Goal: Task Accomplishment & Management: Use online tool/utility

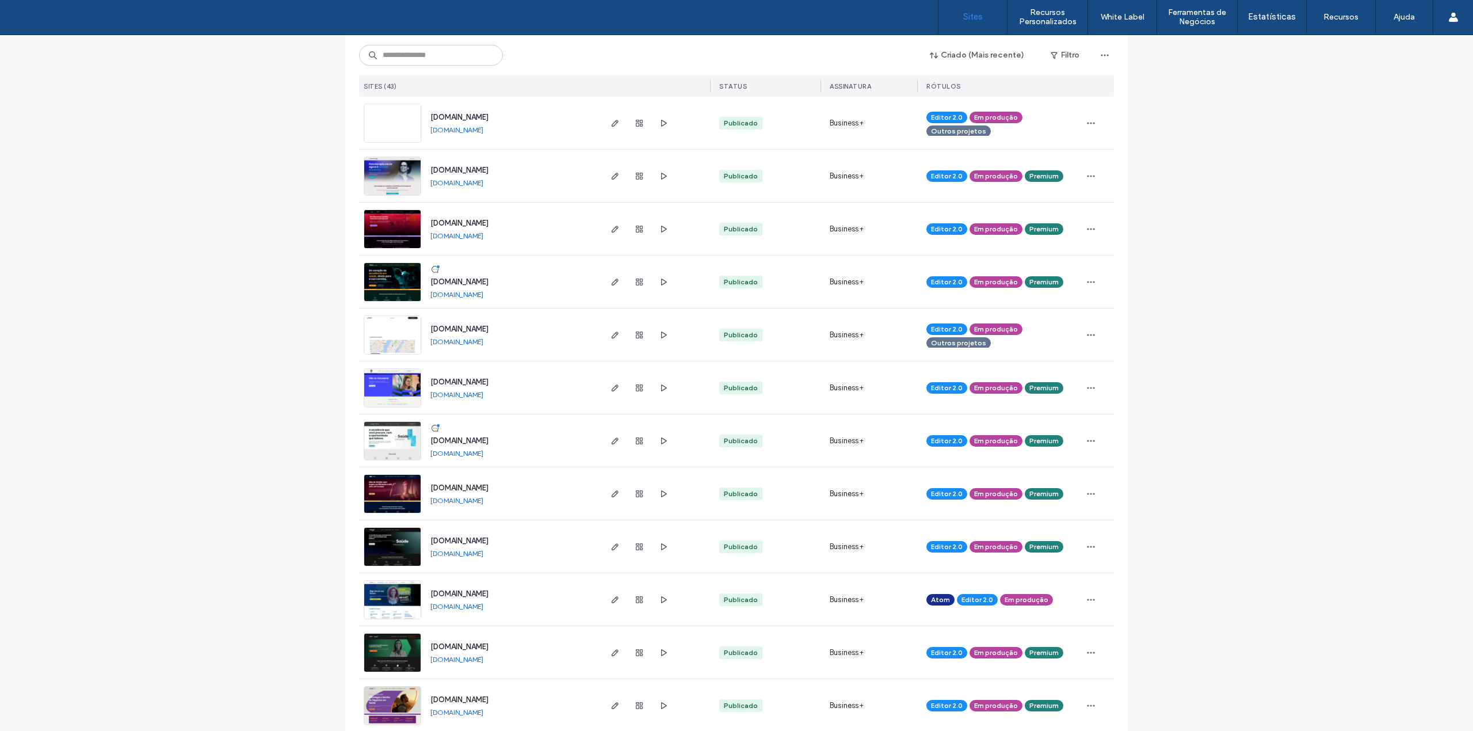
scroll to position [537, 0]
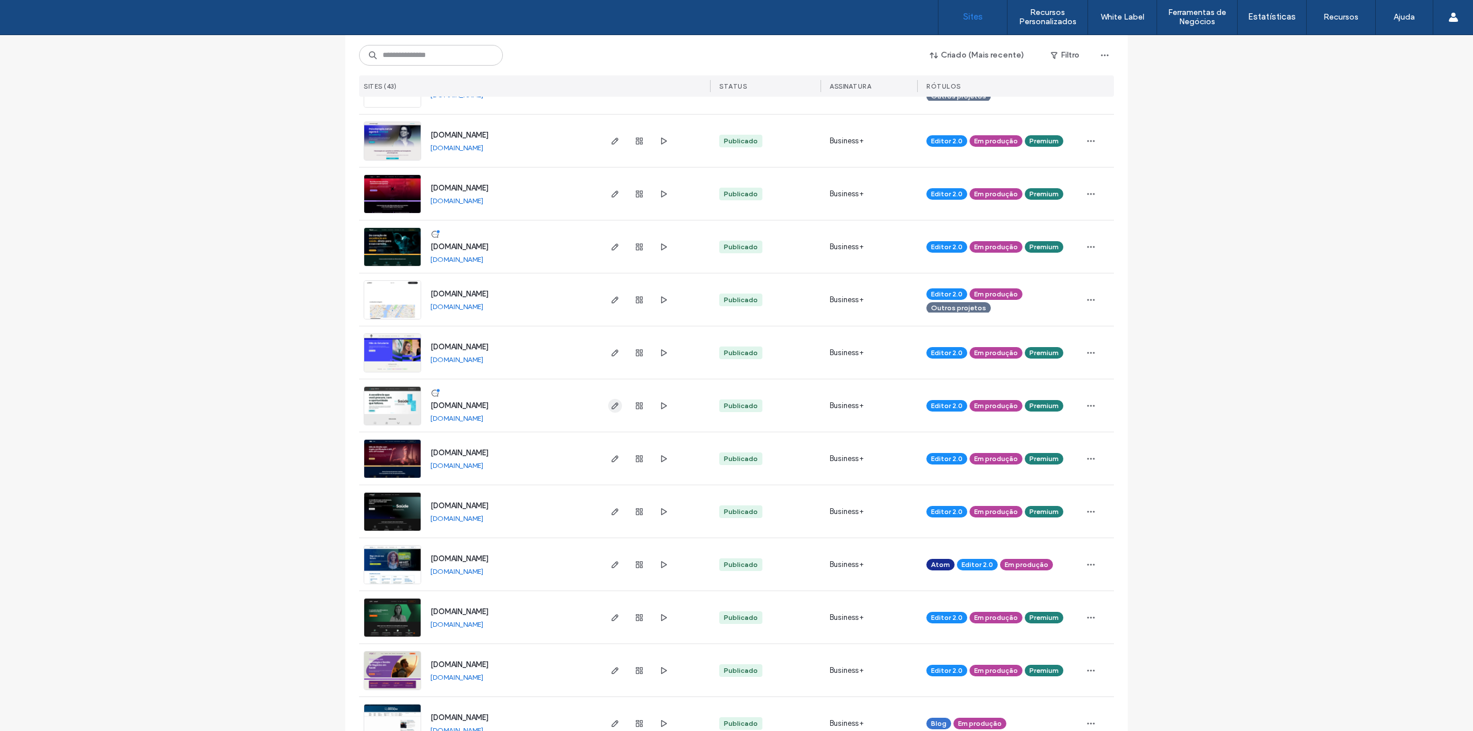
click at [612, 404] on use "button" at bounding box center [615, 405] width 7 height 7
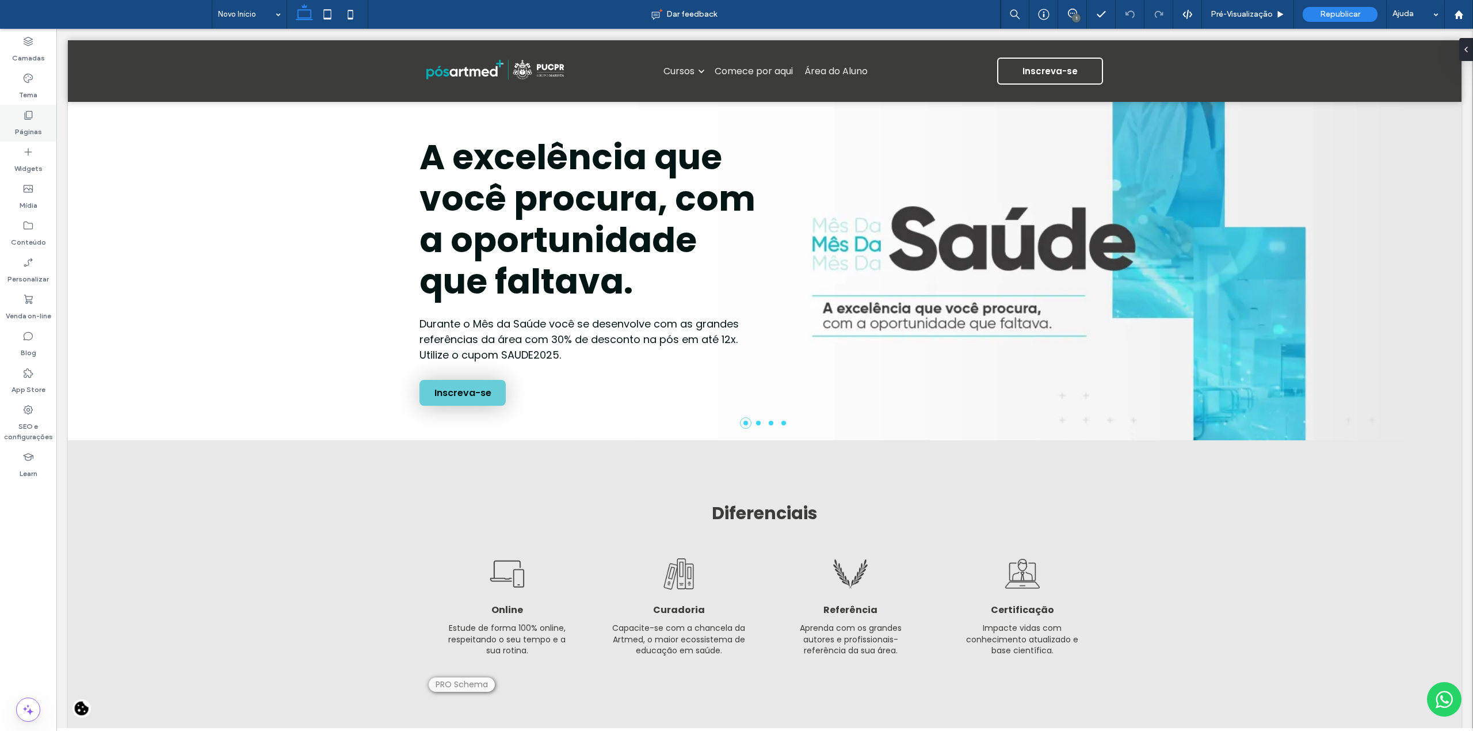
click at [35, 124] on label "Páginas" at bounding box center [28, 129] width 27 height 16
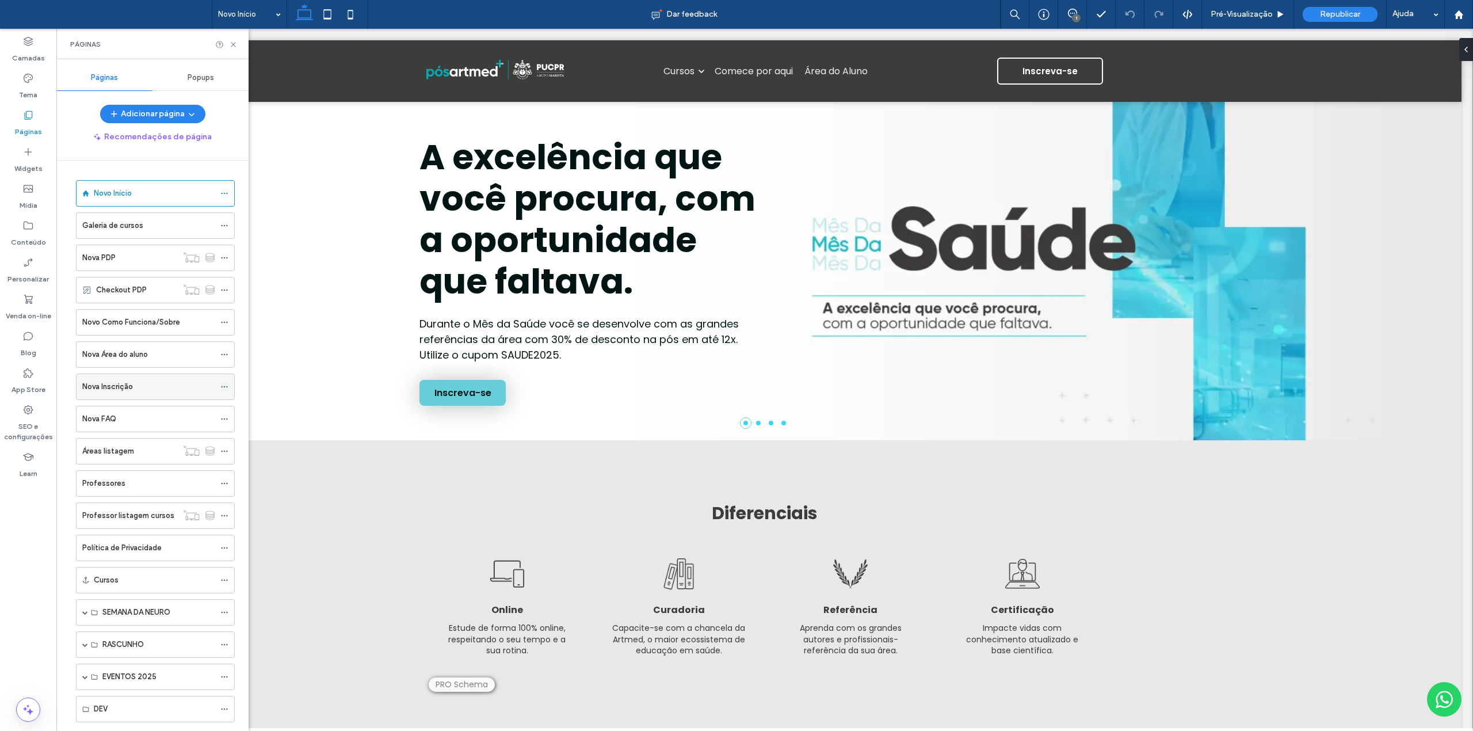
scroll to position [424, 0]
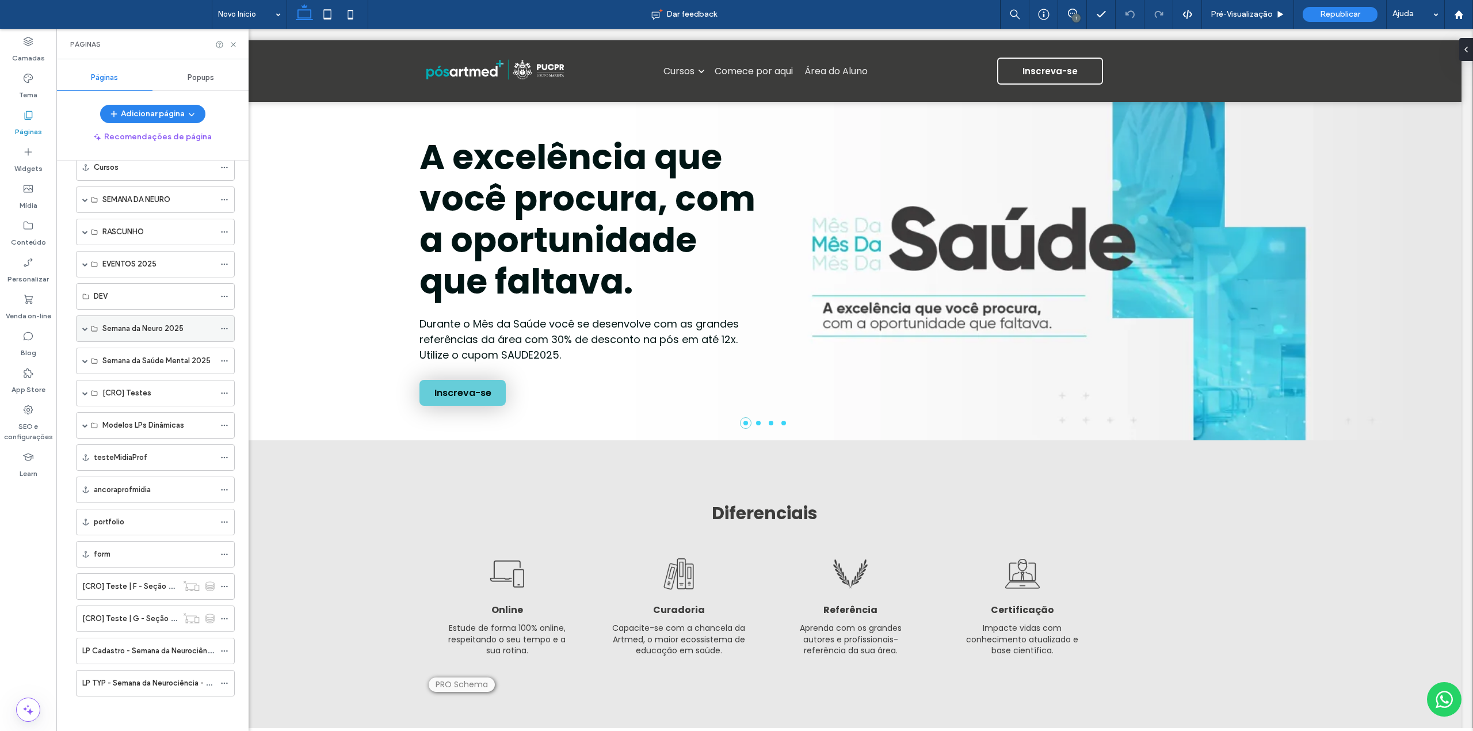
click at [81, 330] on div "Semana da Neuro 2025" at bounding box center [155, 328] width 159 height 26
click at [83, 316] on span at bounding box center [85, 328] width 6 height 25
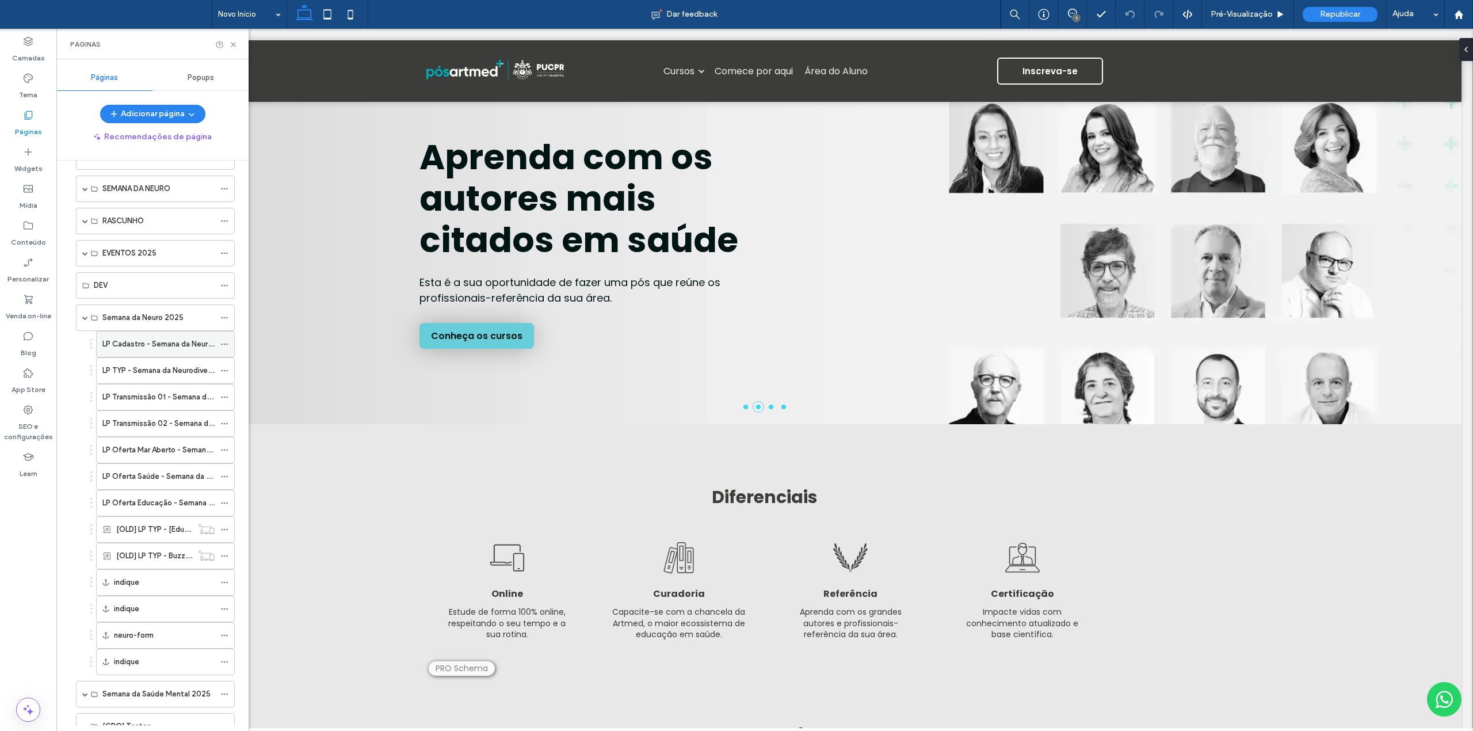
click at [148, 353] on label "LP Cadastro - Semana da Neurodivergência" at bounding box center [177, 344] width 150 height 20
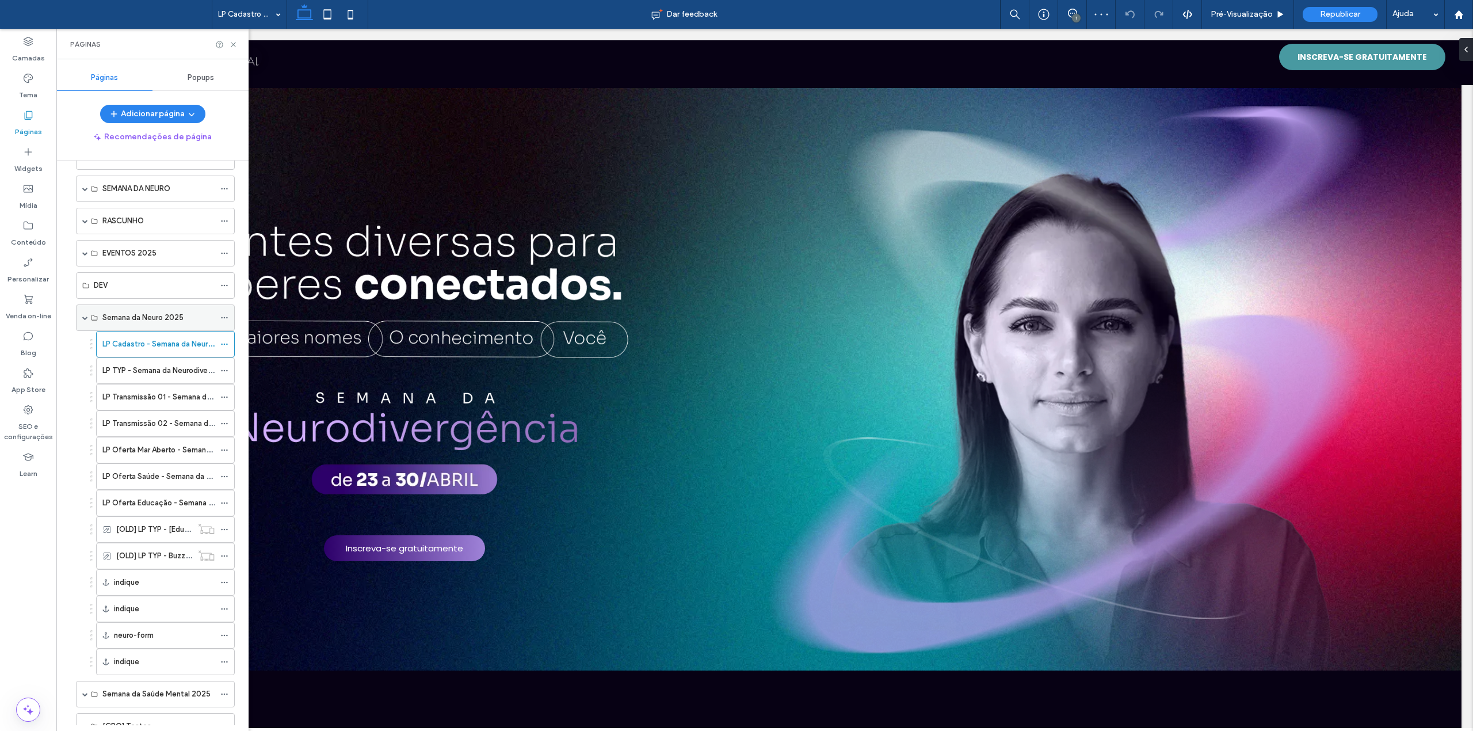
click at [87, 320] on span at bounding box center [85, 317] width 6 height 25
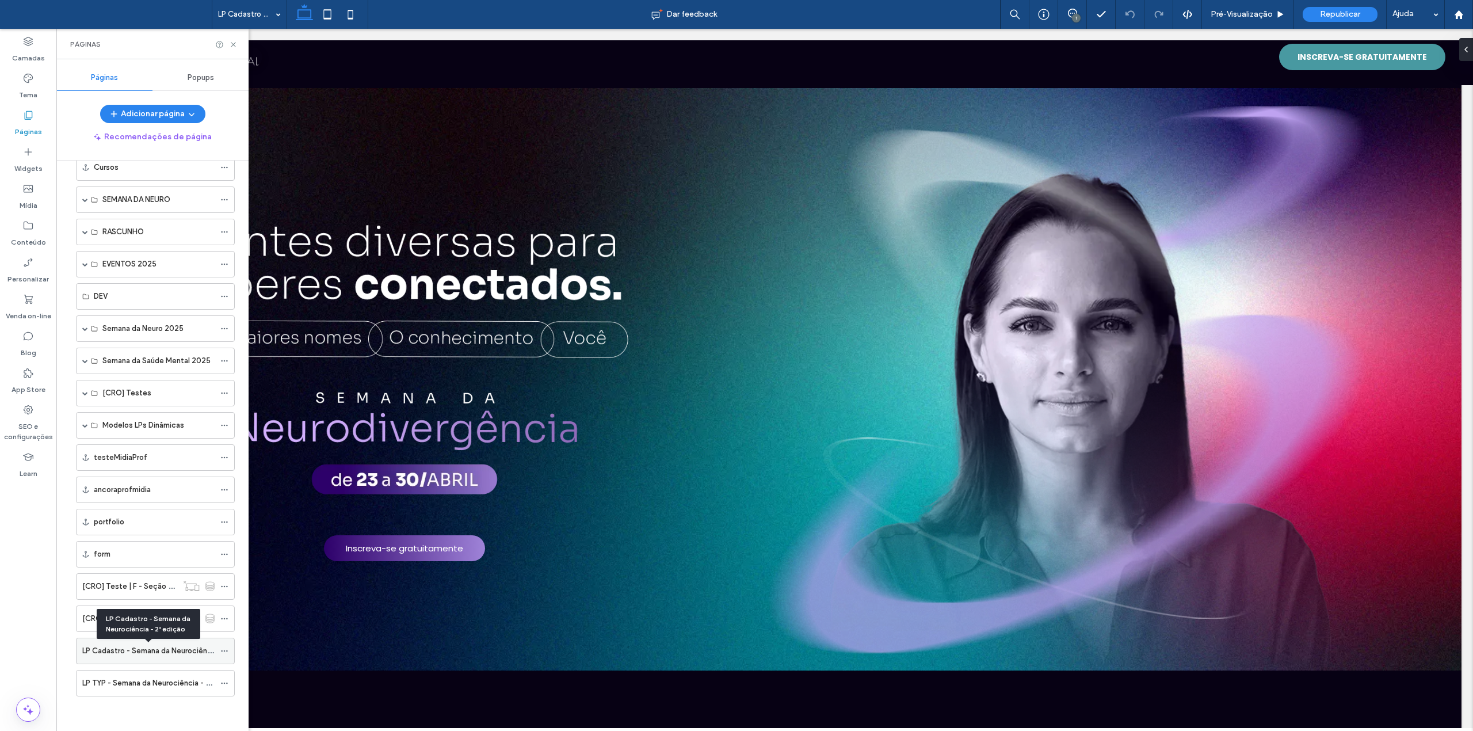
click at [143, 654] on label "LP Cadastro - Semana da Neurociência - 2ª edição" at bounding box center [169, 650] width 175 height 20
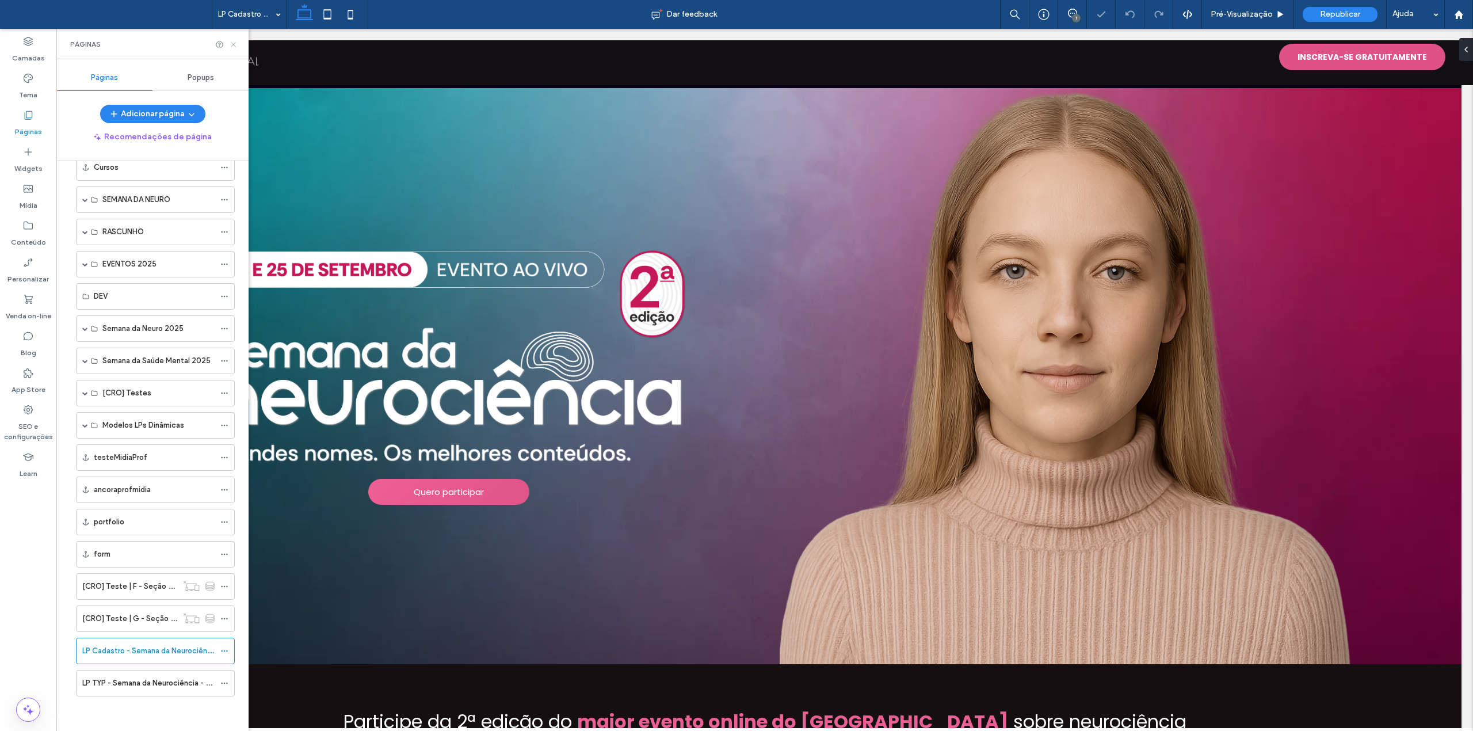
click at [234, 46] on icon at bounding box center [233, 44] width 9 height 9
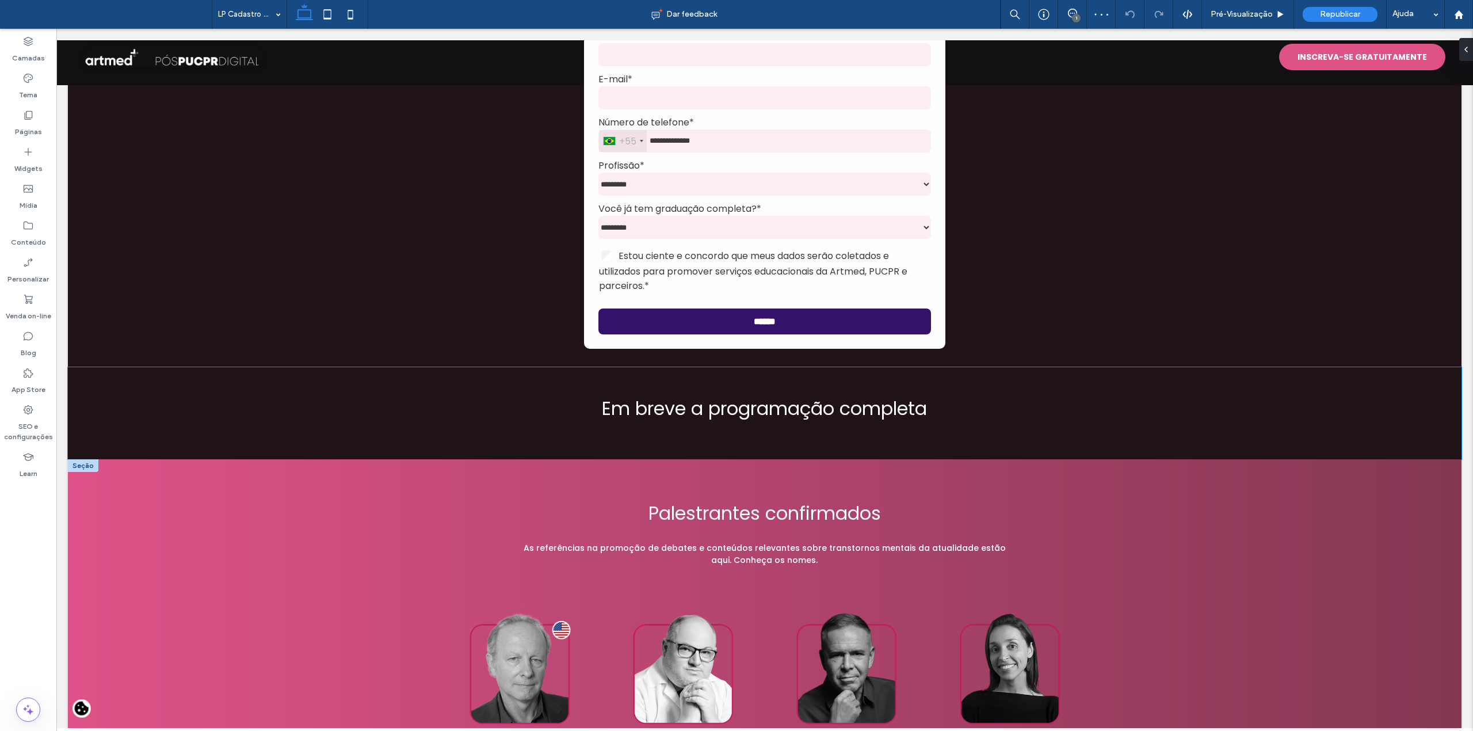
scroll to position [1534, 0]
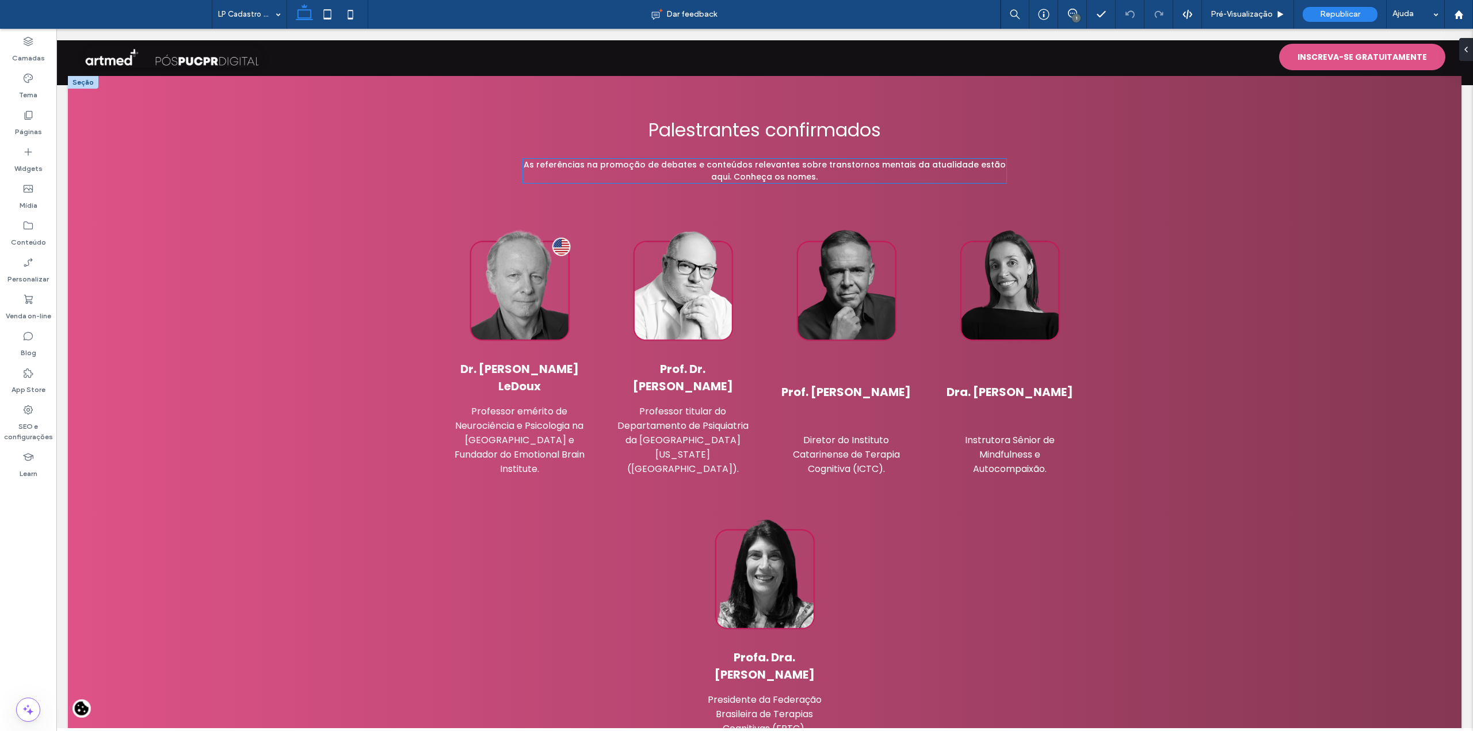
click at [749, 159] on span "As referências na promoção de debates e conteúdos relevantes sobre transtornos …" at bounding box center [765, 171] width 482 height 24
click at [749, 159] on div "As referências na promoção de debates e conteúdos relevantes sobre transtornos …" at bounding box center [764, 171] width 483 height 24
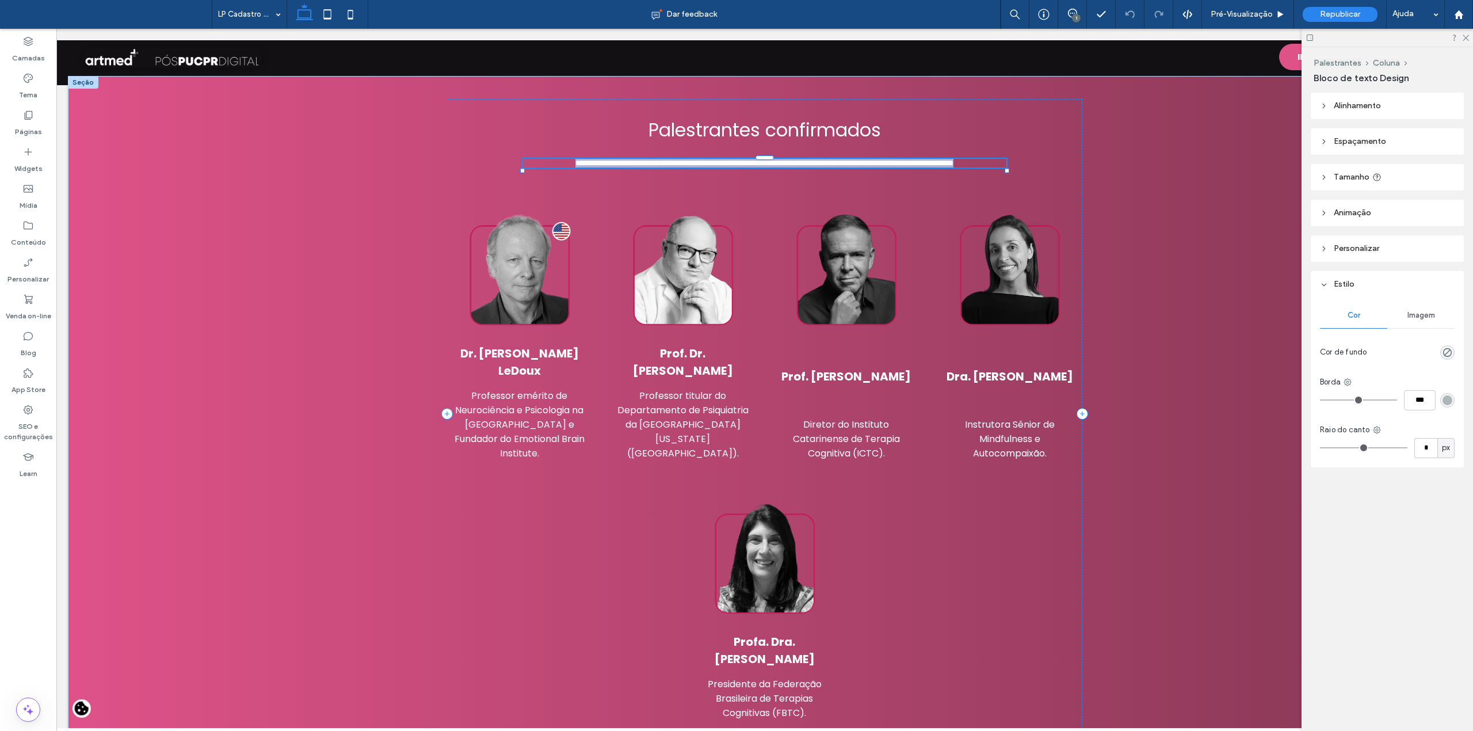
type input "*******"
type input "**"
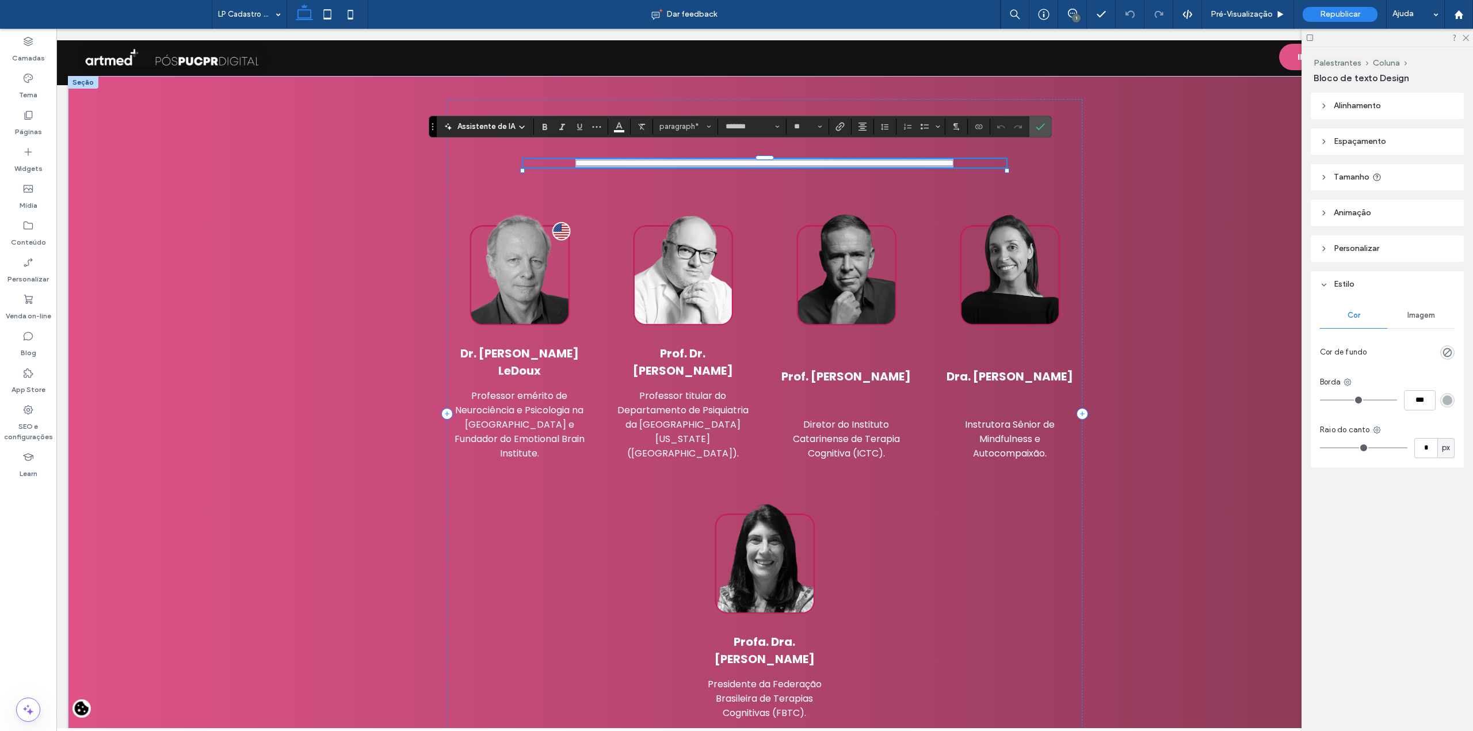
click at [811, 159] on span "**********" at bounding box center [764, 163] width 378 height 8
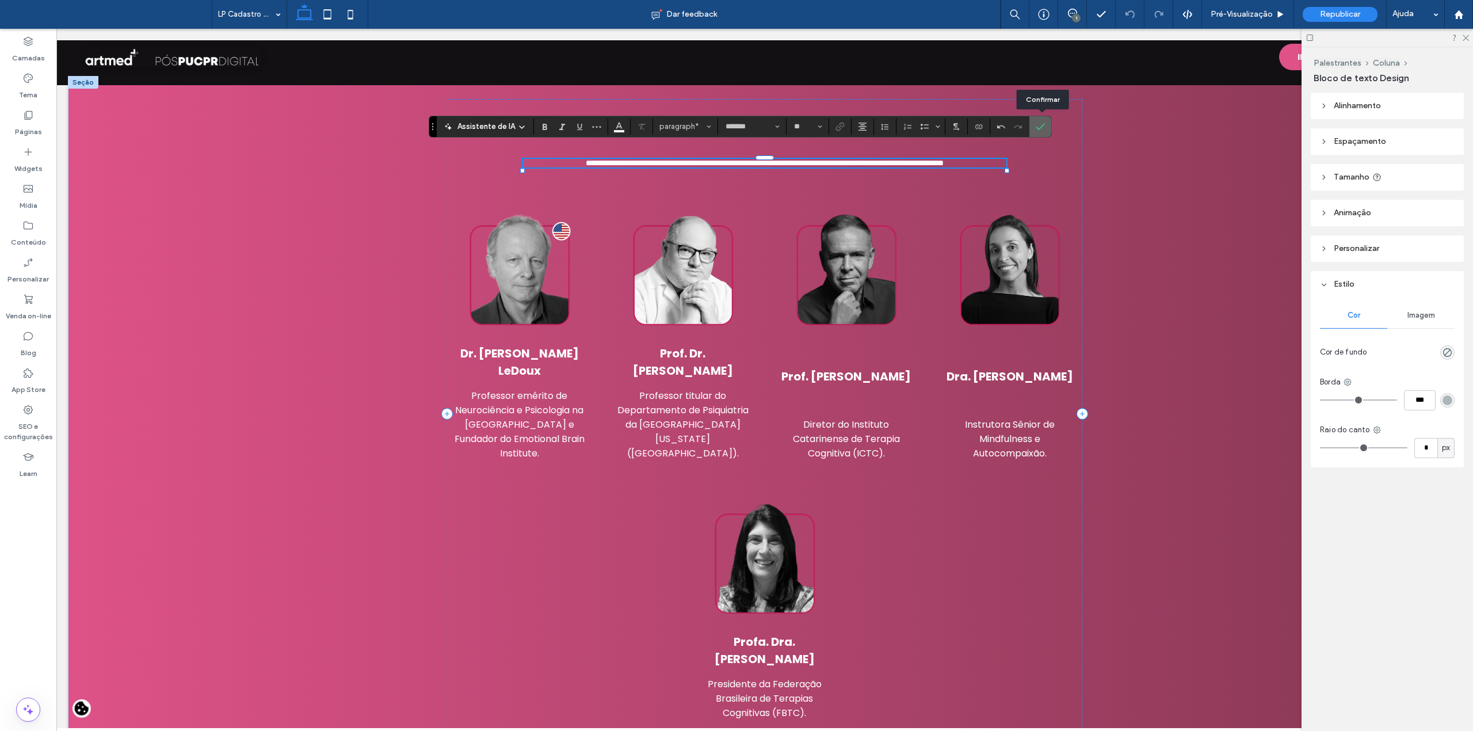
click at [1044, 124] on icon "Confirmar" at bounding box center [1040, 126] width 9 height 9
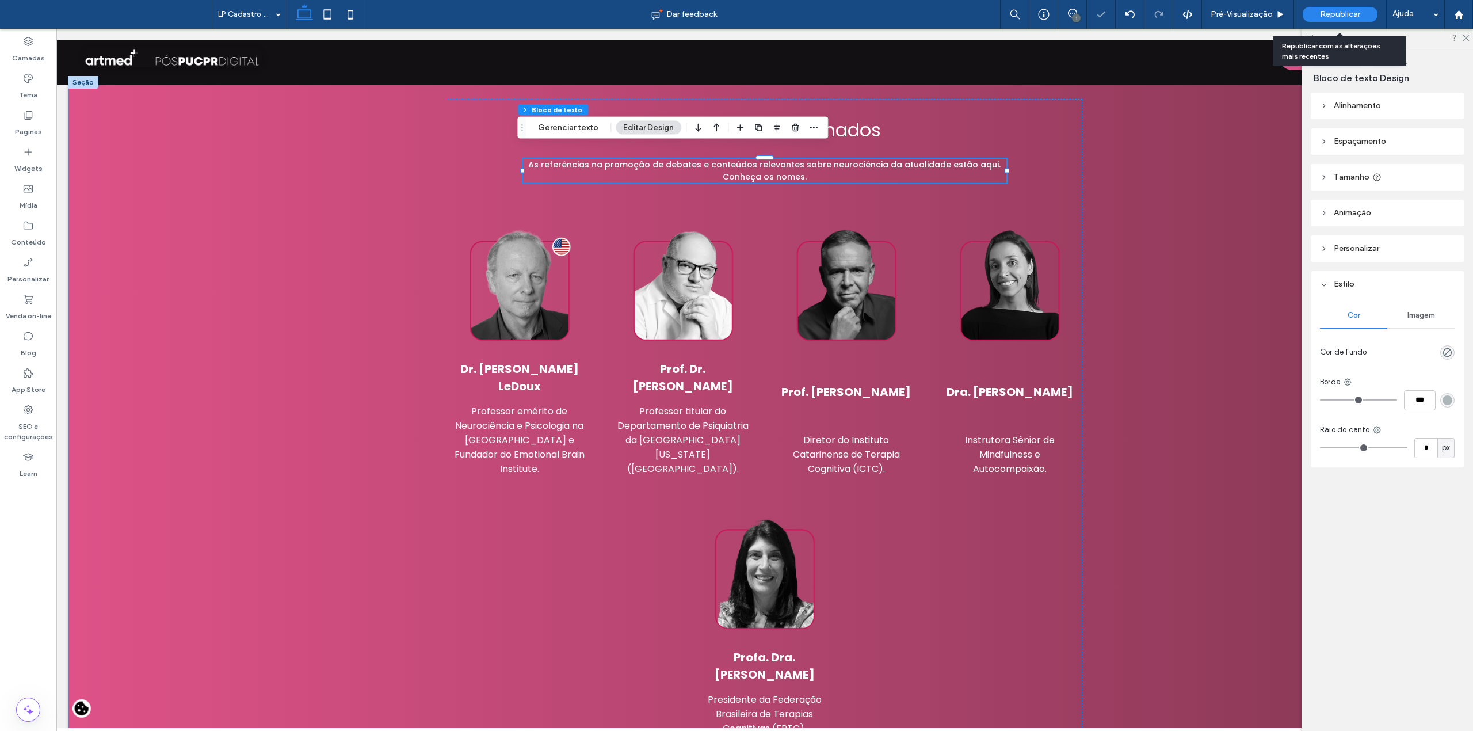
click at [1338, 8] on div "Republicar" at bounding box center [1340, 14] width 75 height 15
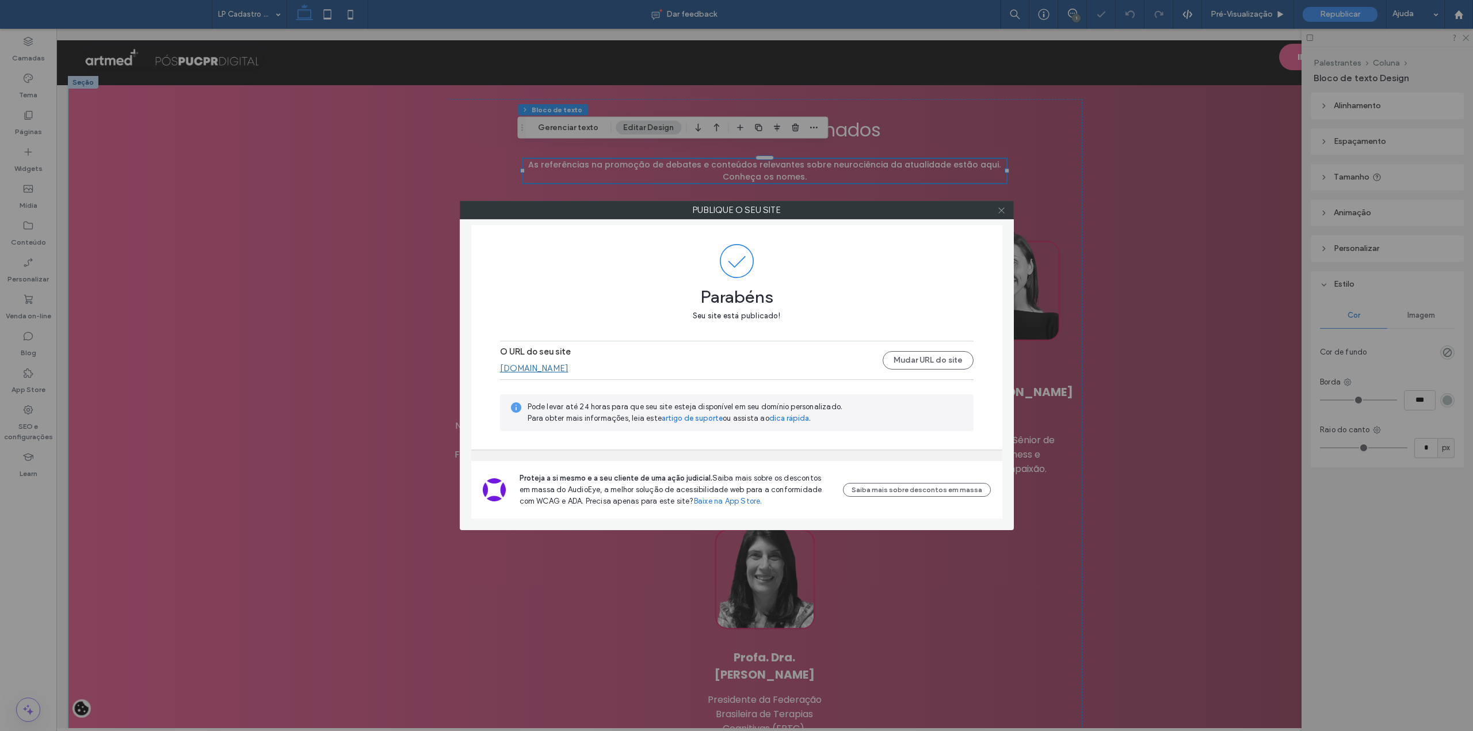
click at [1002, 209] on icon at bounding box center [1001, 210] width 9 height 9
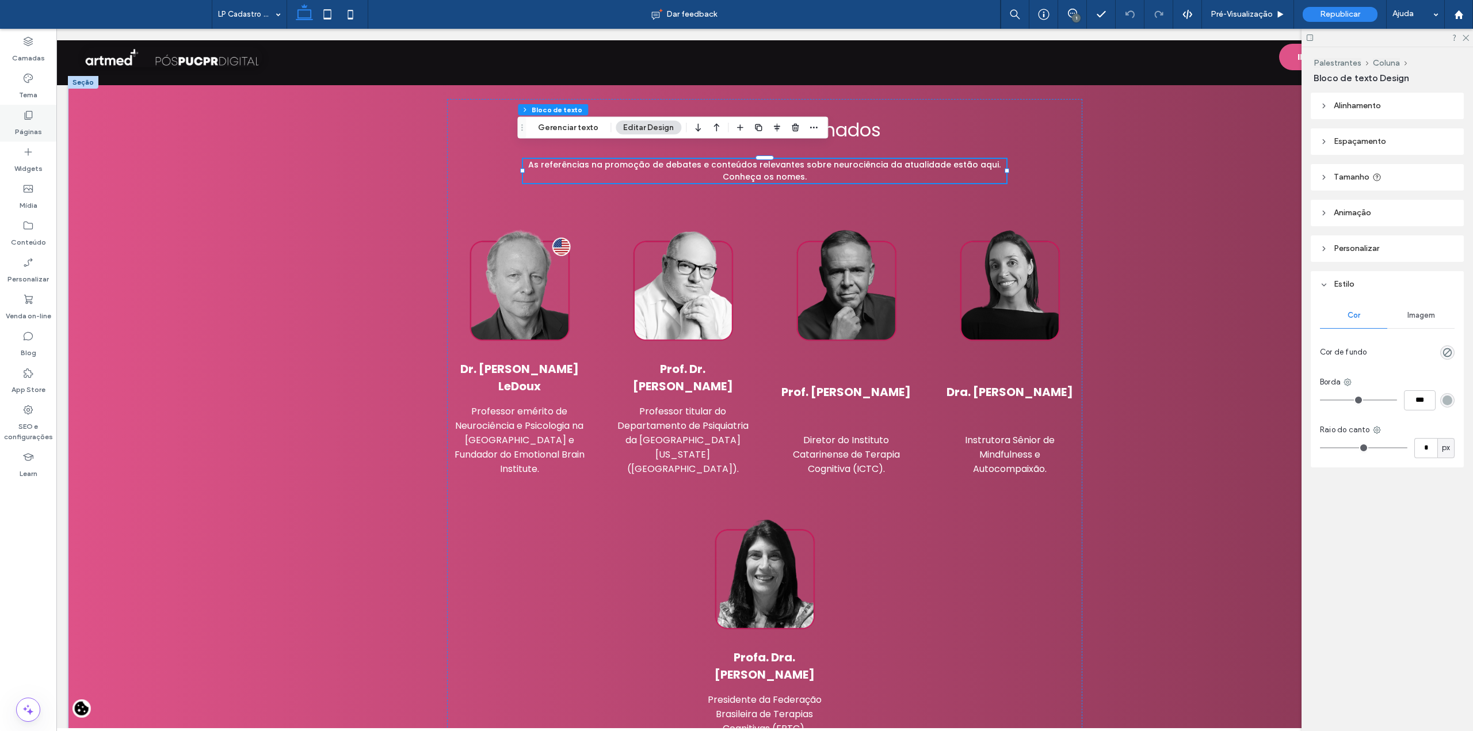
click at [21, 125] on label "Páginas" at bounding box center [28, 129] width 27 height 16
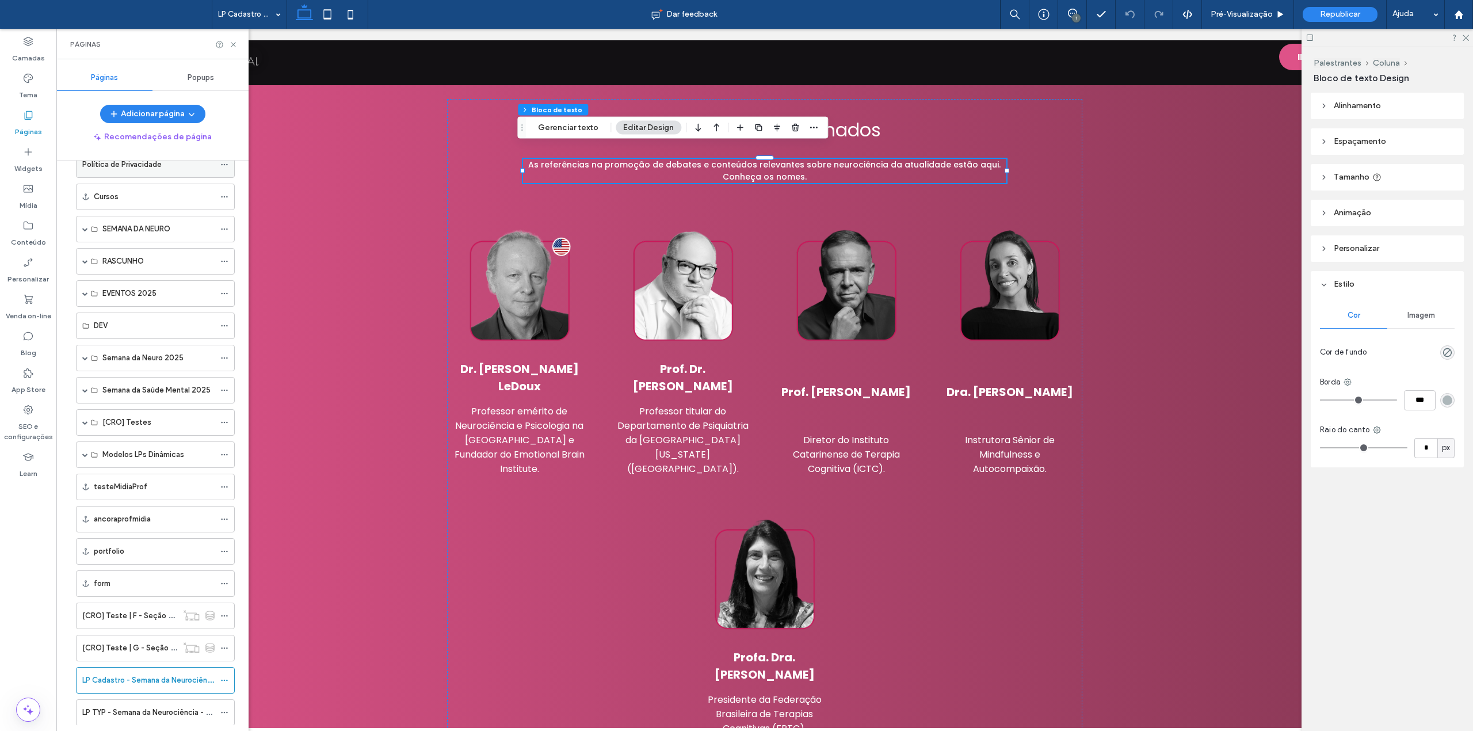
scroll to position [424, 0]
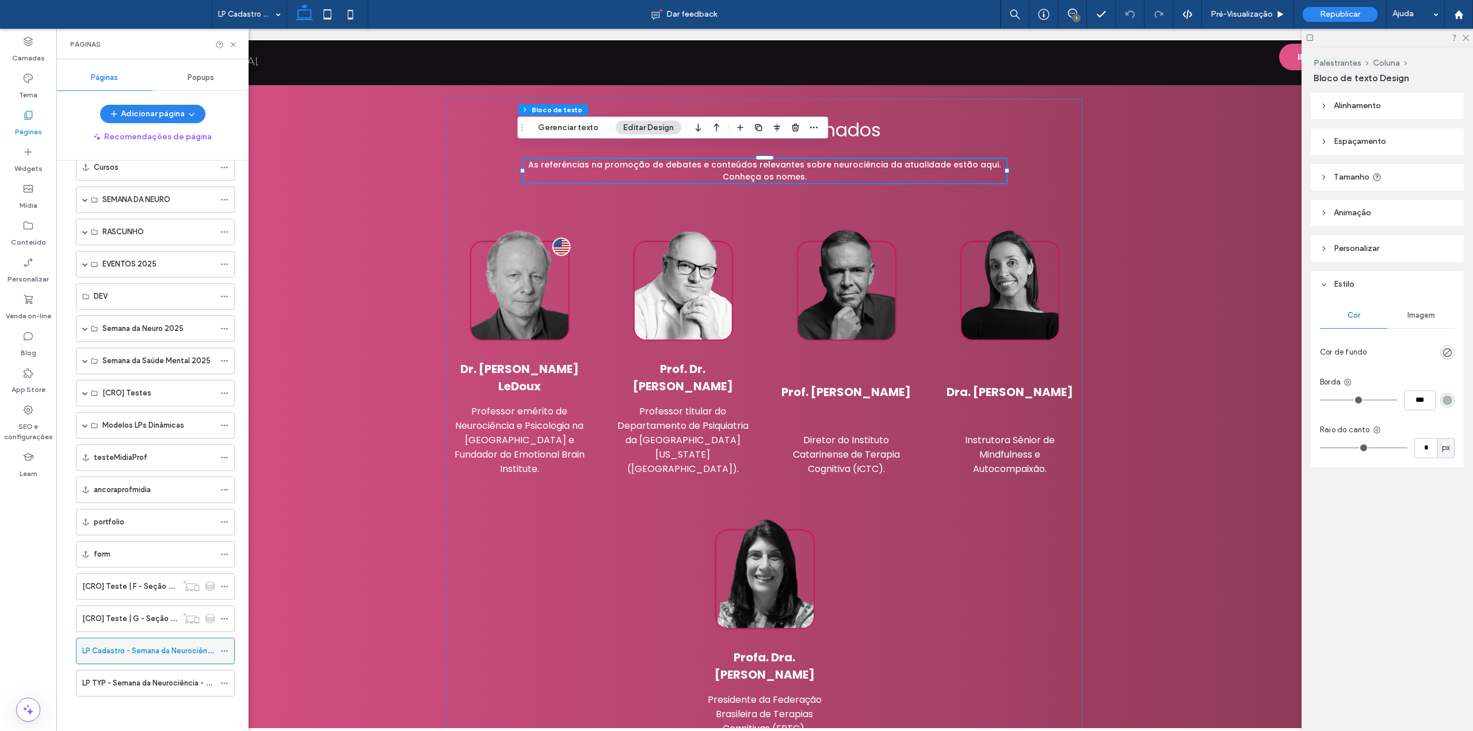
click at [222, 652] on icon at bounding box center [224, 651] width 8 height 8
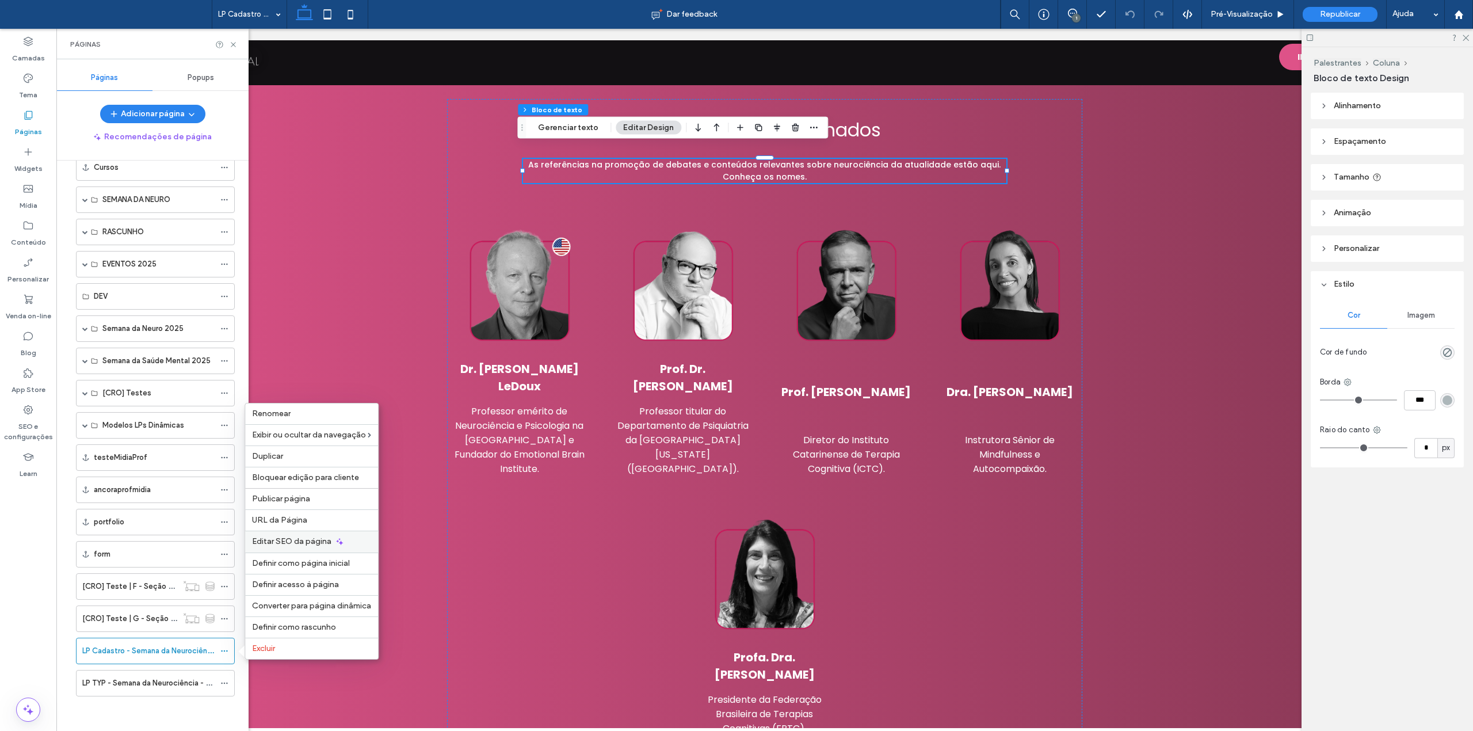
click at [293, 547] on div "Editar SEO da página" at bounding box center [311, 541] width 133 height 21
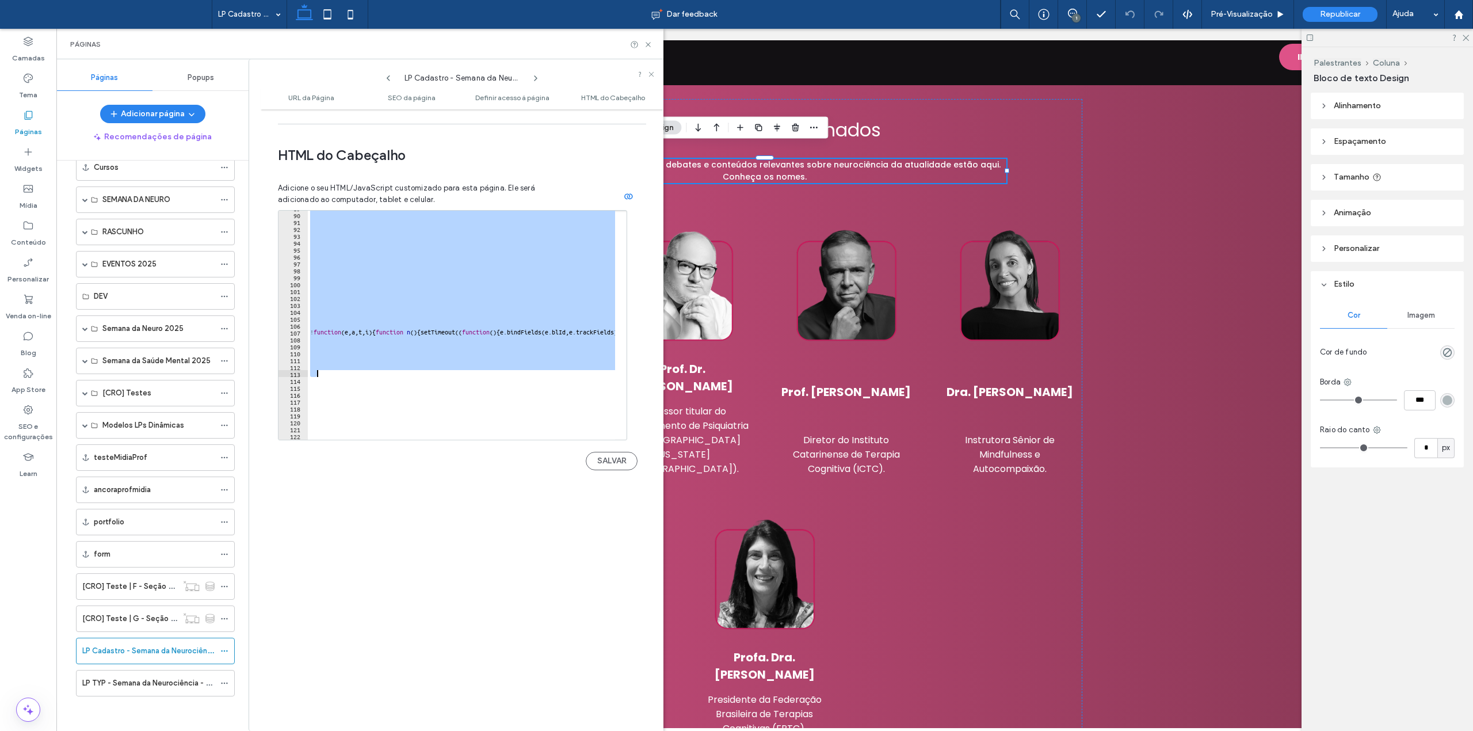
scroll to position [659, 0]
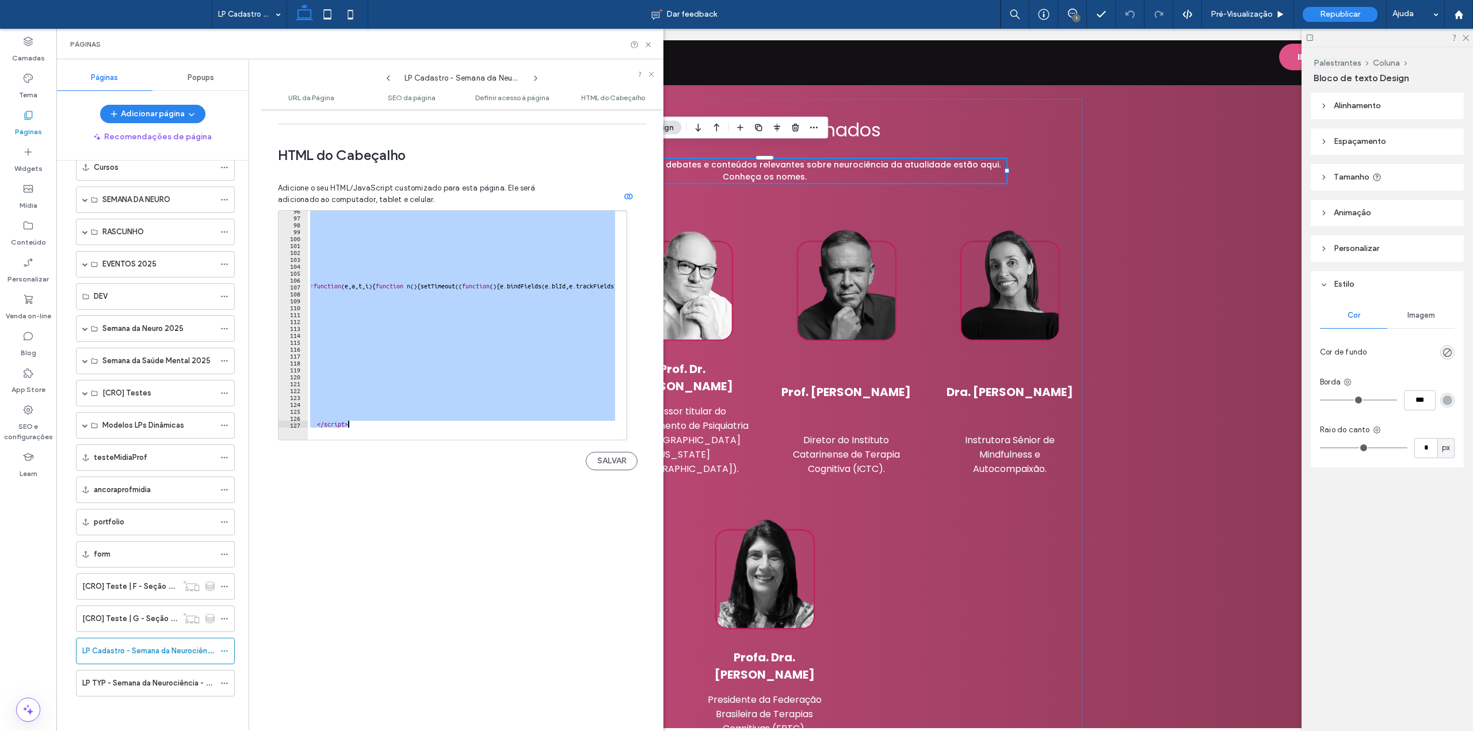
drag, startPoint x: 406, startPoint y: 279, endPoint x: 498, endPoint y: 417, distance: 166.5
click at [498, 417] on div "**********" at bounding box center [452, 325] width 349 height 230
type textarea "*********"
paste textarea "Cursor at row 127"
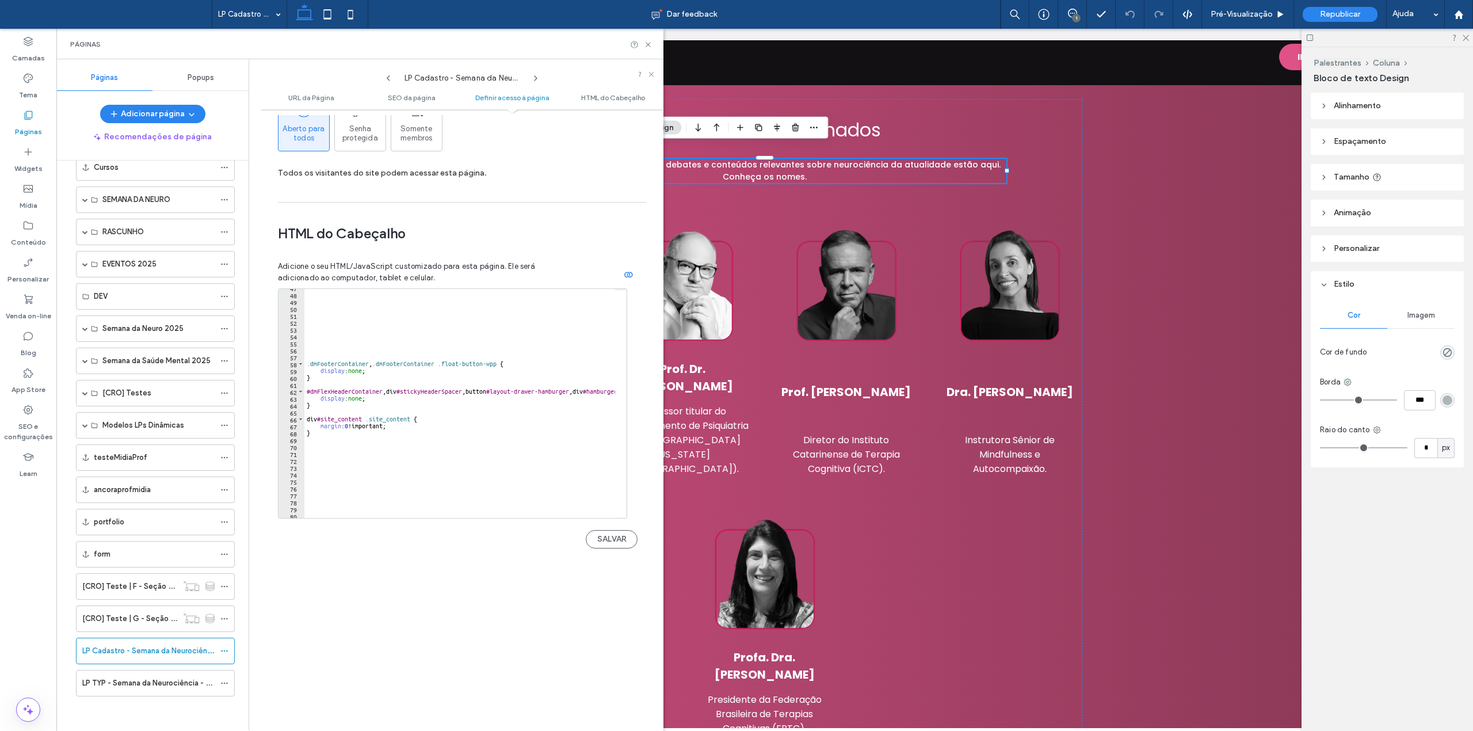
scroll to position [383, 0]
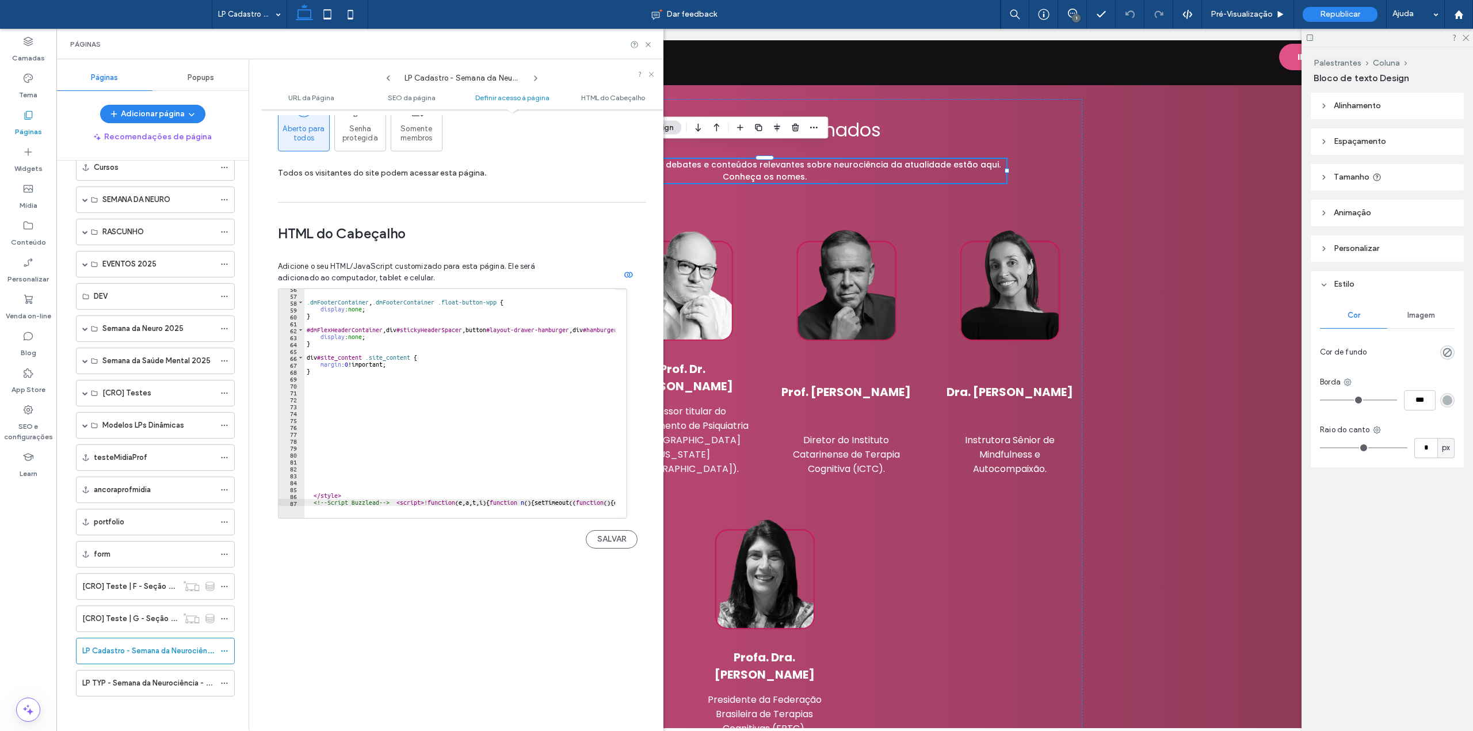
click at [398, 493] on div ".dmFooterContainer , .dmFooterContainer .float-button-wpp { display : none ; } …" at bounding box center [1200, 400] width 1793 height 231
click at [431, 504] on div at bounding box center [1200, 511] width 1793 height 14
type textarea "**********"
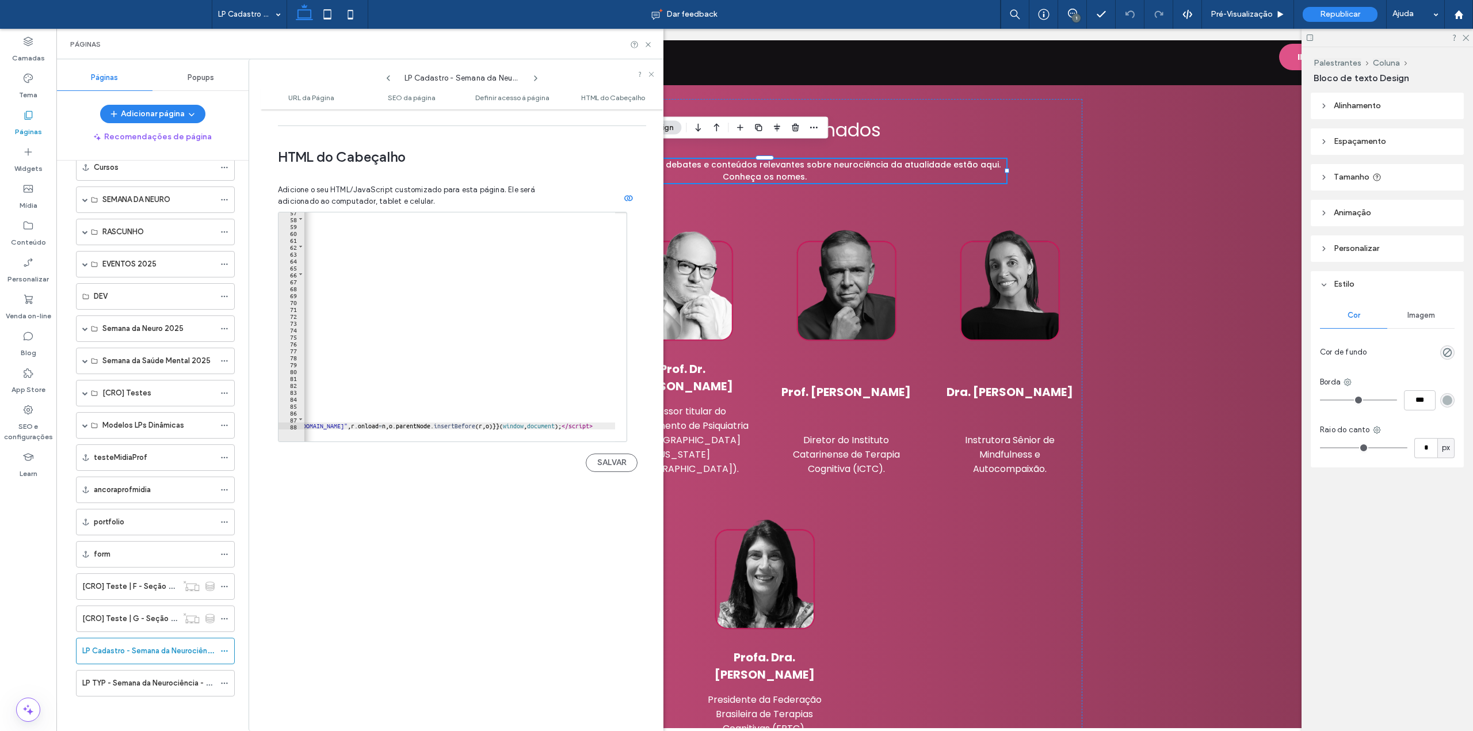
scroll to position [0, 1379]
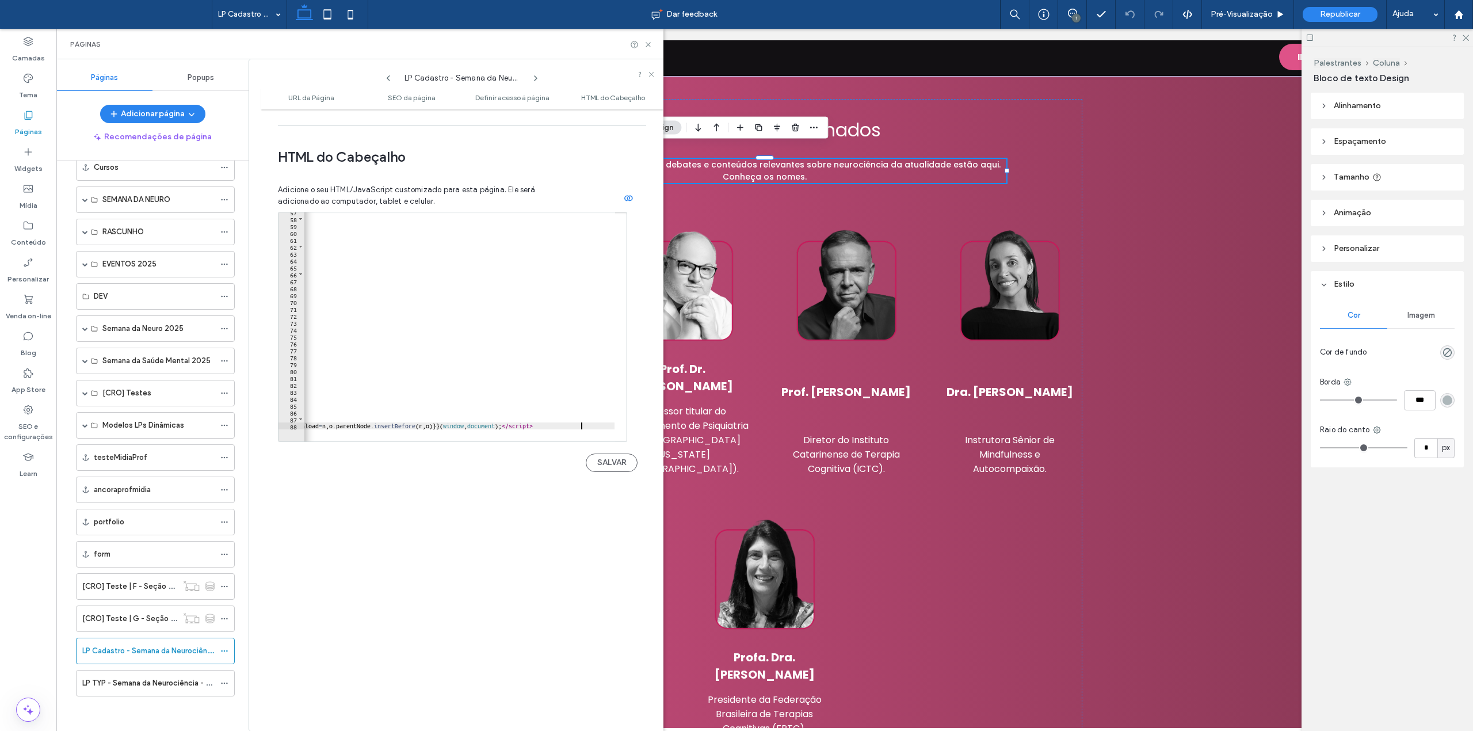
scroll to position [0, 0]
type textarea "*********"
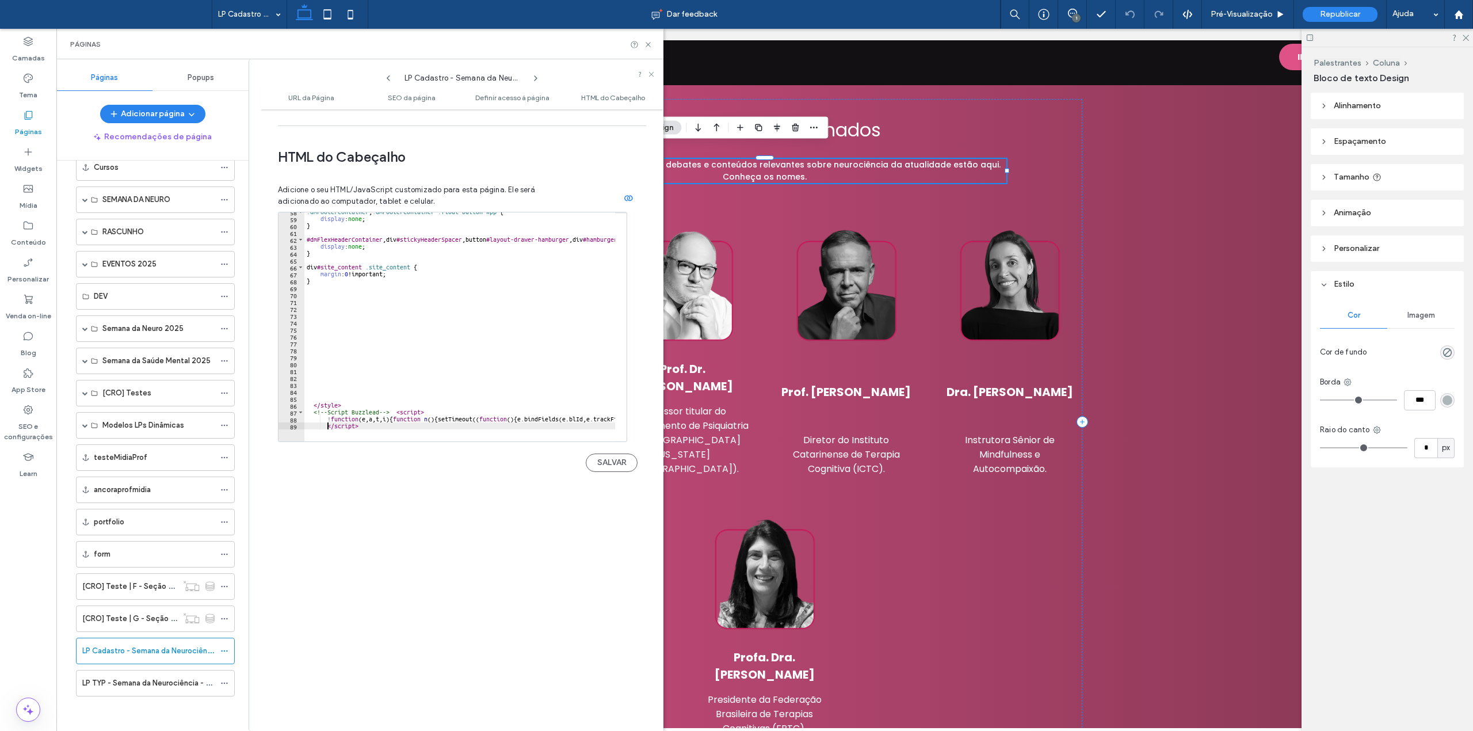
click at [311, 309] on div ".dmFooterContainer , .dmFooterContainer .float-button-wpp { display : none ; } …" at bounding box center [1133, 323] width 1659 height 231
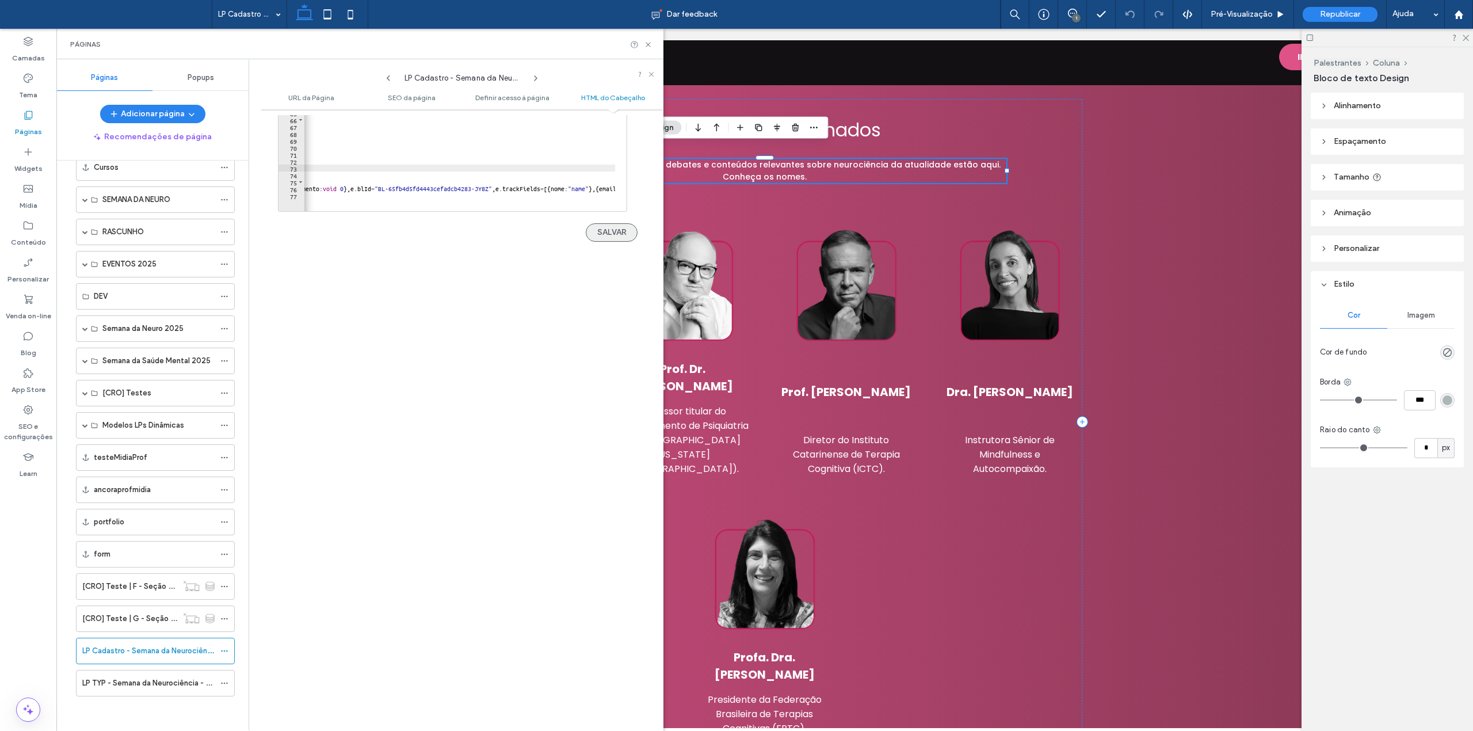
click at [606, 223] on button "SALVAR" at bounding box center [612, 232] width 52 height 18
click at [226, 651] on icon at bounding box center [224, 651] width 8 height 8
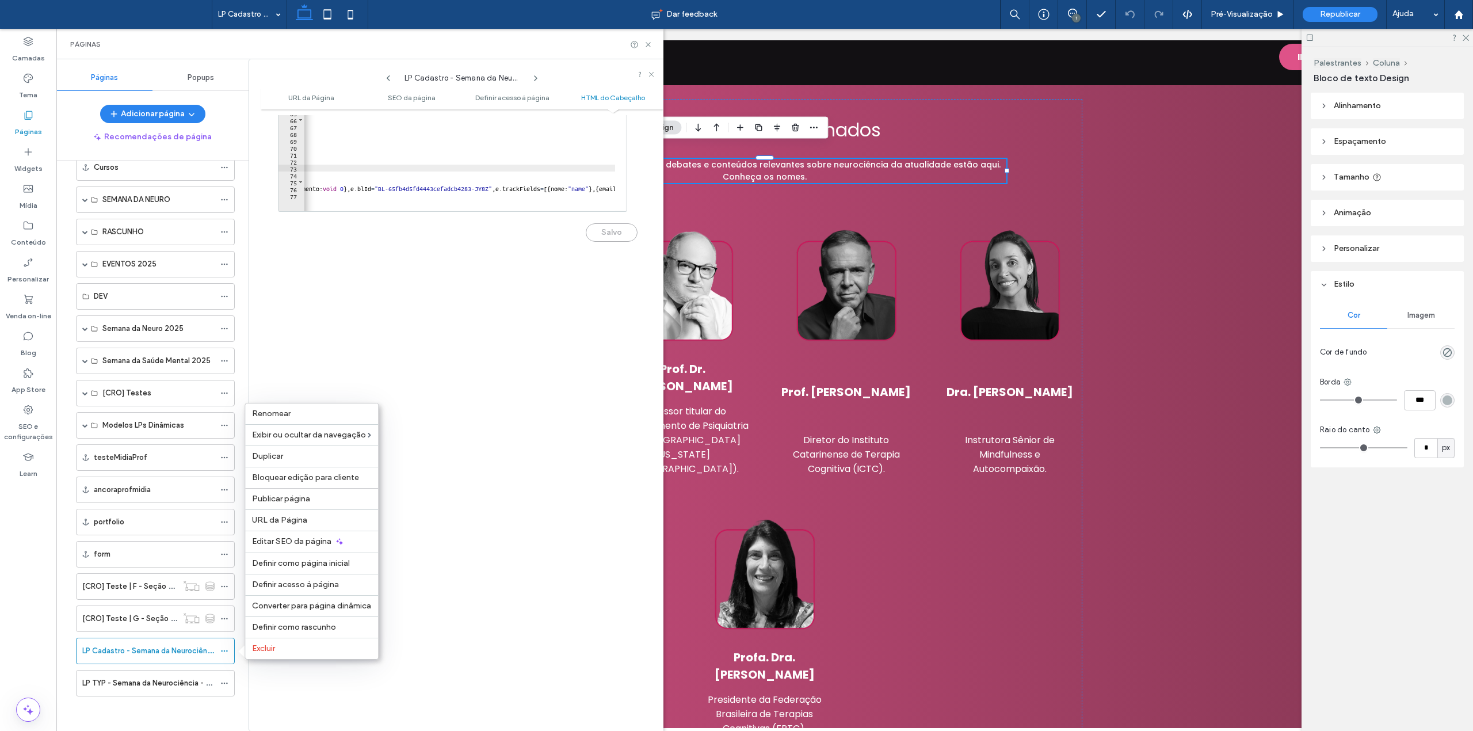
click at [424, 604] on div "**********" at bounding box center [462, 420] width 403 height 610
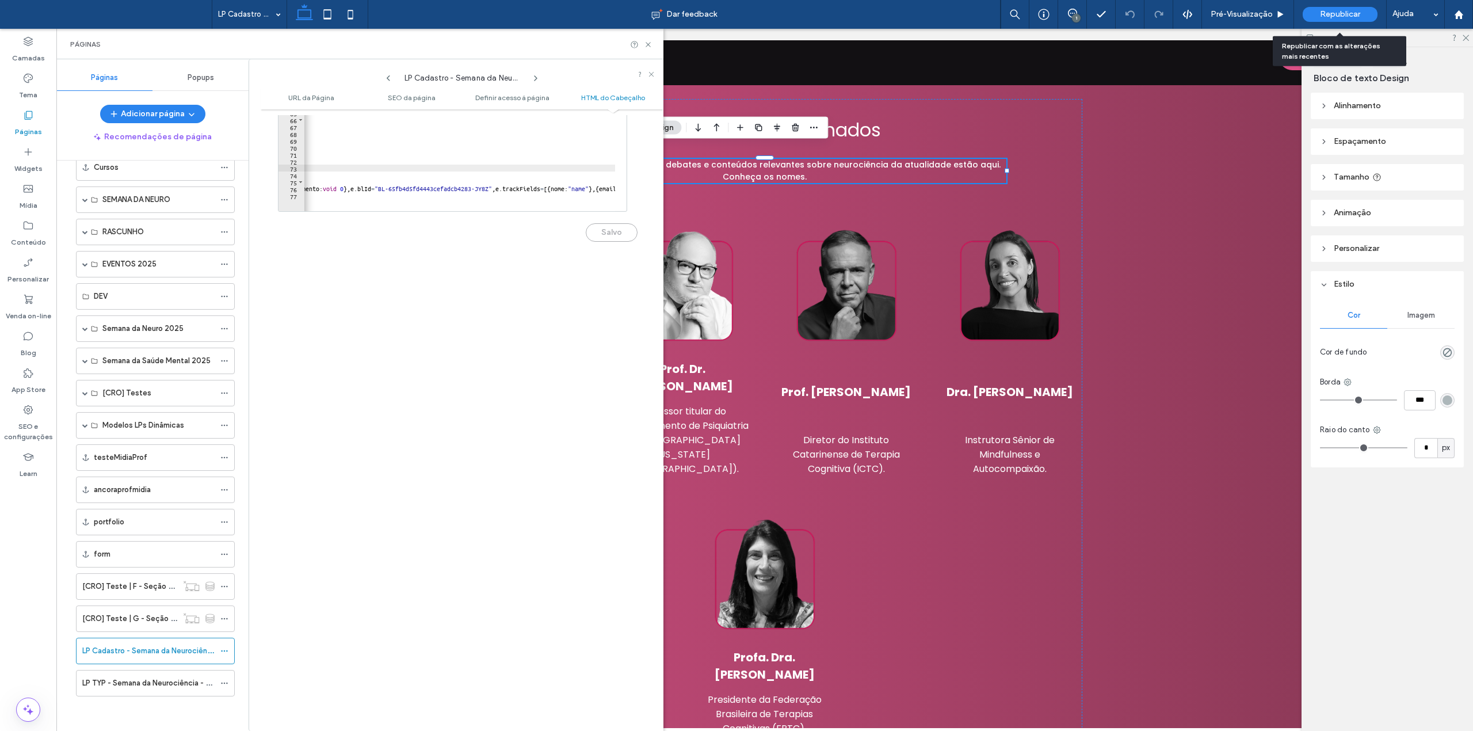
click at [1363, 12] on div "Republicar" at bounding box center [1340, 14] width 75 height 15
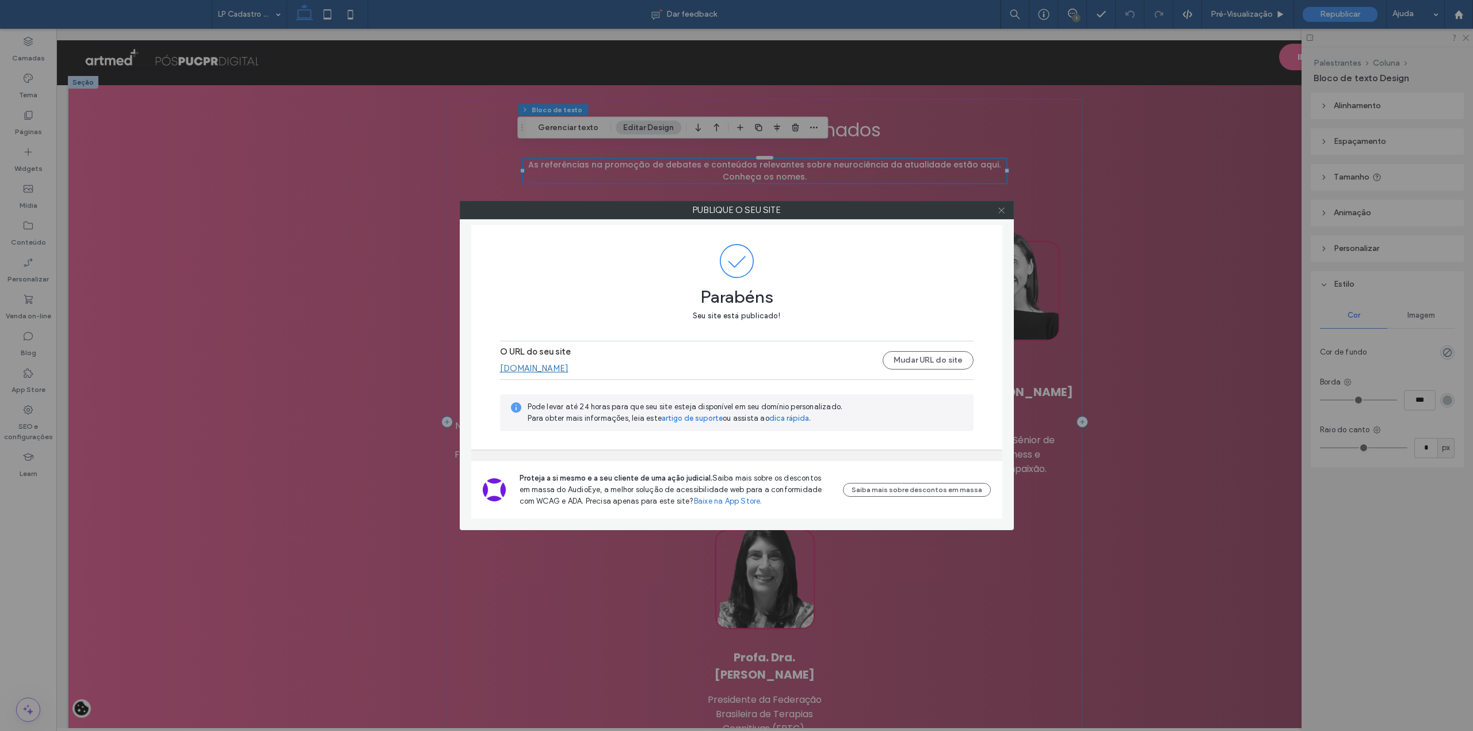
click at [997, 206] on icon at bounding box center [1001, 210] width 9 height 9
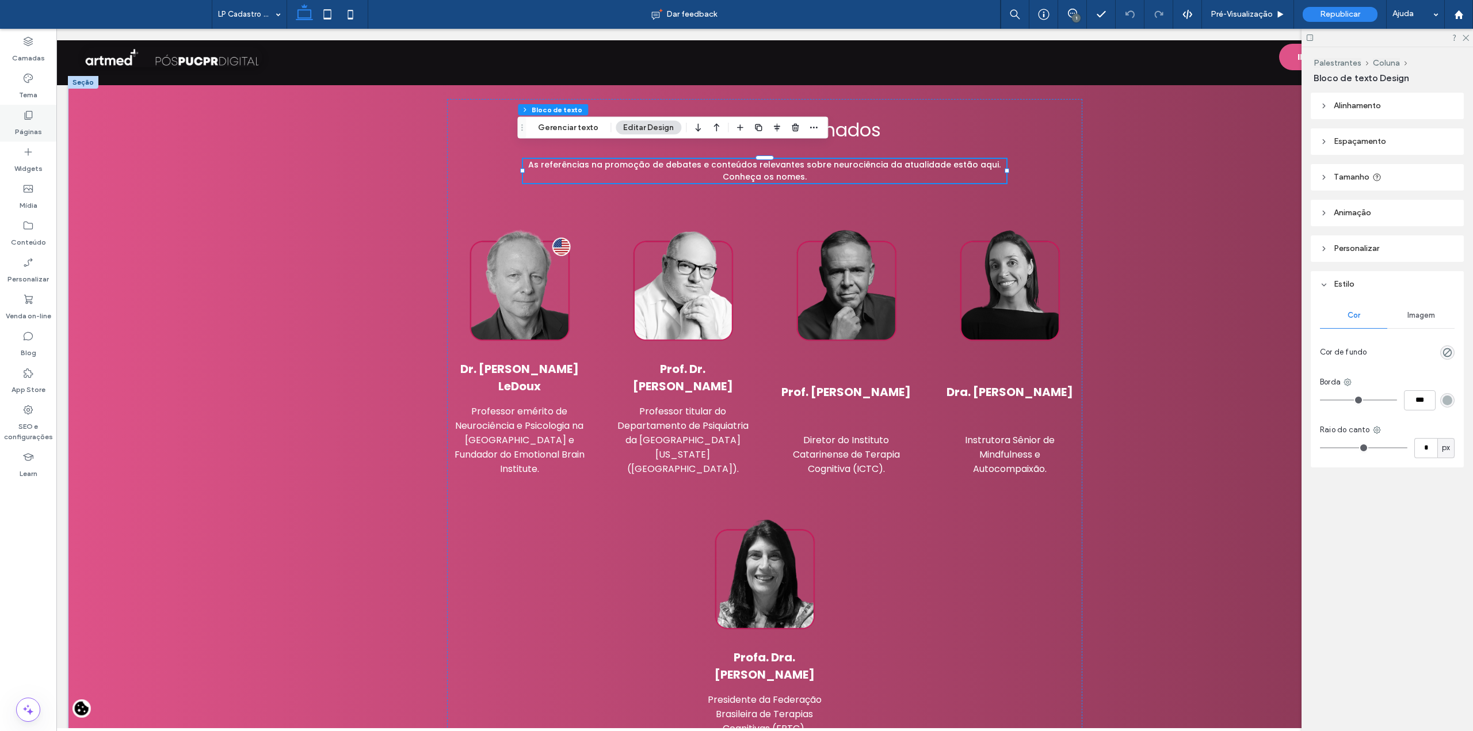
click at [16, 117] on div "Páginas" at bounding box center [28, 123] width 56 height 37
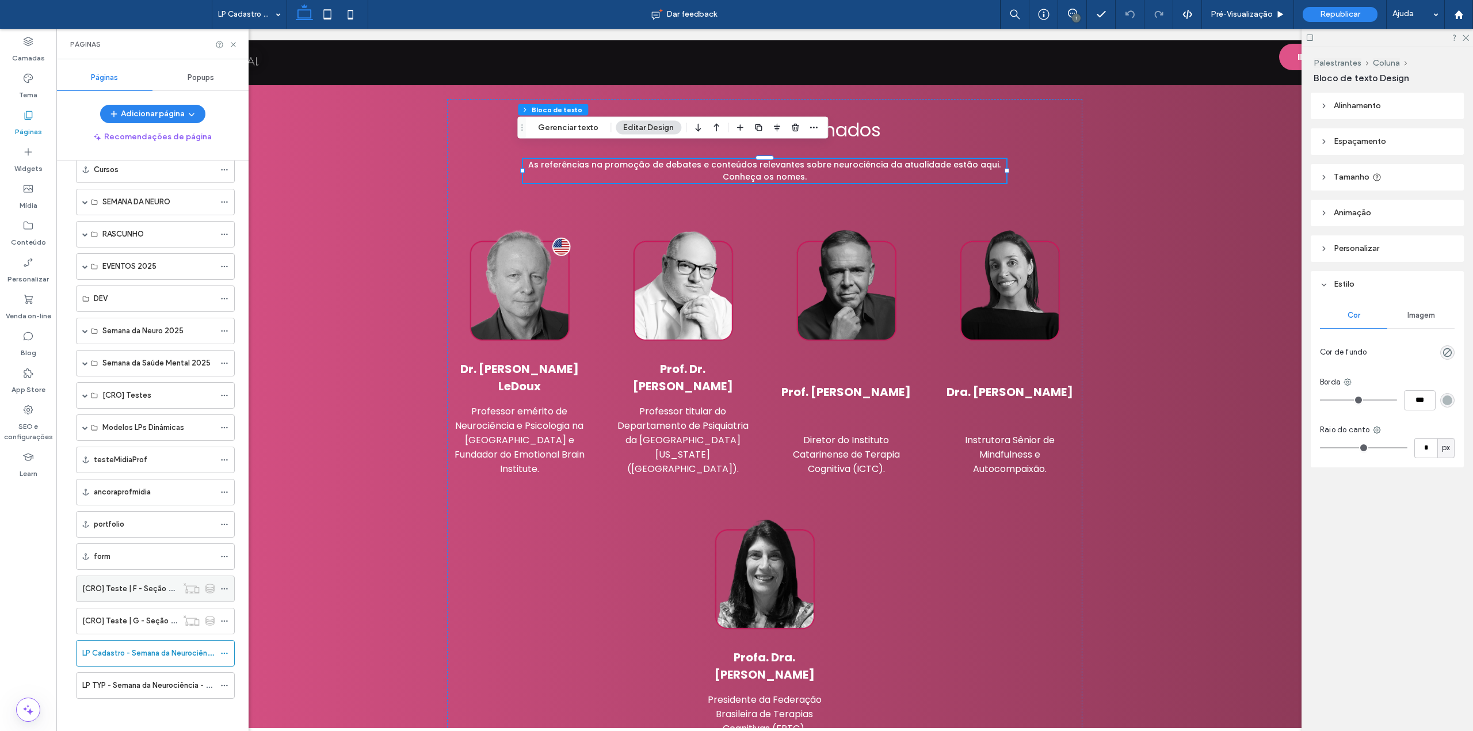
scroll to position [424, 0]
click at [221, 680] on icon at bounding box center [224, 683] width 8 height 8
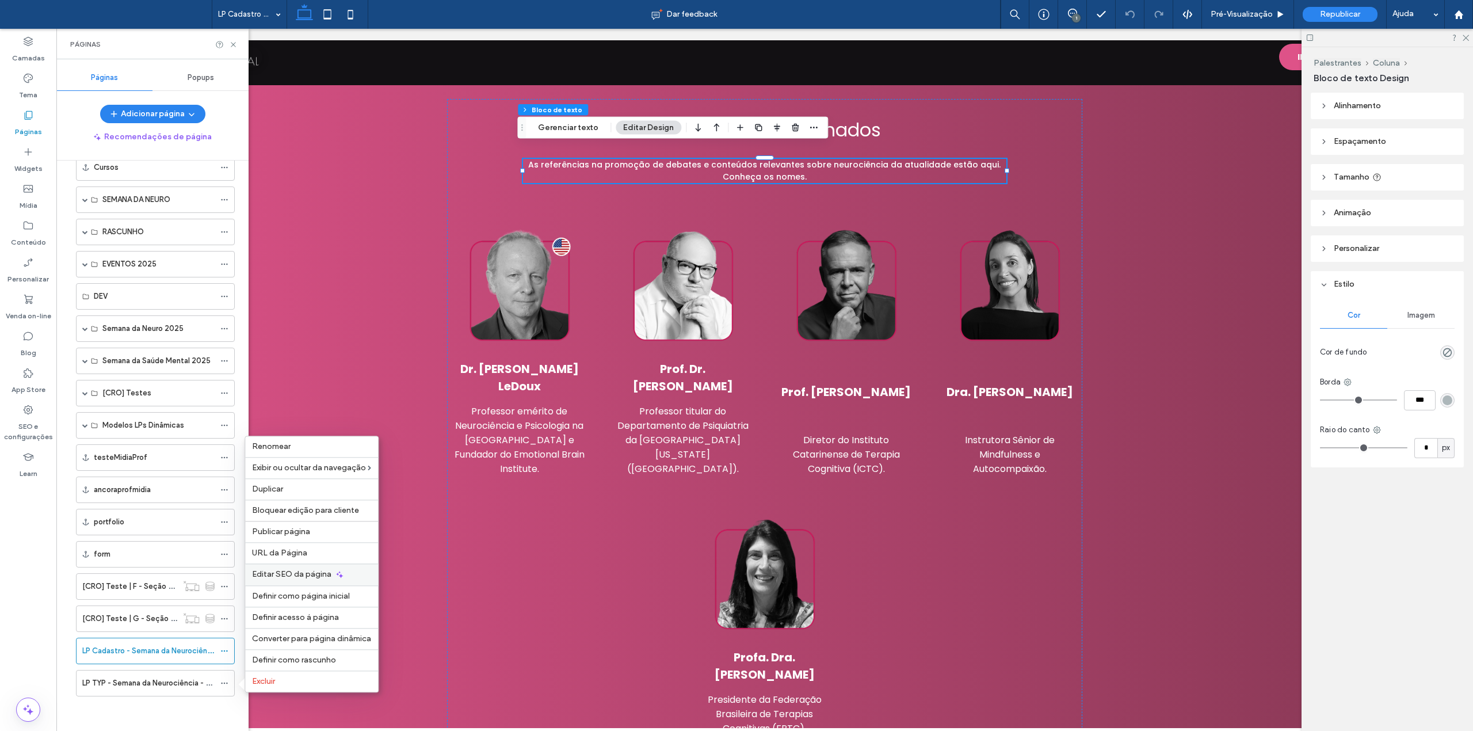
click at [288, 579] on div "Editar SEO da página" at bounding box center [311, 574] width 133 height 21
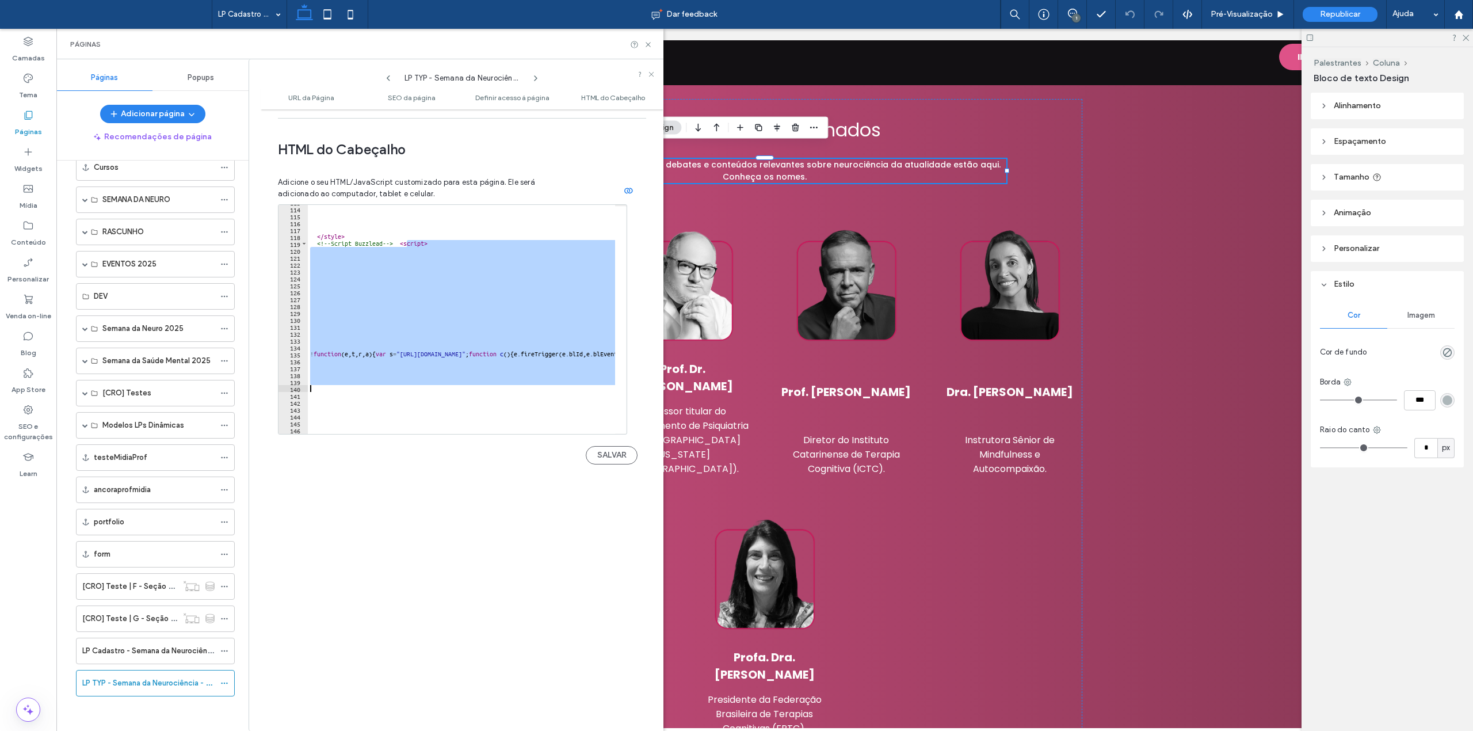
scroll to position [825, 0]
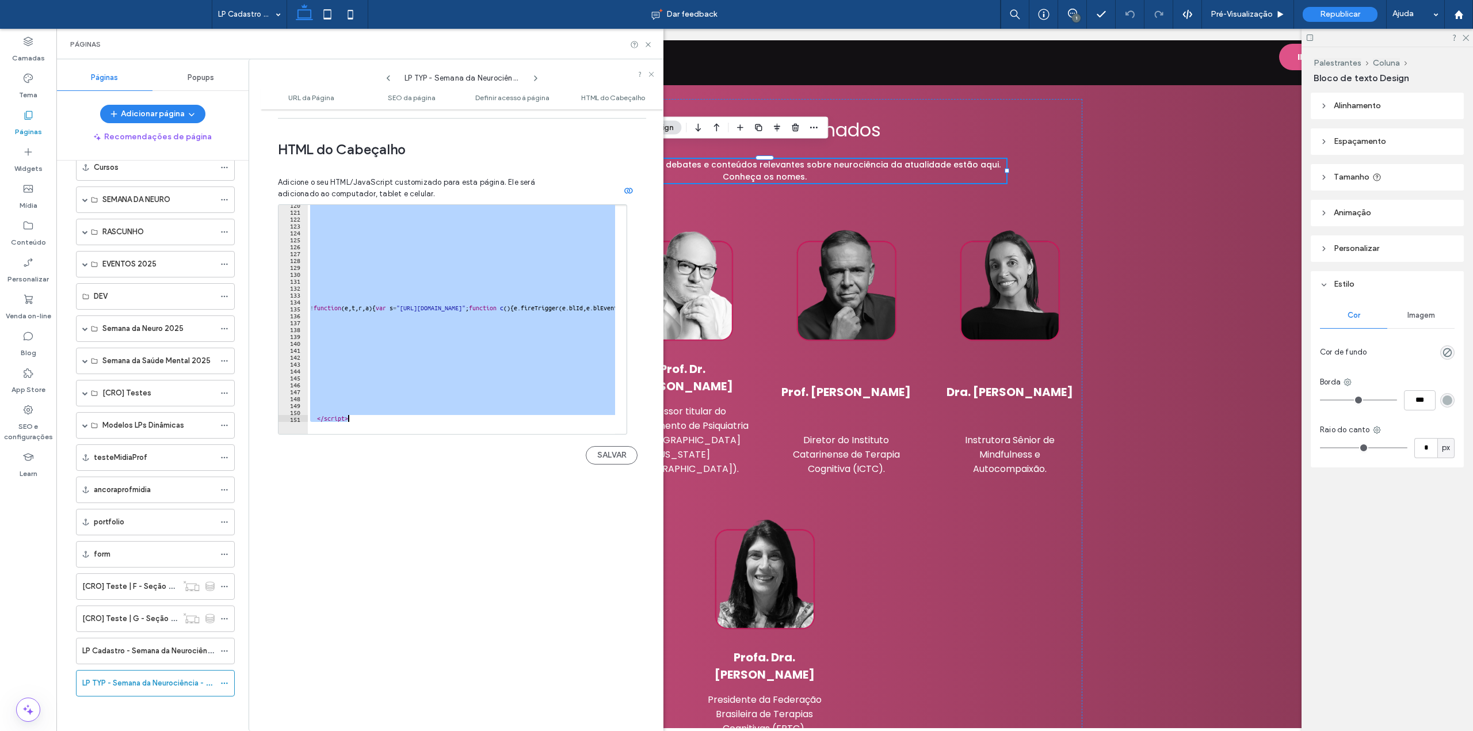
drag, startPoint x: 406, startPoint y: 280, endPoint x: 481, endPoint y: 424, distance: 162.9
click at [481, 424] on div "**********" at bounding box center [452, 319] width 349 height 230
type textarea "*********"
paste textarea "Cursor at row 151"
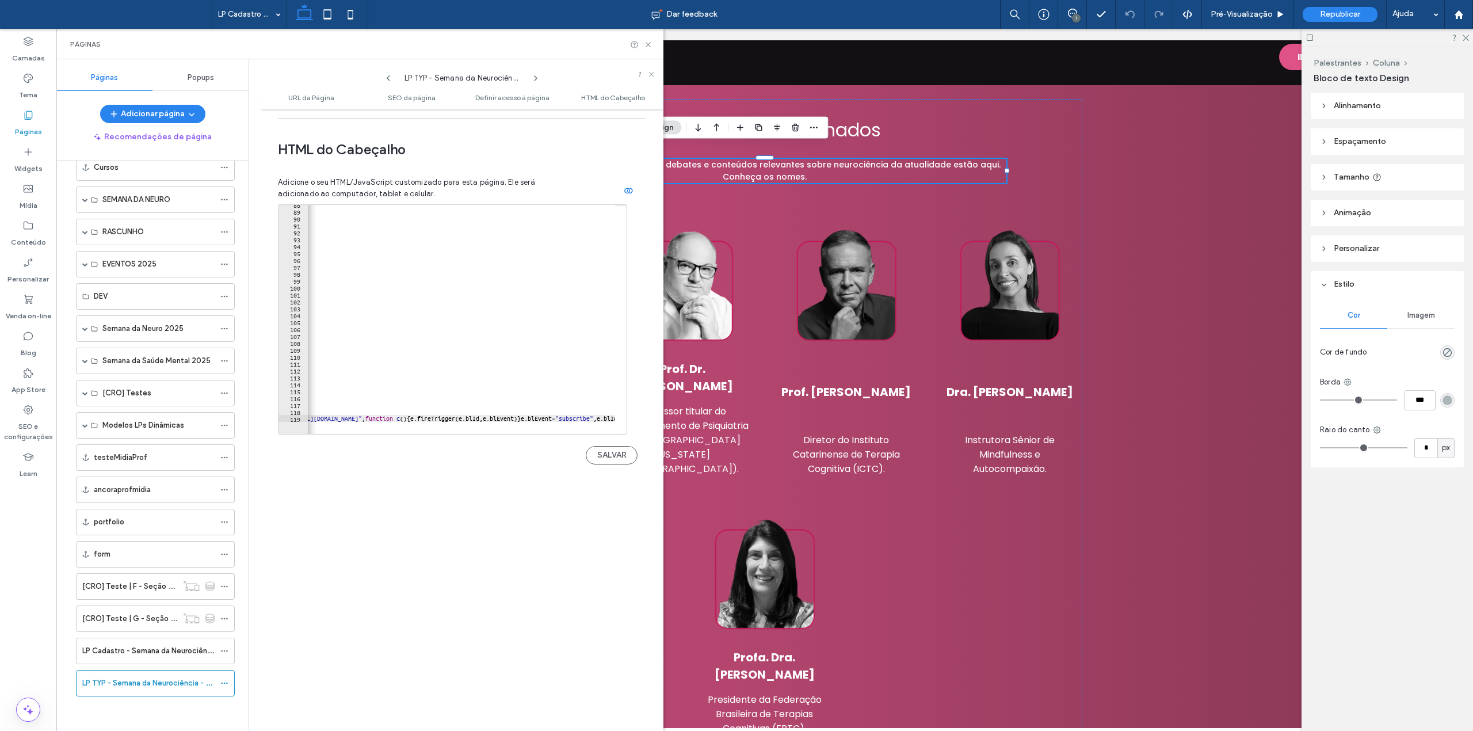
scroll to position [0, 0]
click at [436, 409] on div "</ style > <!-- Script Buzzlead --> < script > ! function ( e , t , r , a ) { v…" at bounding box center [1460, 316] width 2304 height 231
type textarea "**********"
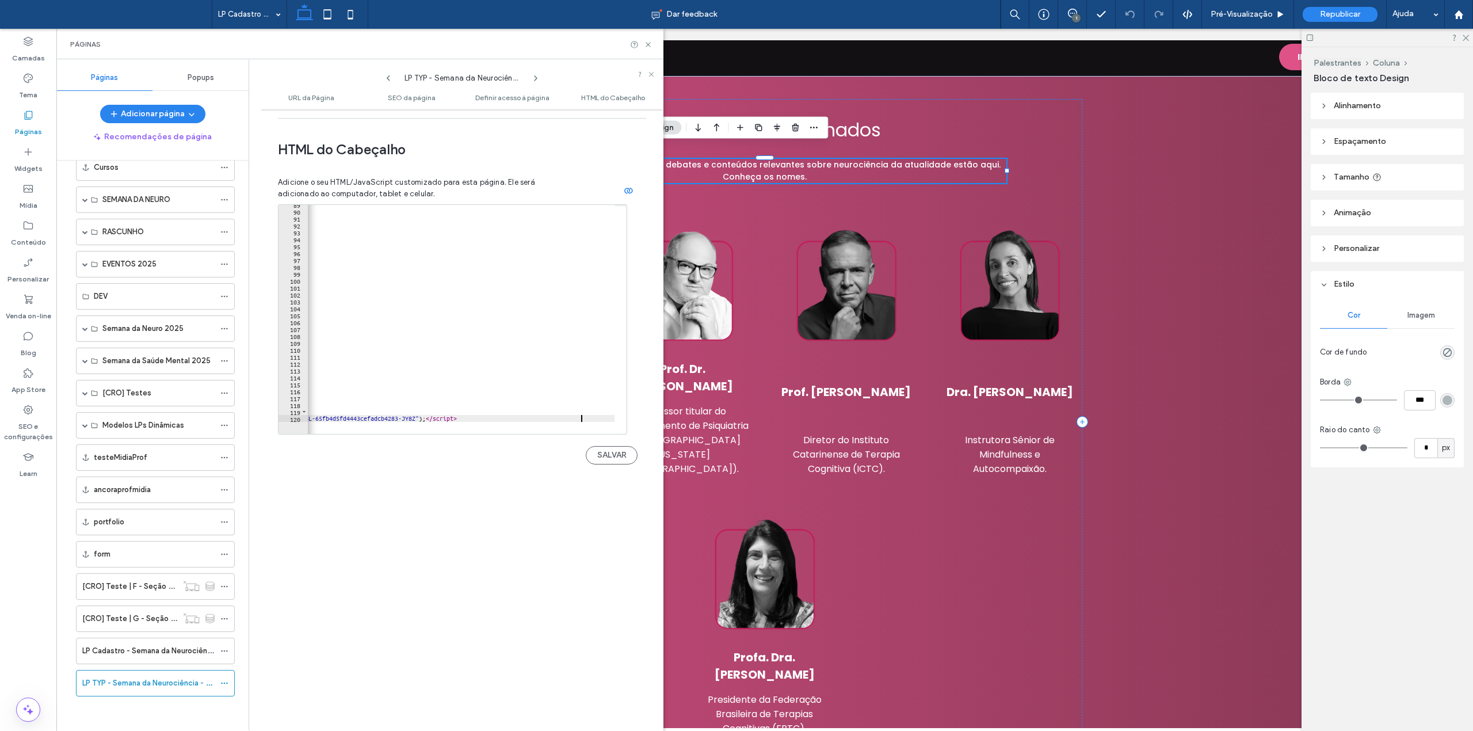
scroll to position [0, 0]
type textarea "*********"
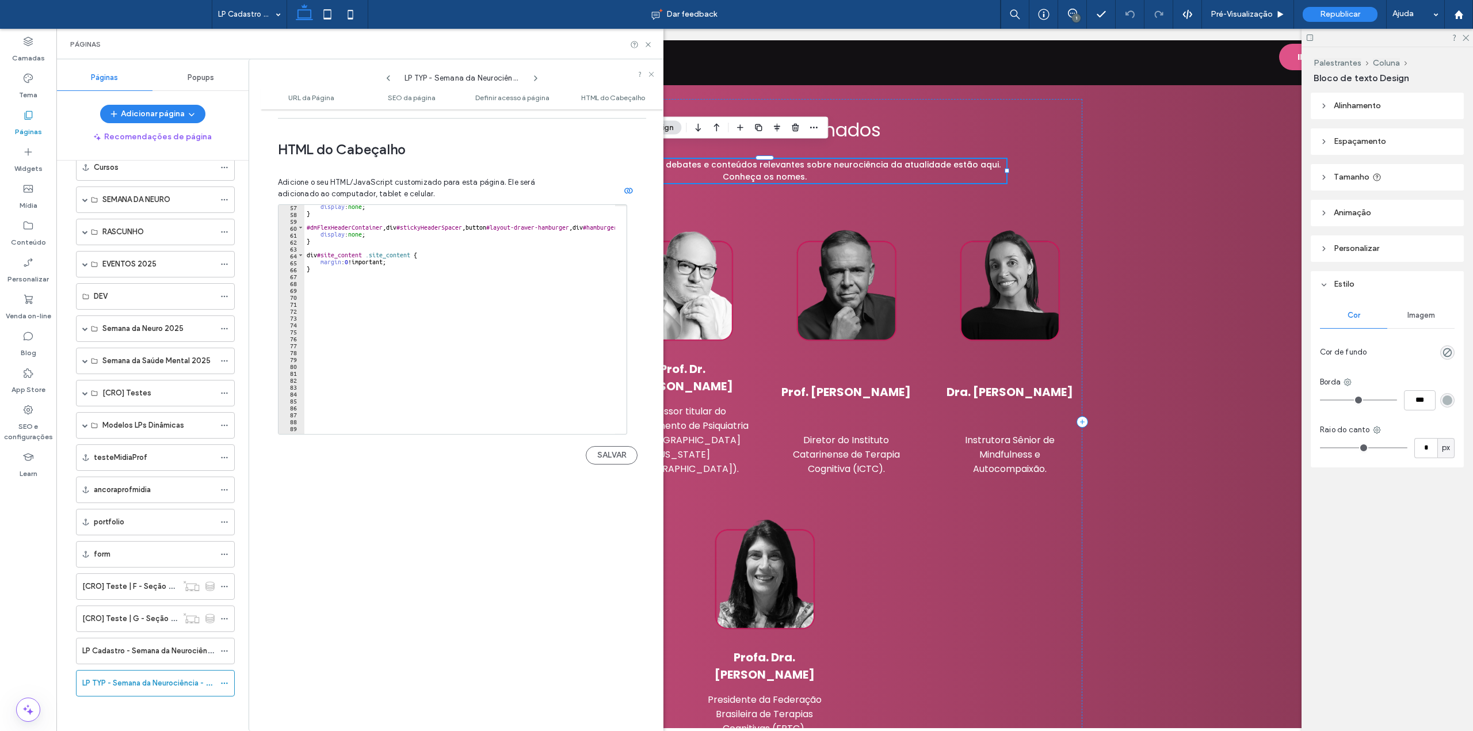
scroll to position [342, 0]
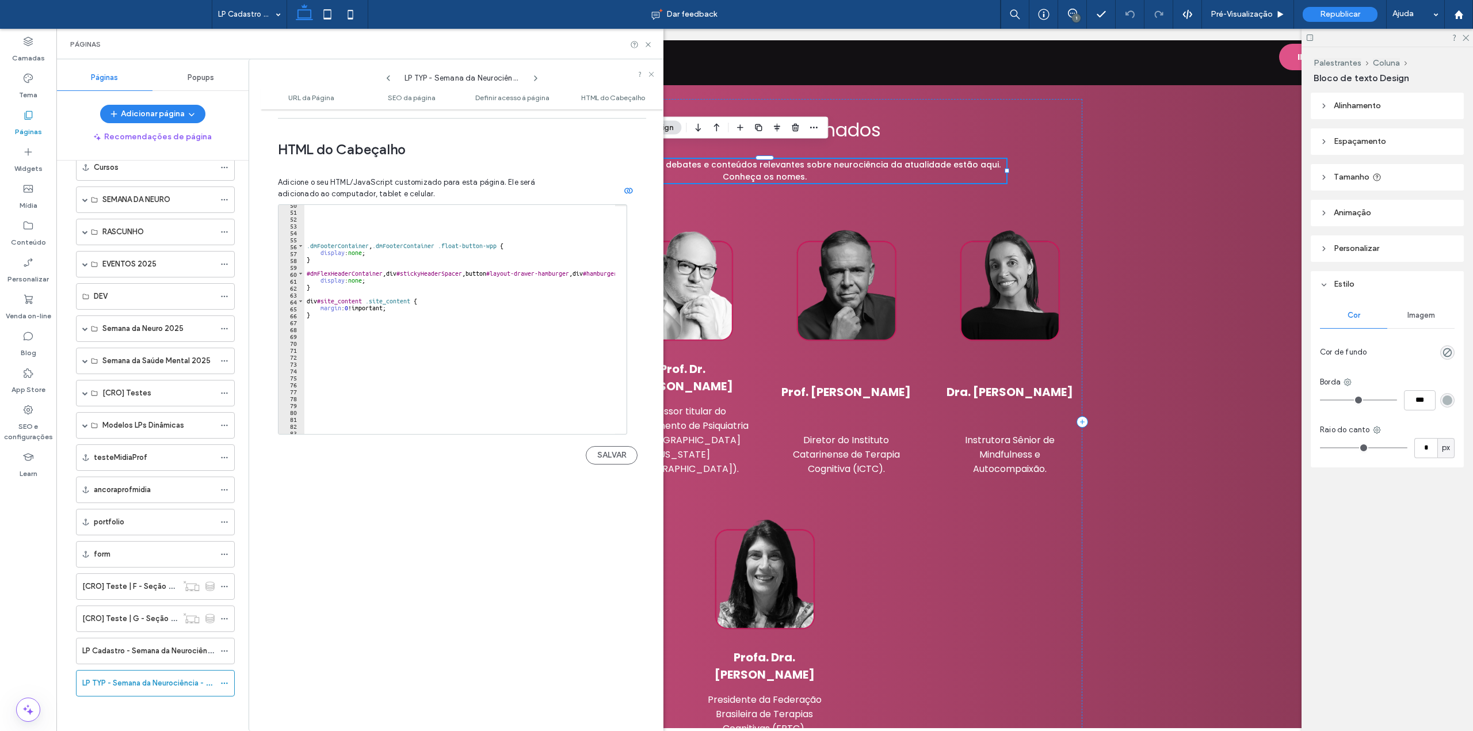
click at [321, 330] on div ".dmFooterContainer , .dmFooterContainer .float-button-wpp { display : none ; } …" at bounding box center [1389, 316] width 2170 height 231
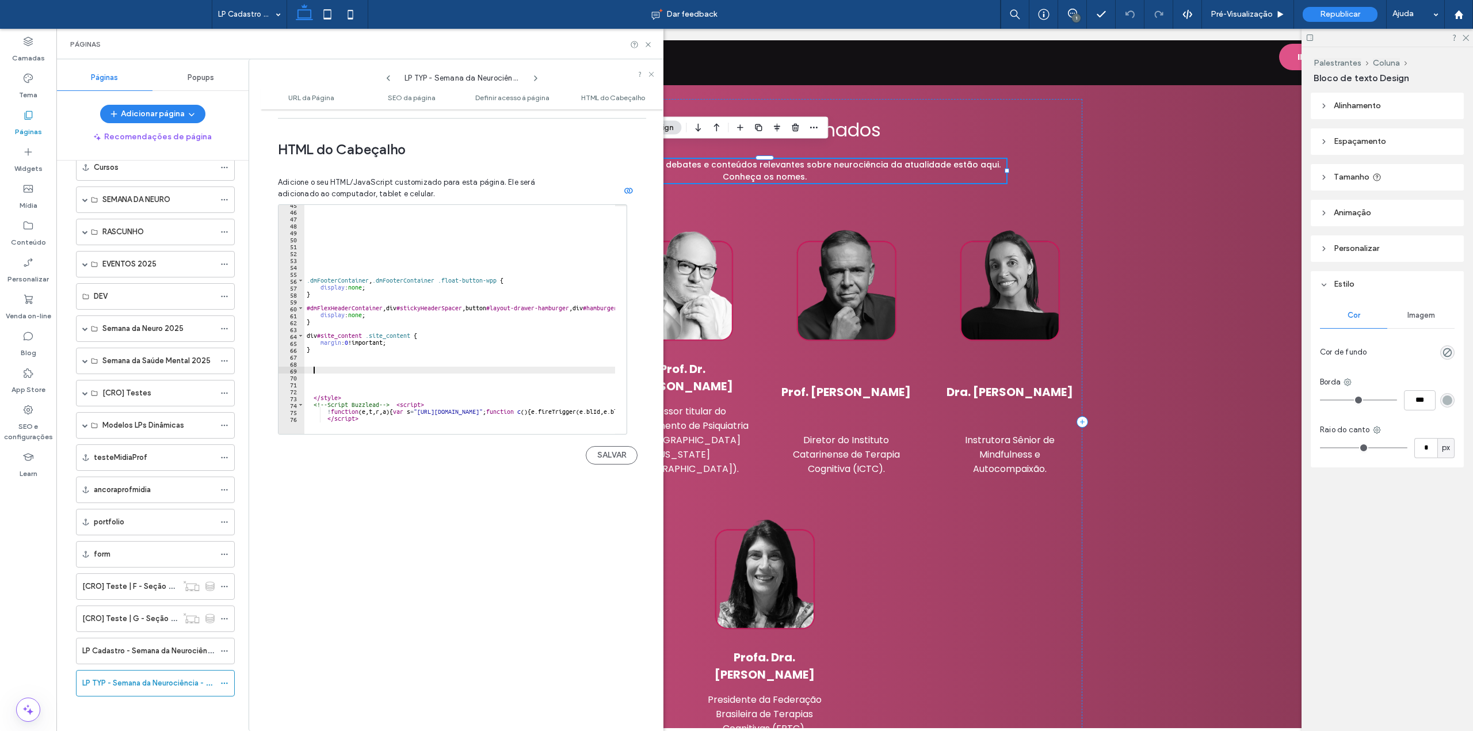
scroll to position [307, 0]
click at [610, 446] on button "SALVAR" at bounding box center [612, 455] width 52 height 18
click at [1370, 19] on div "Republicar" at bounding box center [1340, 14] width 75 height 15
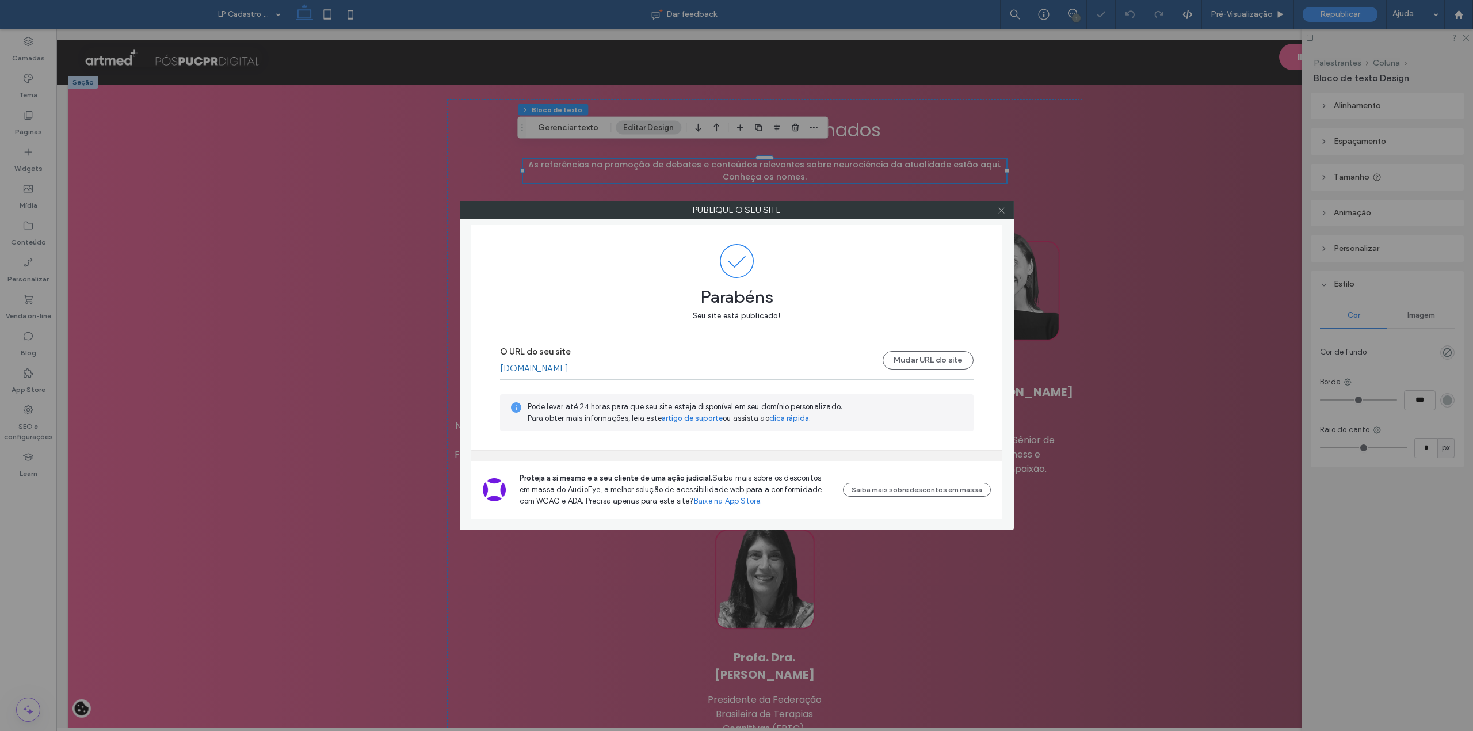
click at [1004, 209] on icon at bounding box center [1001, 210] width 9 height 9
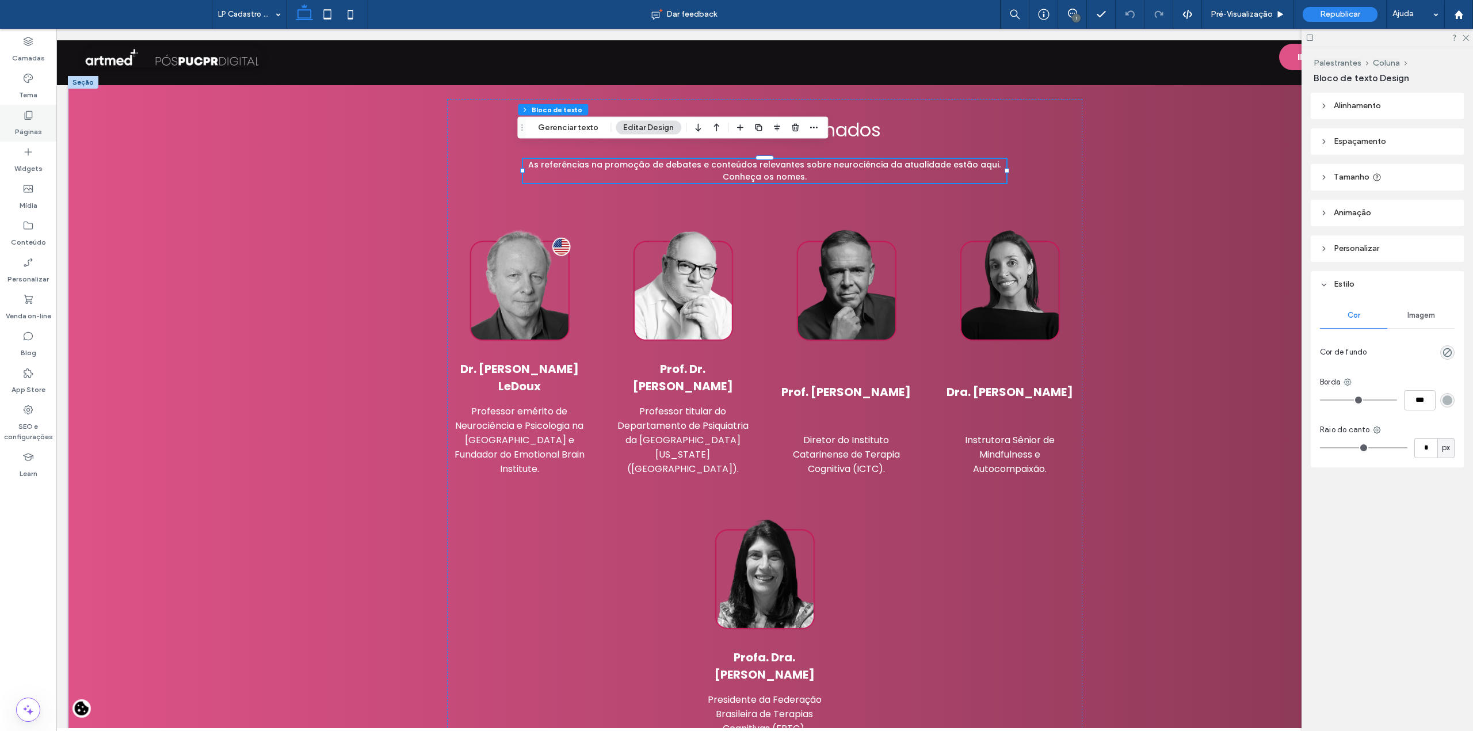
drag, startPoint x: 21, startPoint y: 127, endPoint x: 98, endPoint y: 634, distance: 513.4
click at [21, 127] on label "Páginas" at bounding box center [28, 129] width 27 height 16
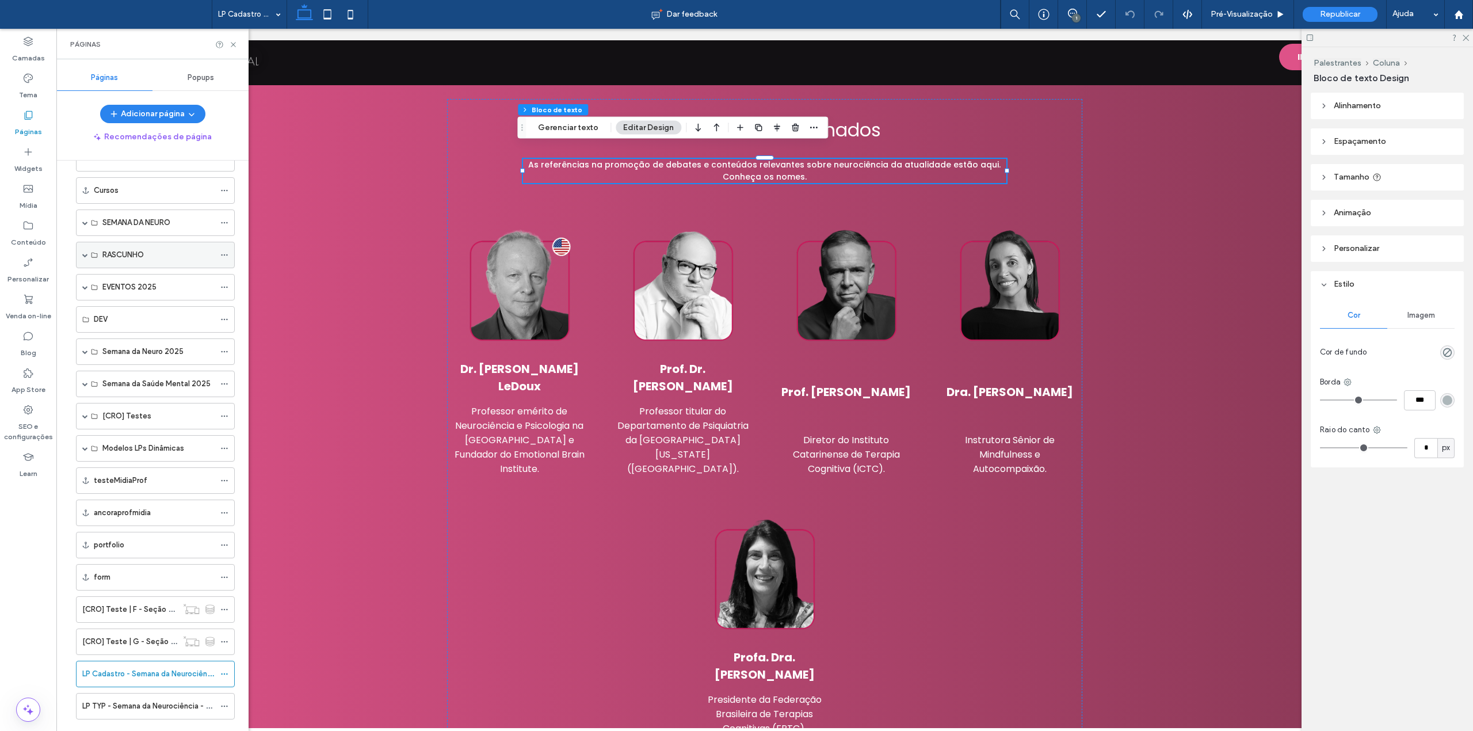
scroll to position [424, 0]
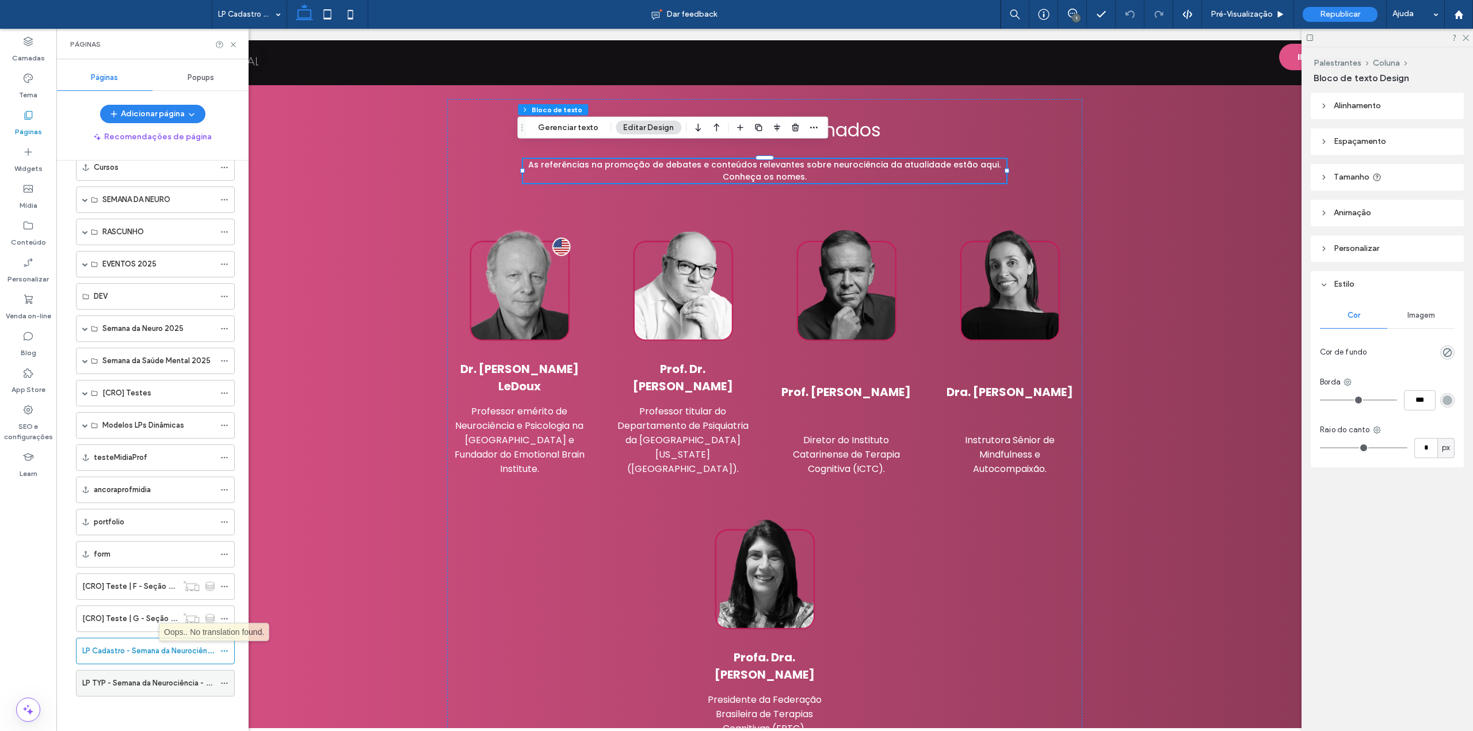
click at [123, 685] on label "LP TYP - Semana da Neurociência - 2ª edição" at bounding box center [160, 683] width 156 height 20
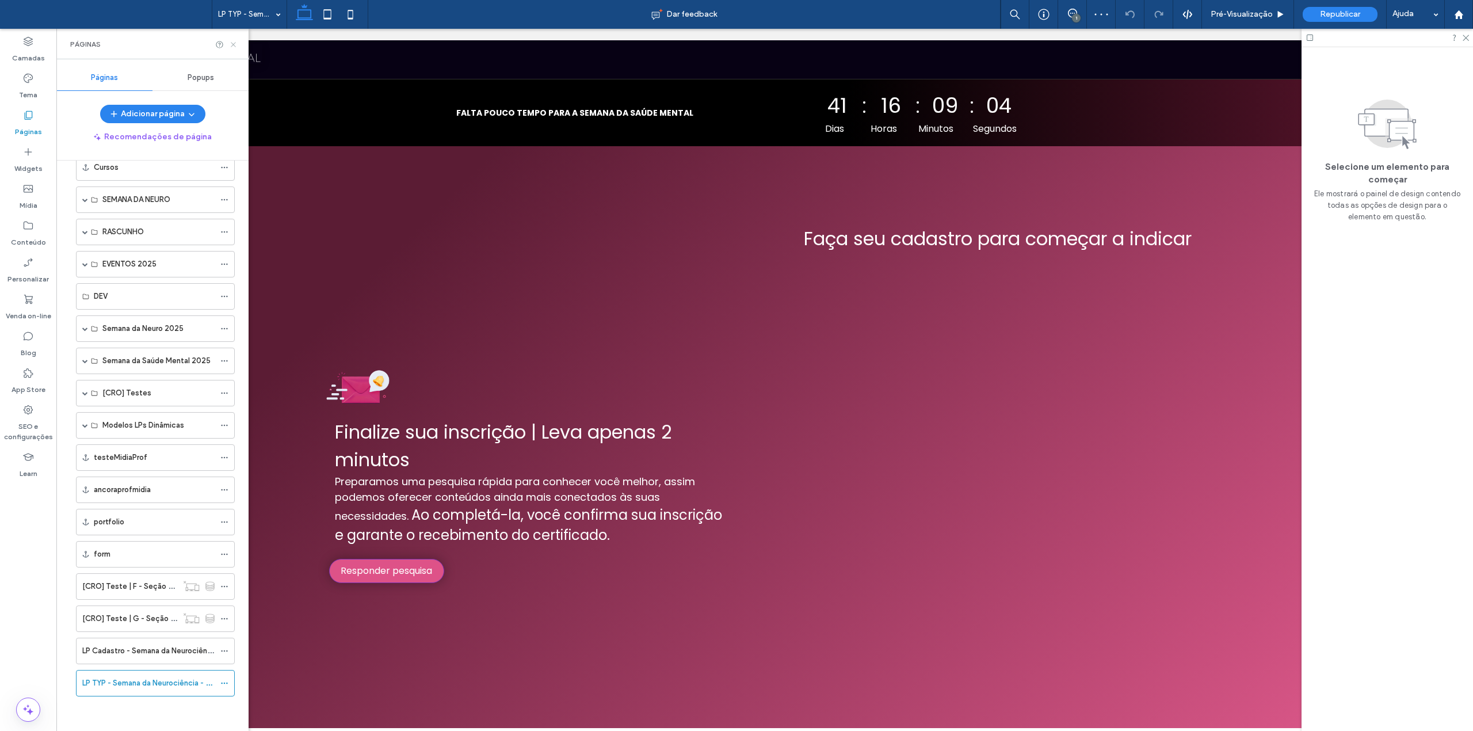
click at [233, 44] on use at bounding box center [233, 44] width 5 height 5
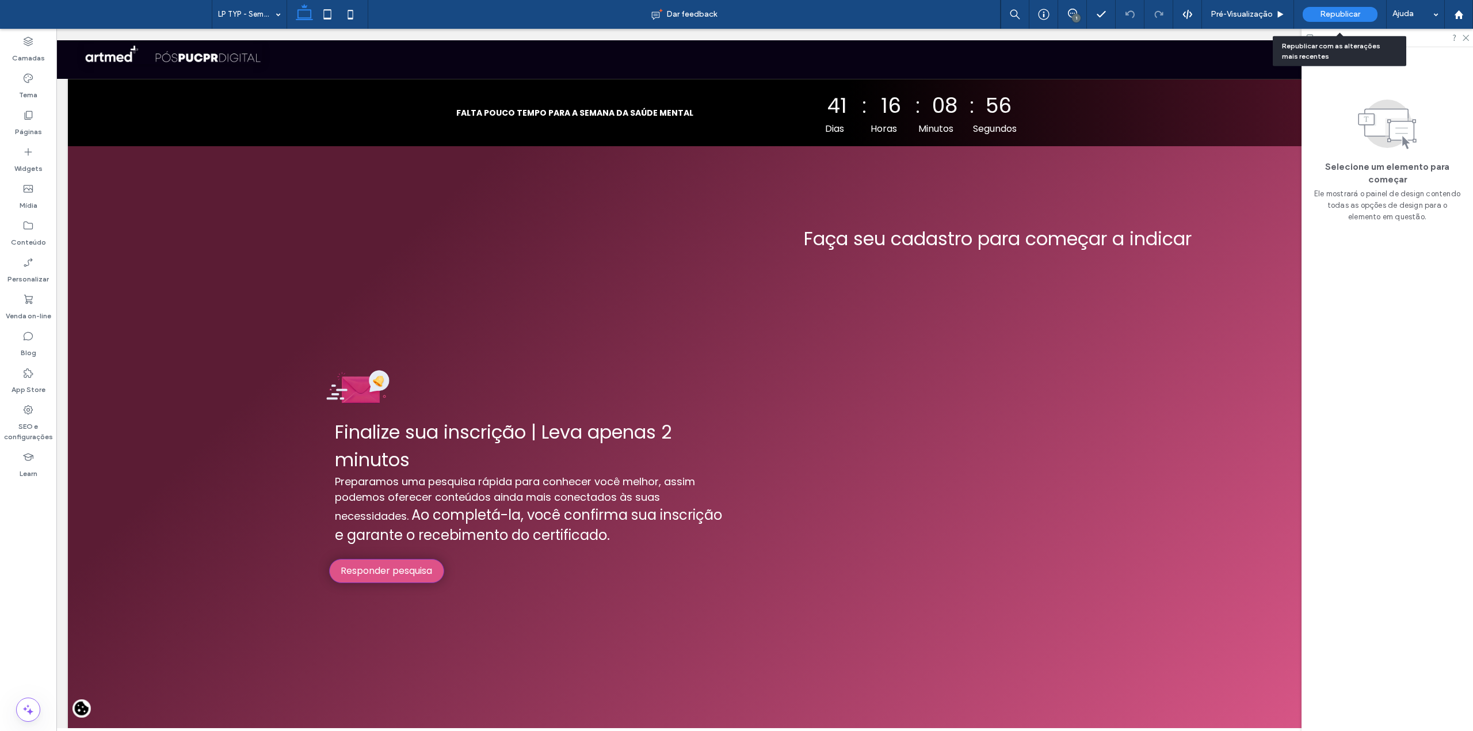
click at [1336, 23] on div "Republicar" at bounding box center [1340, 14] width 75 height 29
click at [938, 311] on div at bounding box center [998, 496] width 178 height 460
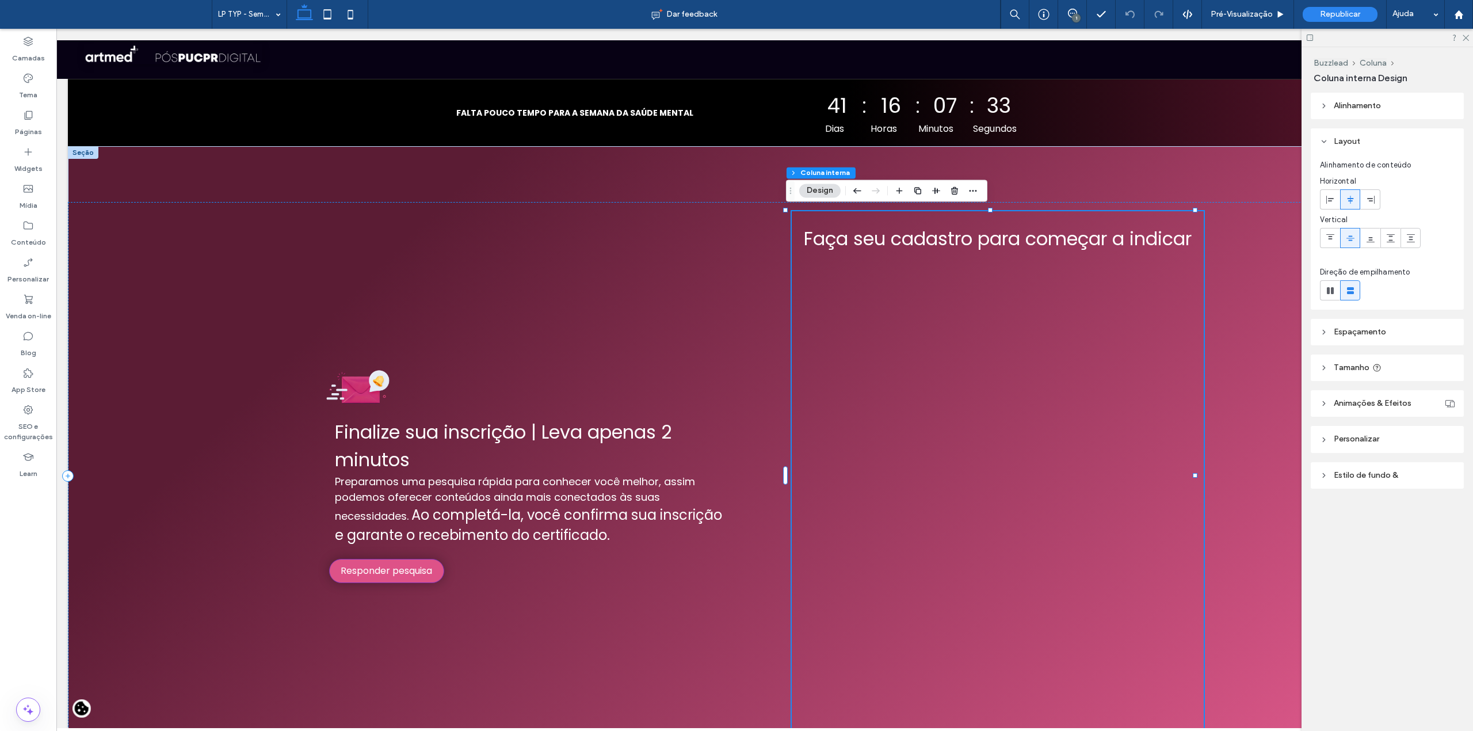
click at [945, 275] on div at bounding box center [998, 496] width 178 height 460
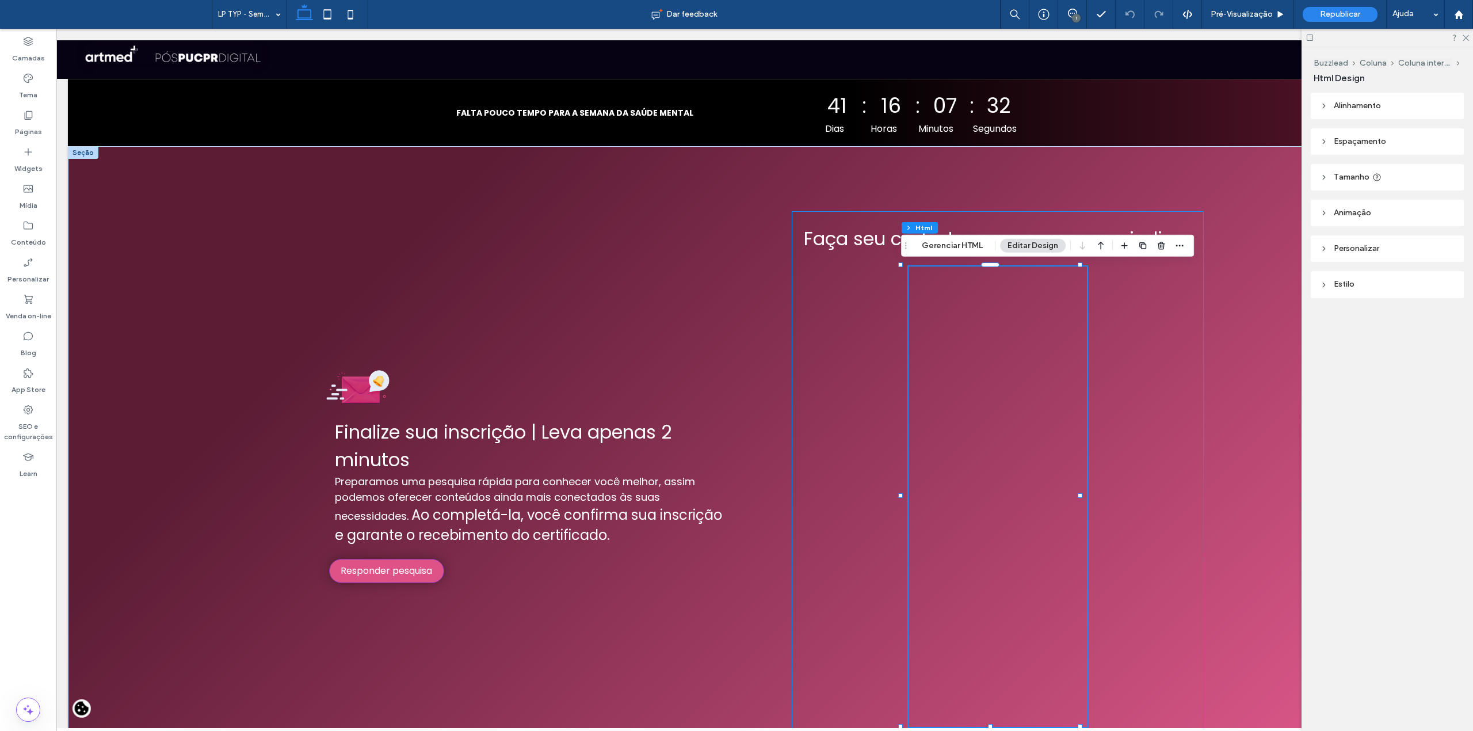
click at [945, 275] on div at bounding box center [998, 496] width 178 height 460
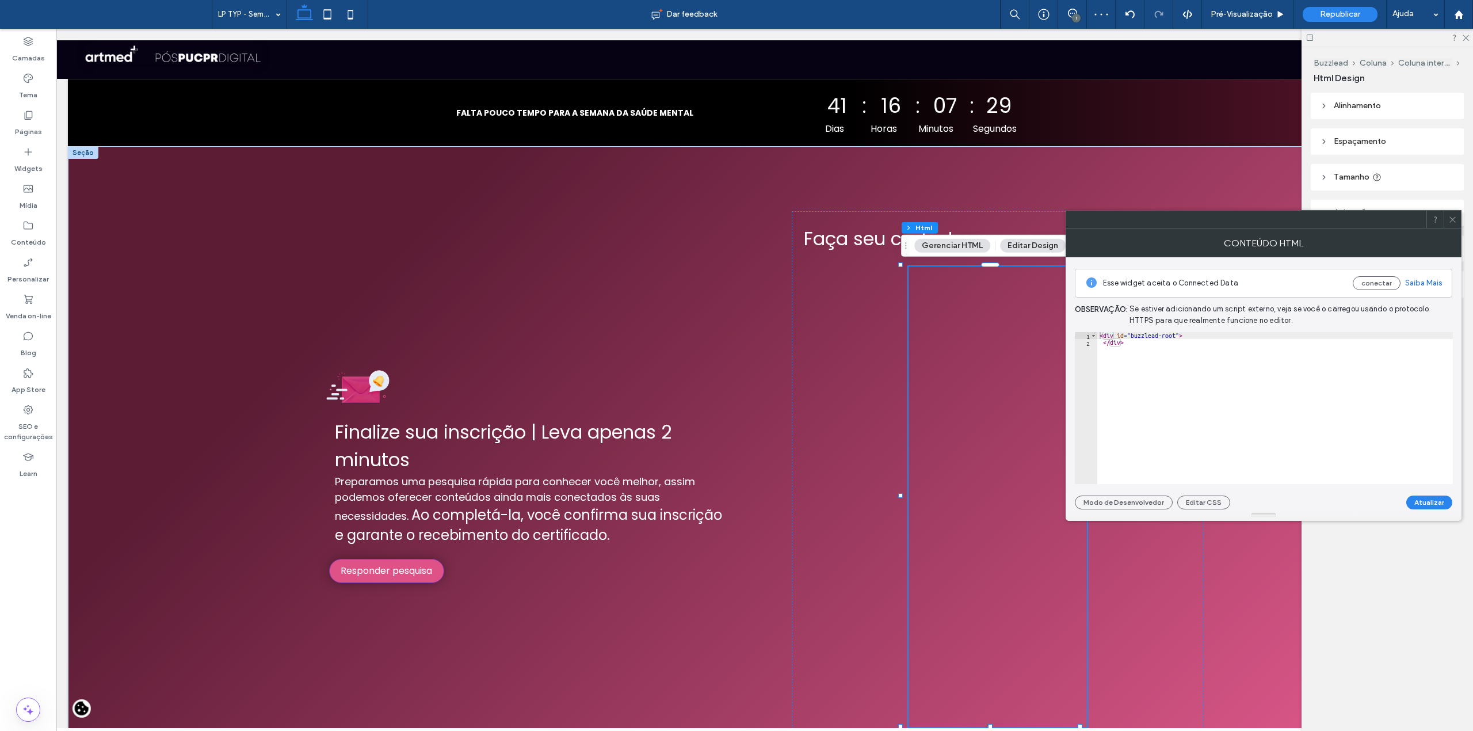
click at [1456, 222] on icon at bounding box center [1452, 219] width 9 height 9
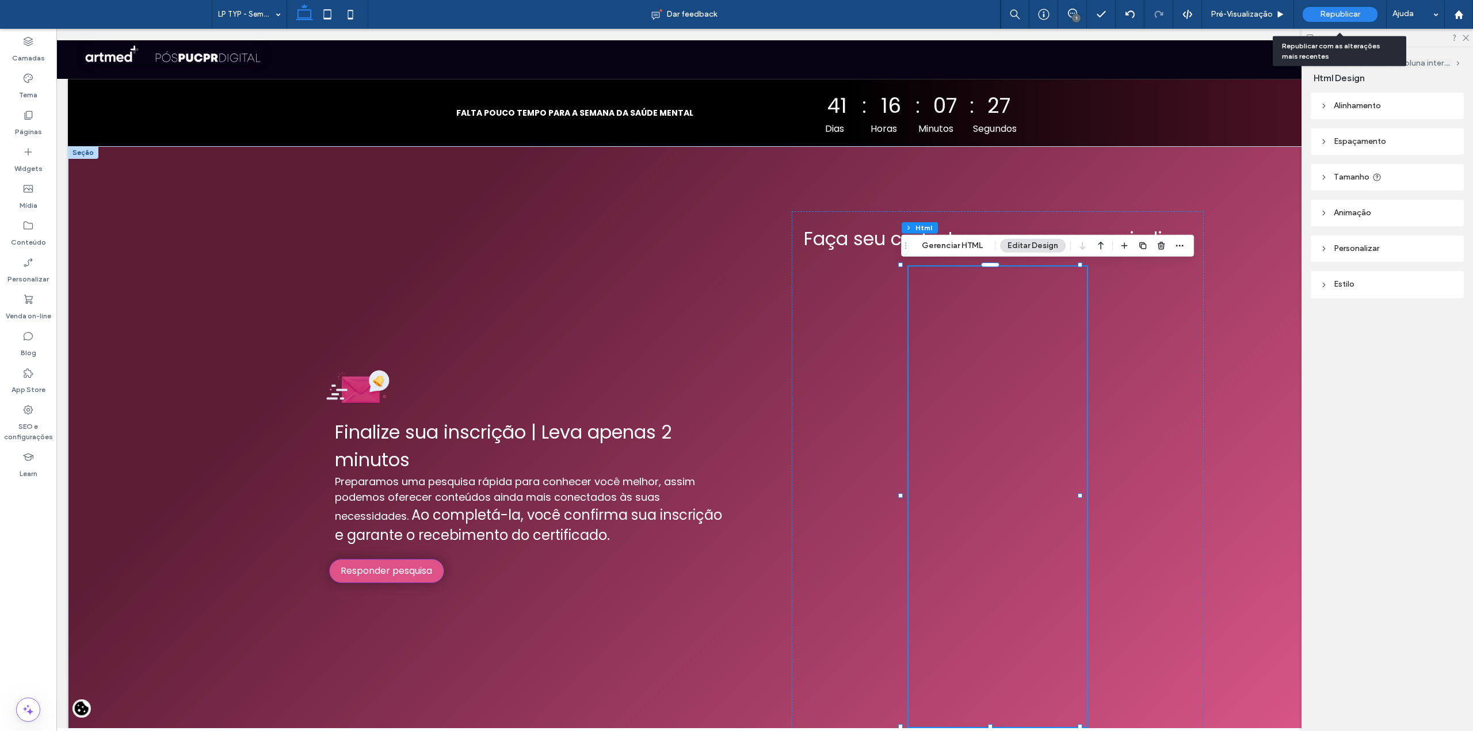
click at [1340, 12] on span "Republicar" at bounding box center [1340, 14] width 40 height 9
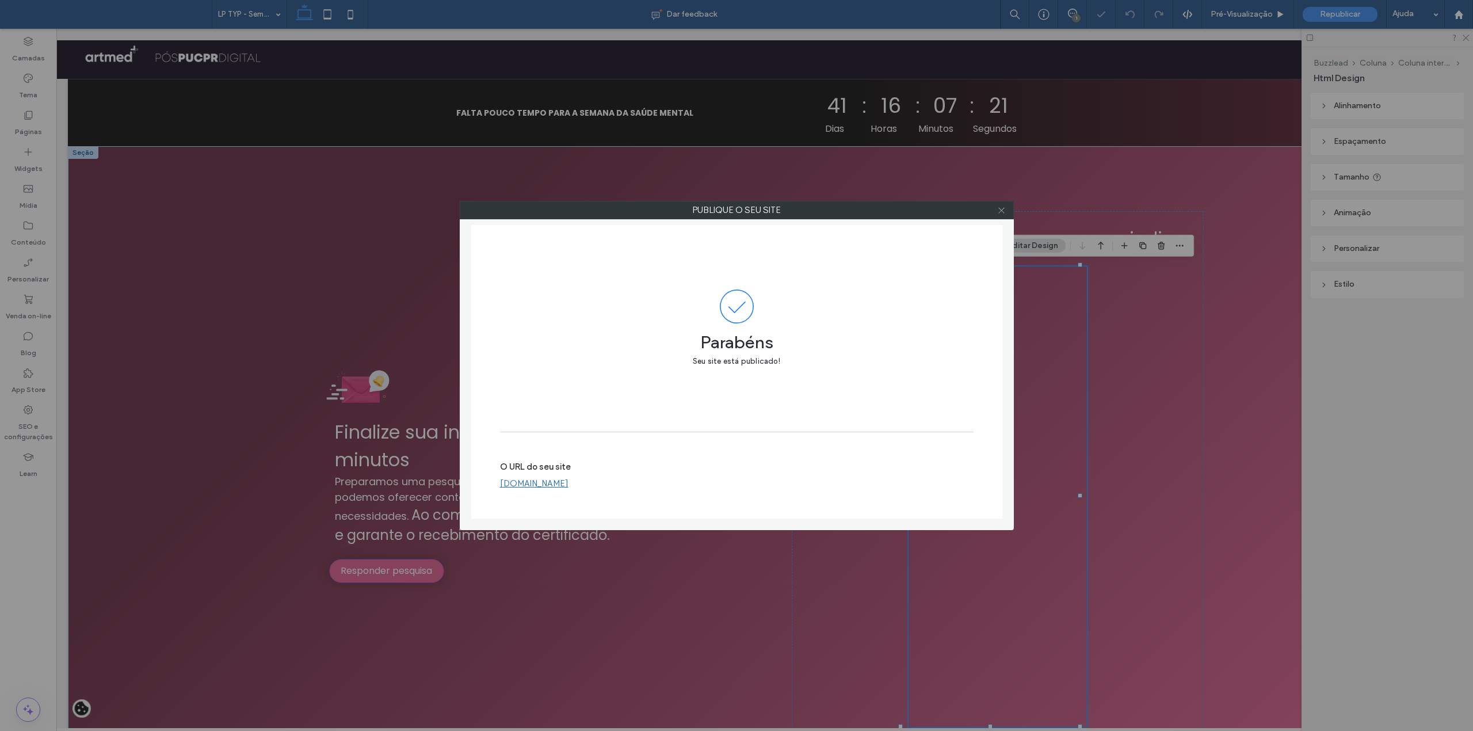
click at [1002, 211] on use at bounding box center [1001, 210] width 6 height 6
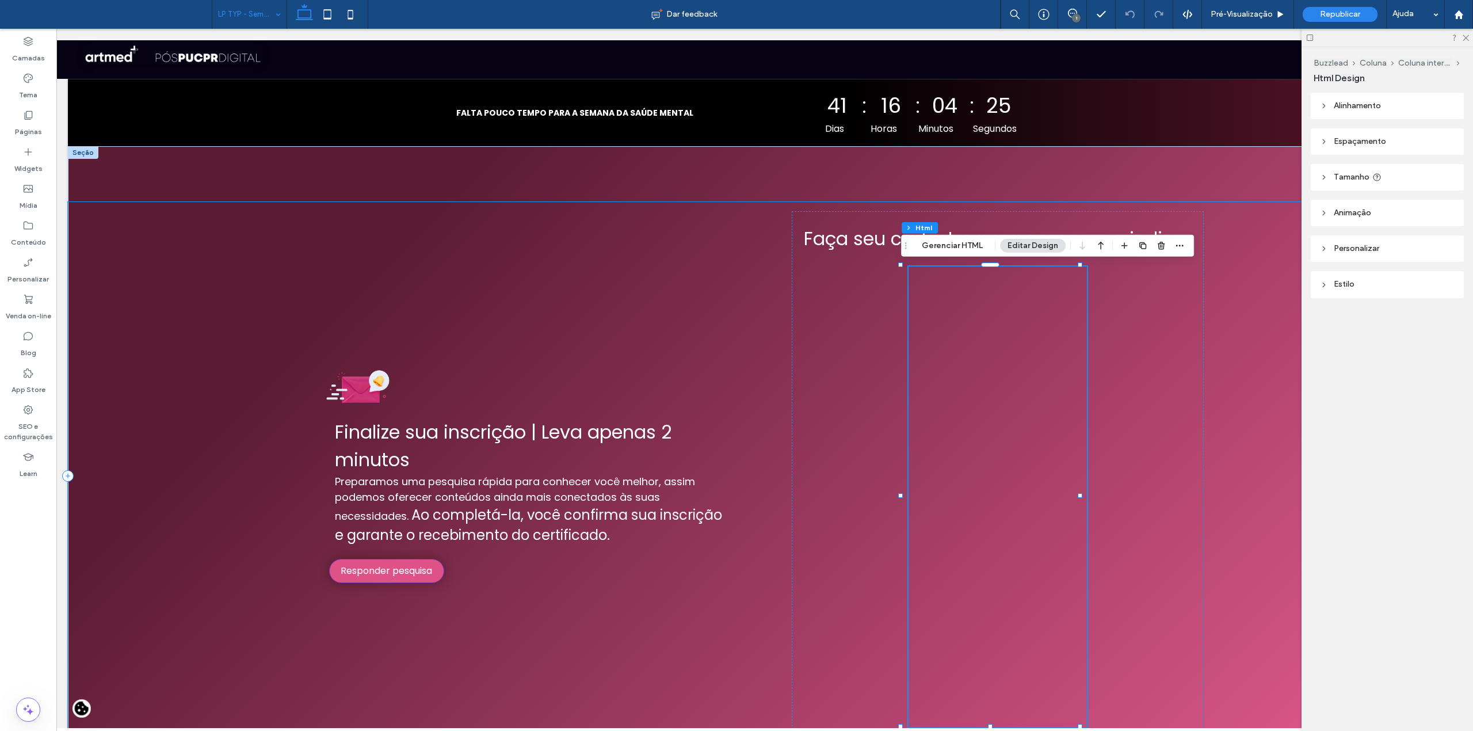
click at [597, 323] on div "Parabéns! Sua inscrição está confirmada. Compartilhe conhecimento: Convide agor…" at bounding box center [765, 476] width 1394 height 548
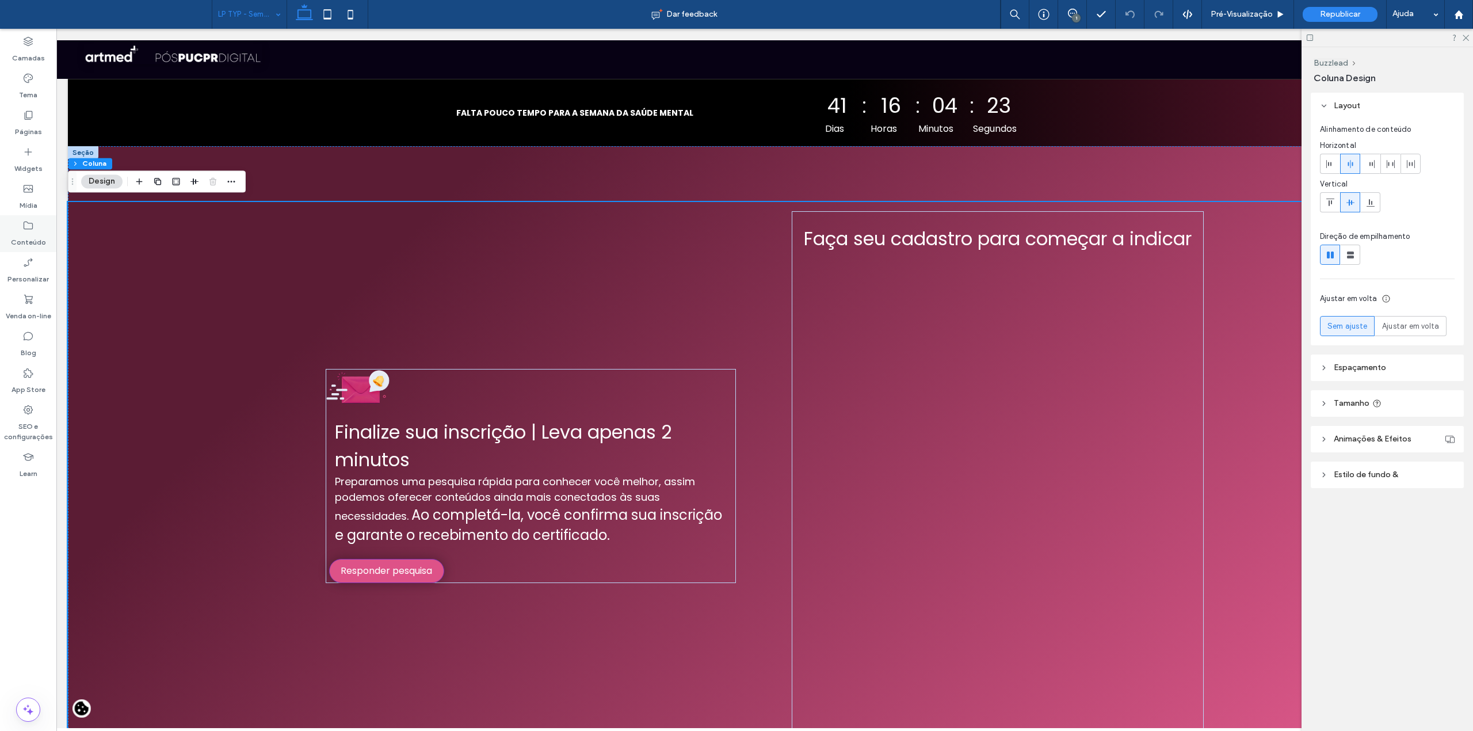
click at [37, 228] on div "Conteúdo" at bounding box center [28, 233] width 56 height 37
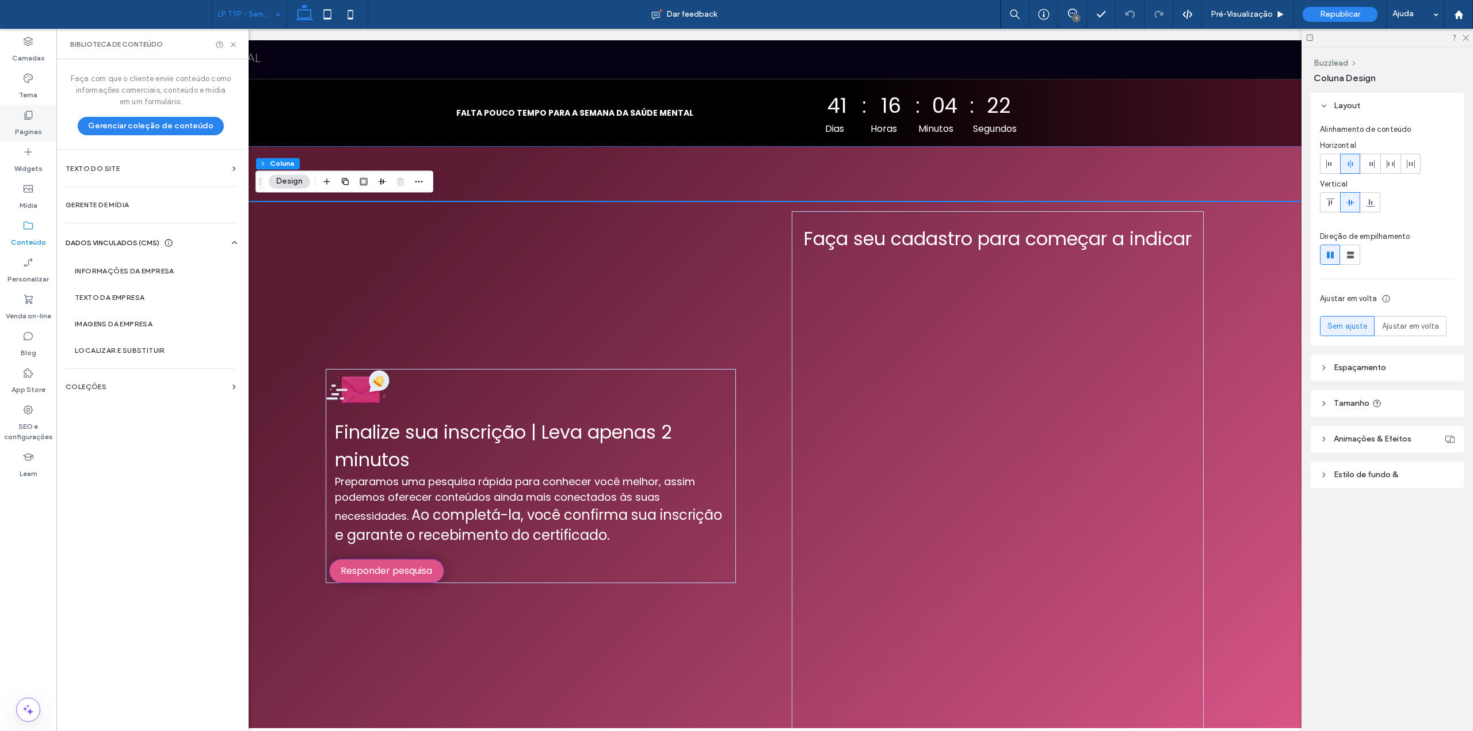
click at [33, 127] on label "Páginas" at bounding box center [28, 129] width 27 height 16
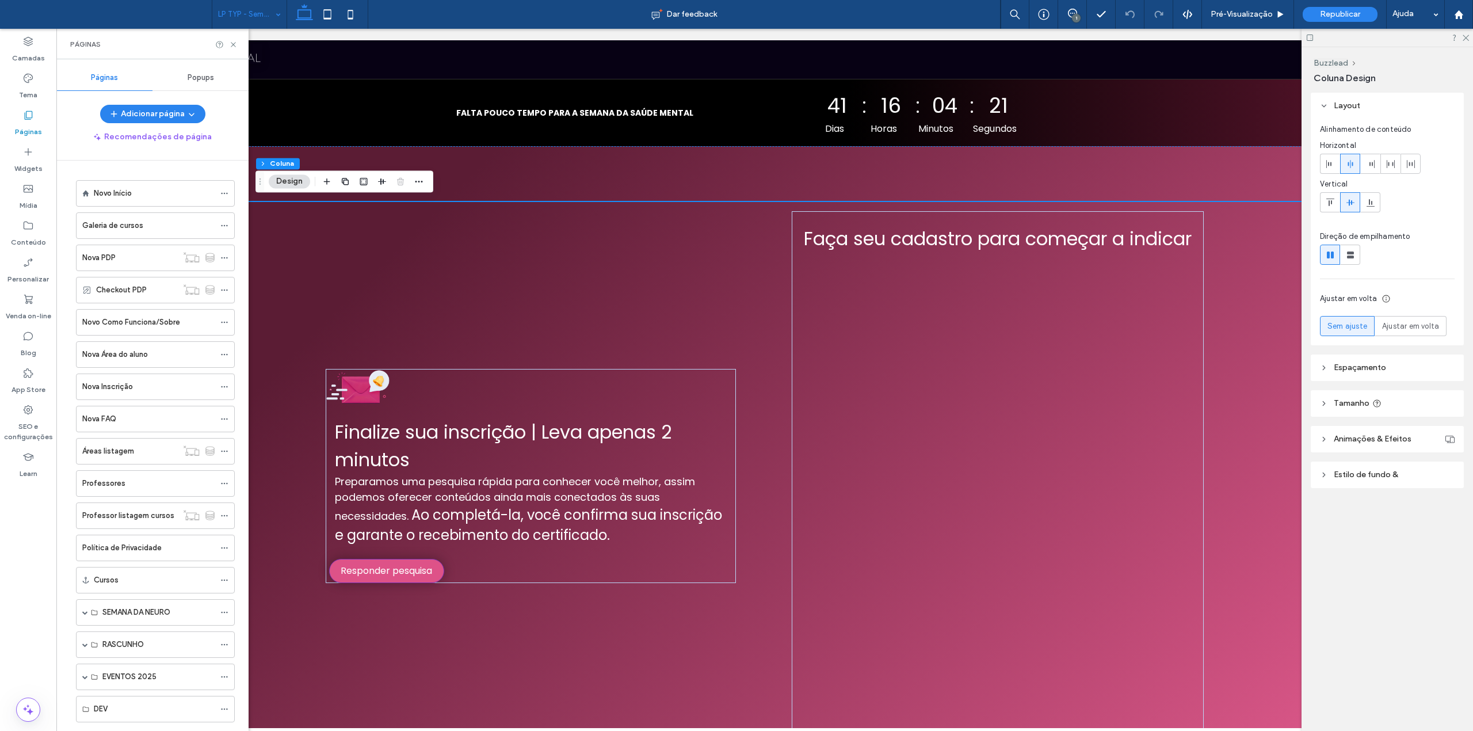
scroll to position [424, 0]
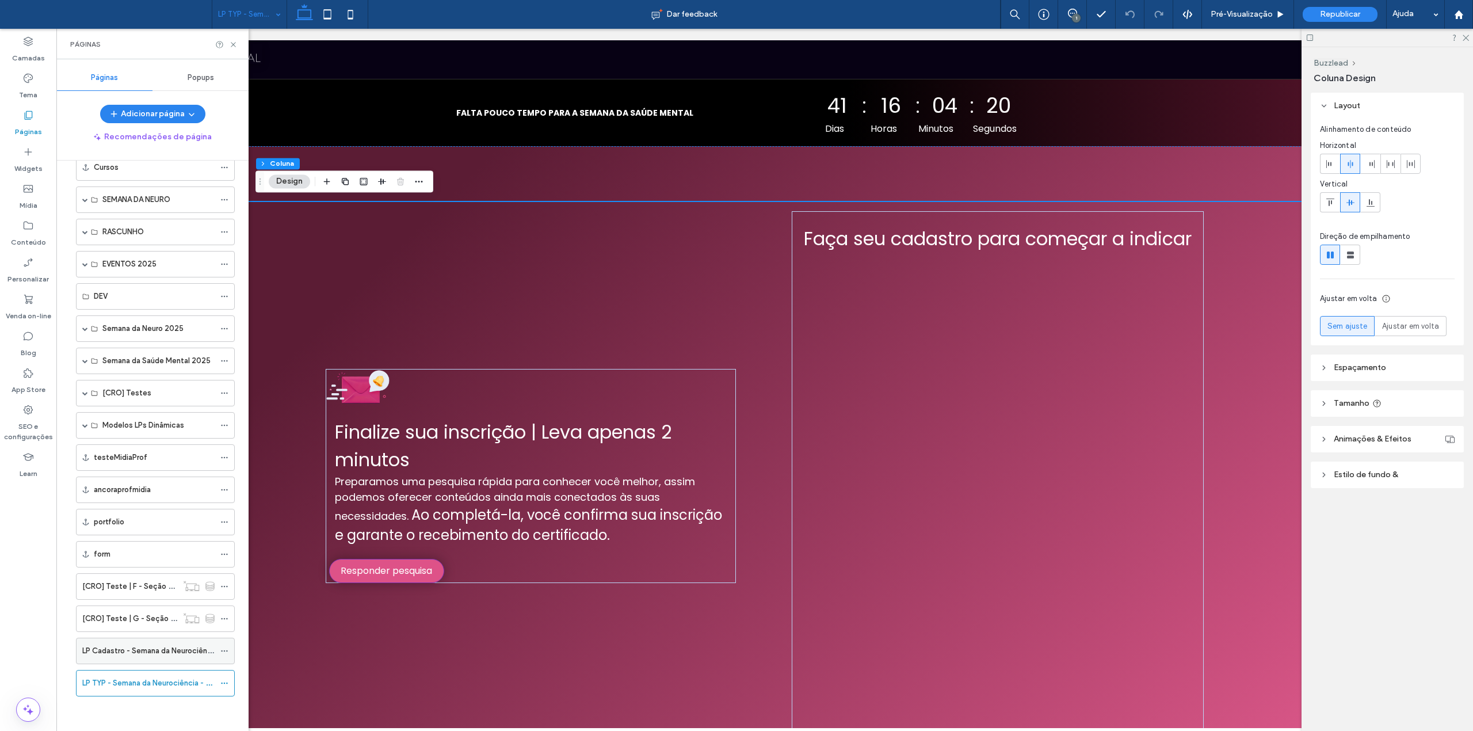
click at [136, 647] on label "LP Cadastro - Semana da Neurociência - 2ª edição" at bounding box center [169, 650] width 175 height 20
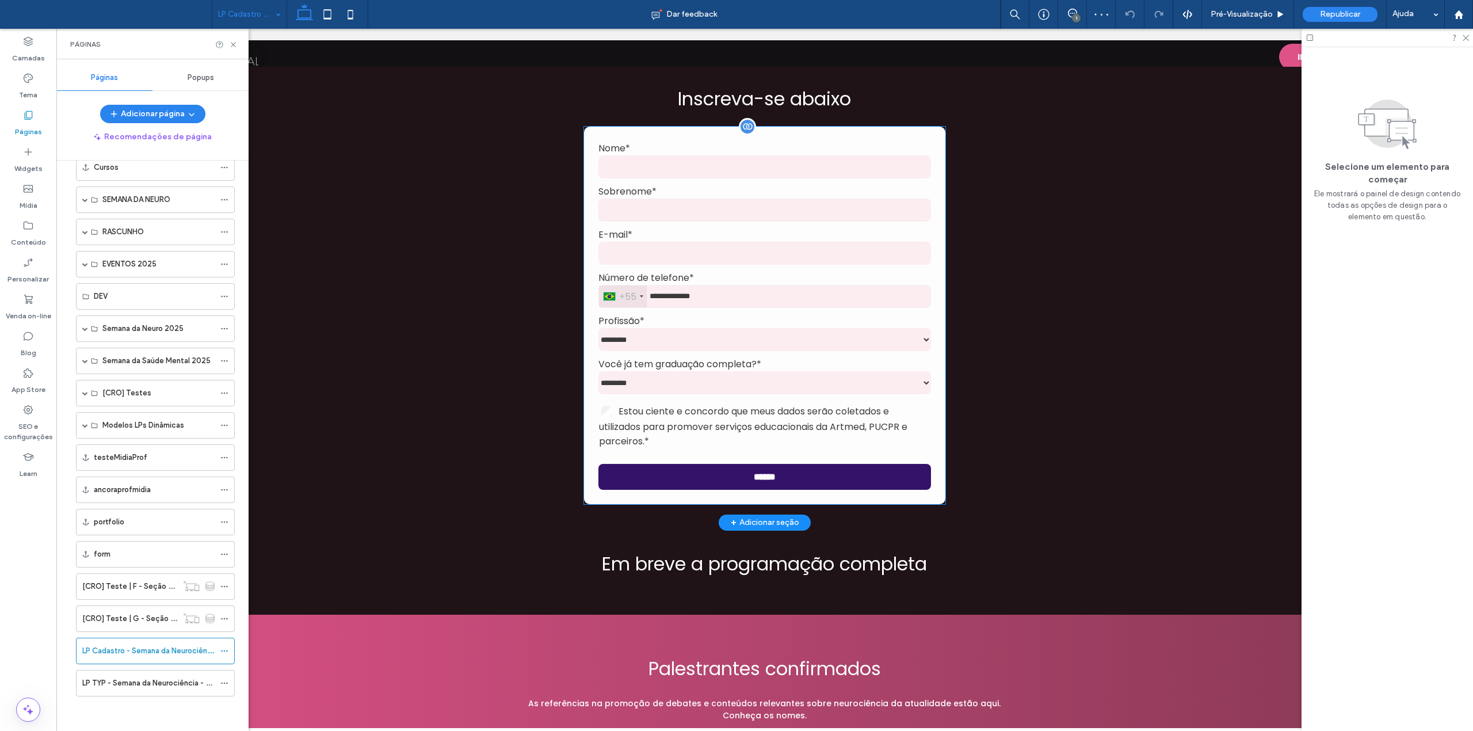
scroll to position [997, 0]
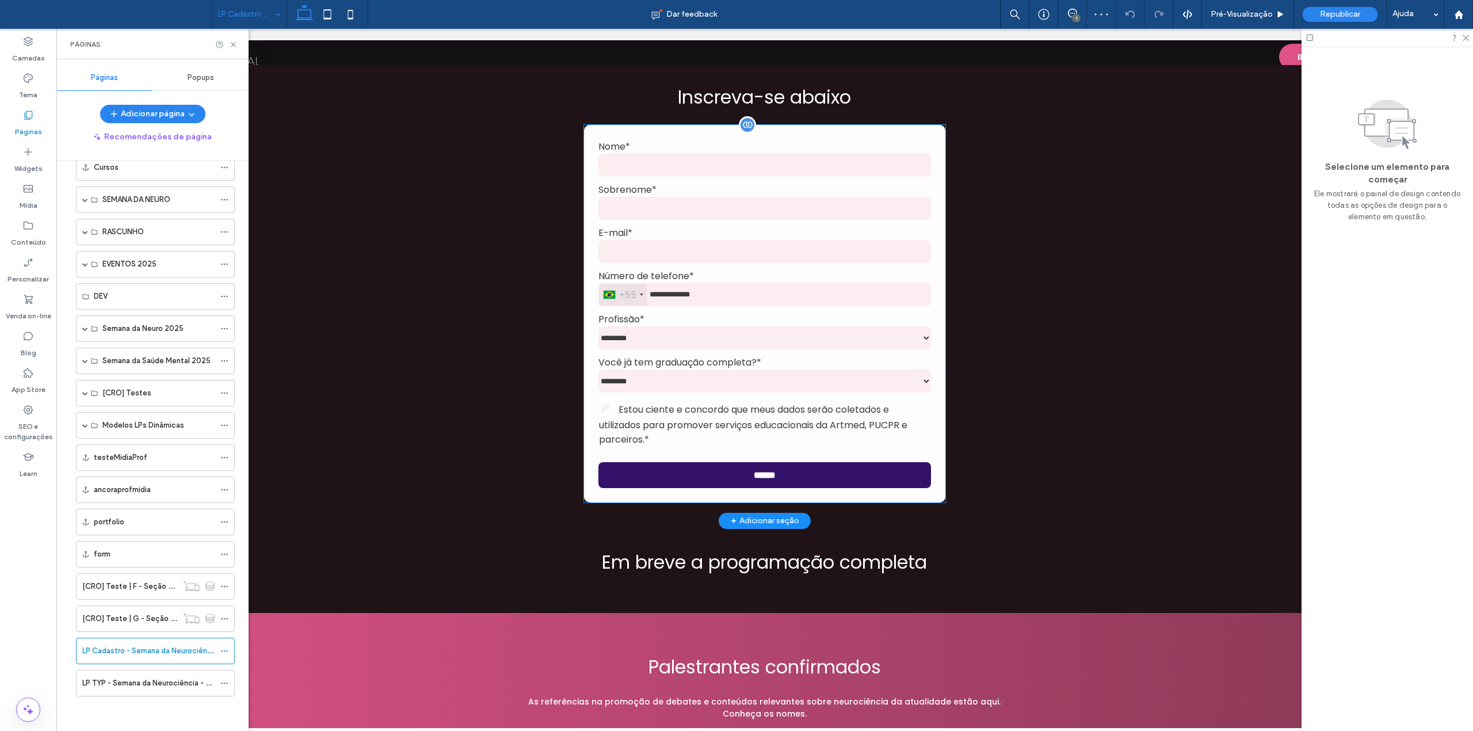
click at [696, 302] on form "**********" at bounding box center [764, 313] width 333 height 349
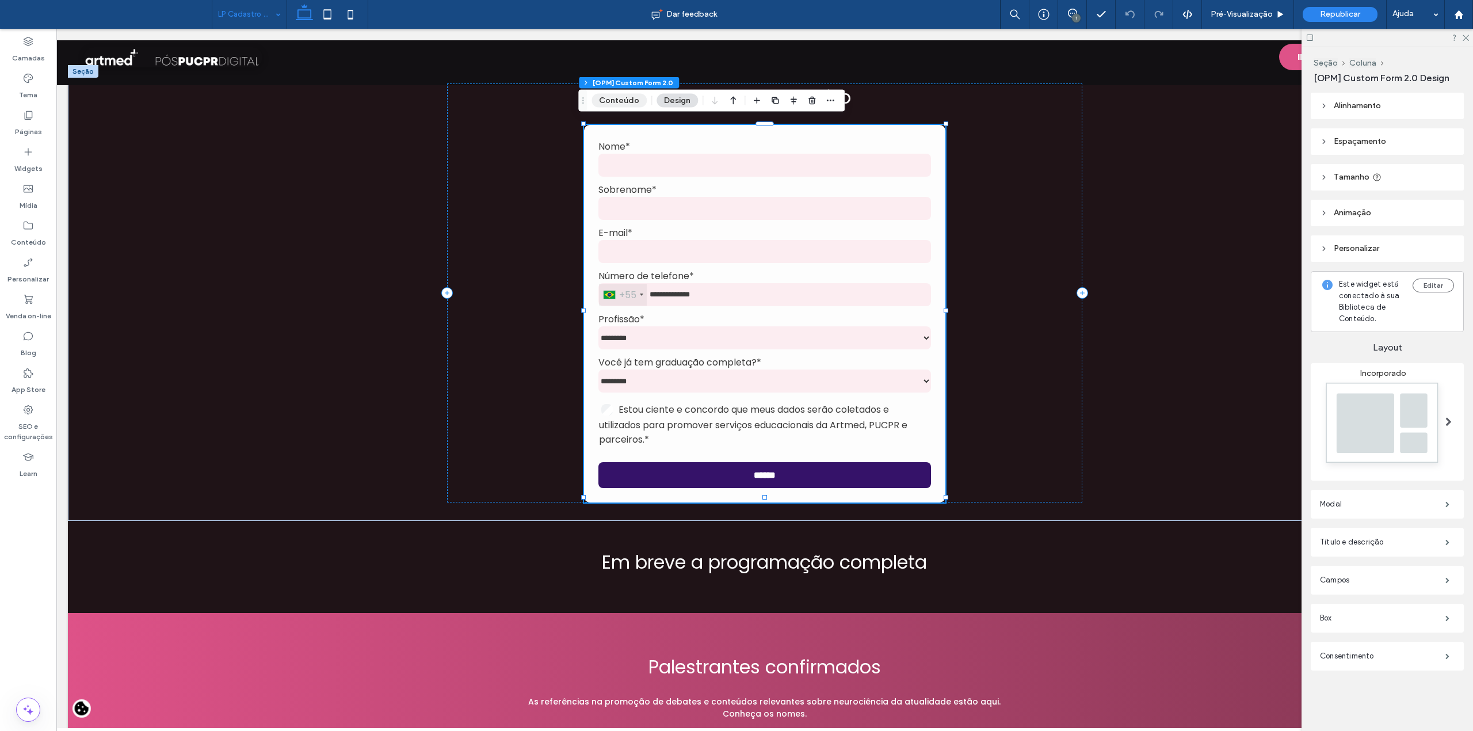
click at [620, 104] on button "Conteúdo" at bounding box center [619, 101] width 55 height 14
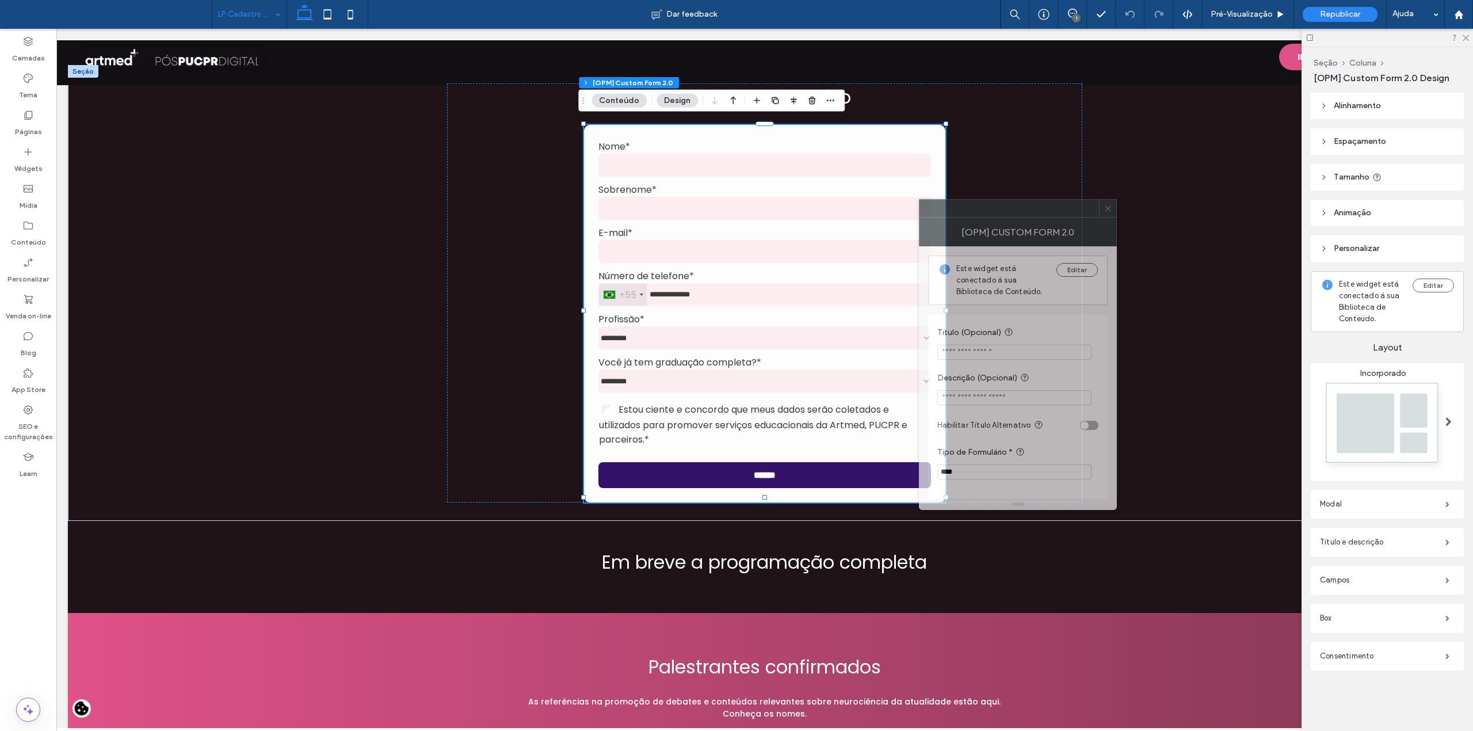
drag, startPoint x: 1301, startPoint y: 235, endPoint x: 956, endPoint y: 224, distance: 344.9
click at [956, 224] on div "[OPM] Custom Form 2.0" at bounding box center [1018, 232] width 198 height 29
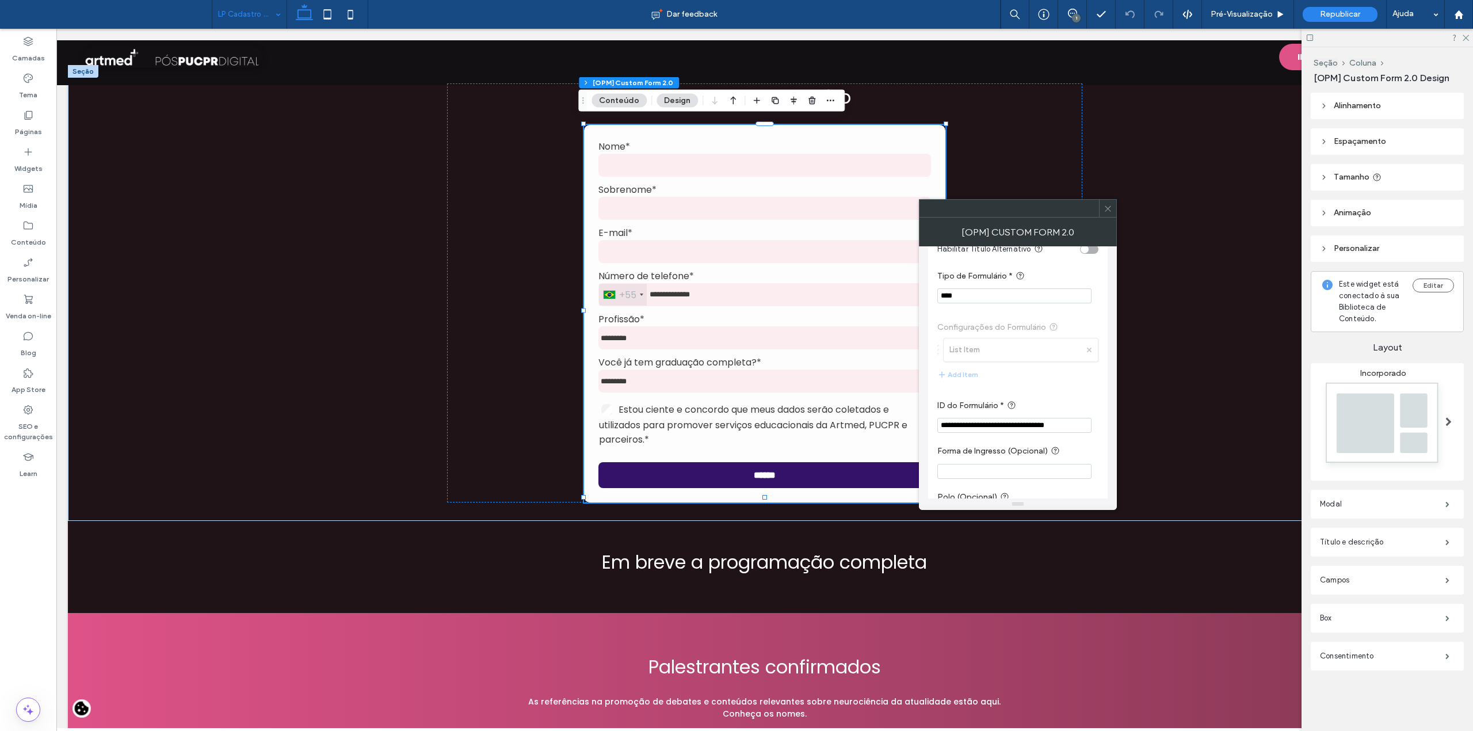
scroll to position [230, 0]
click at [1017, 376] on input "**********" at bounding box center [1014, 371] width 154 height 15
paste input "ID do Formulário *"
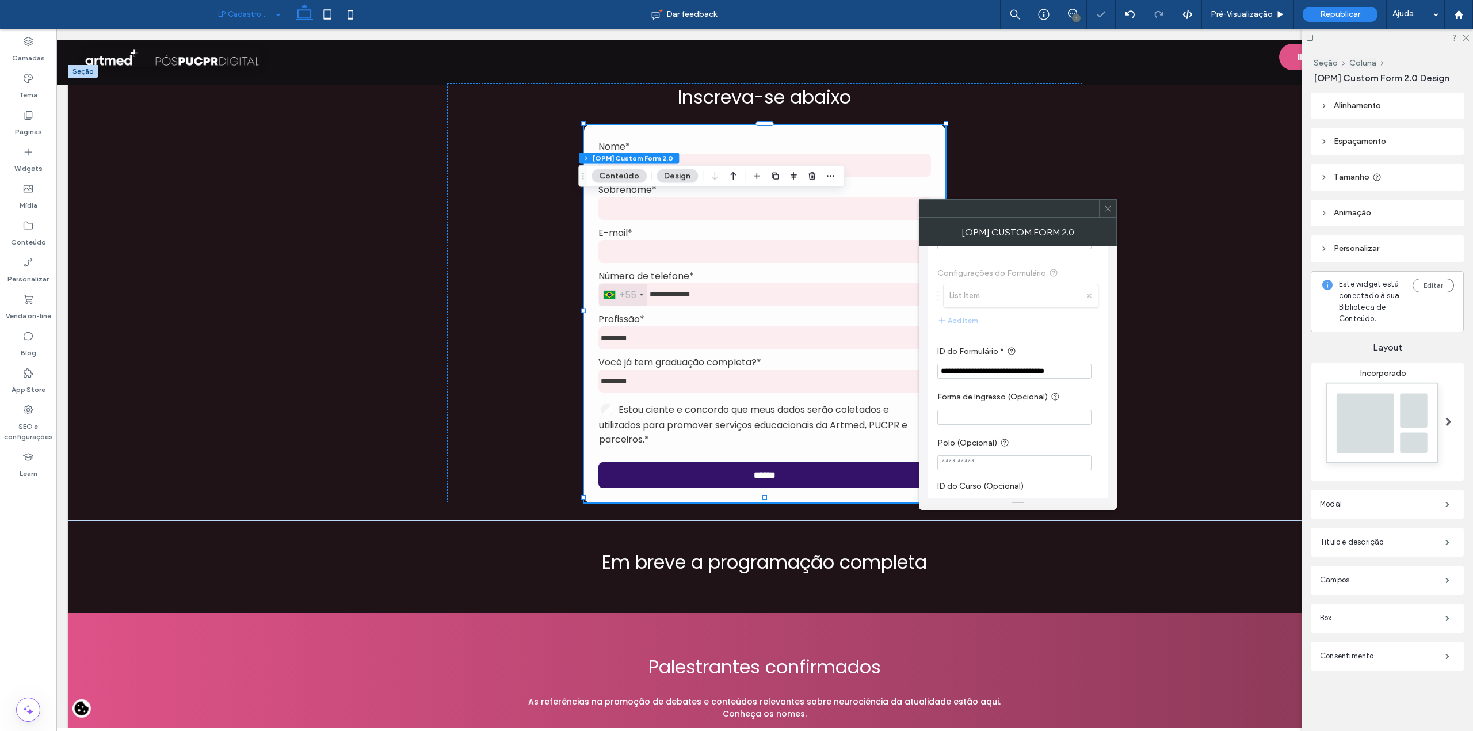
type input "**********"
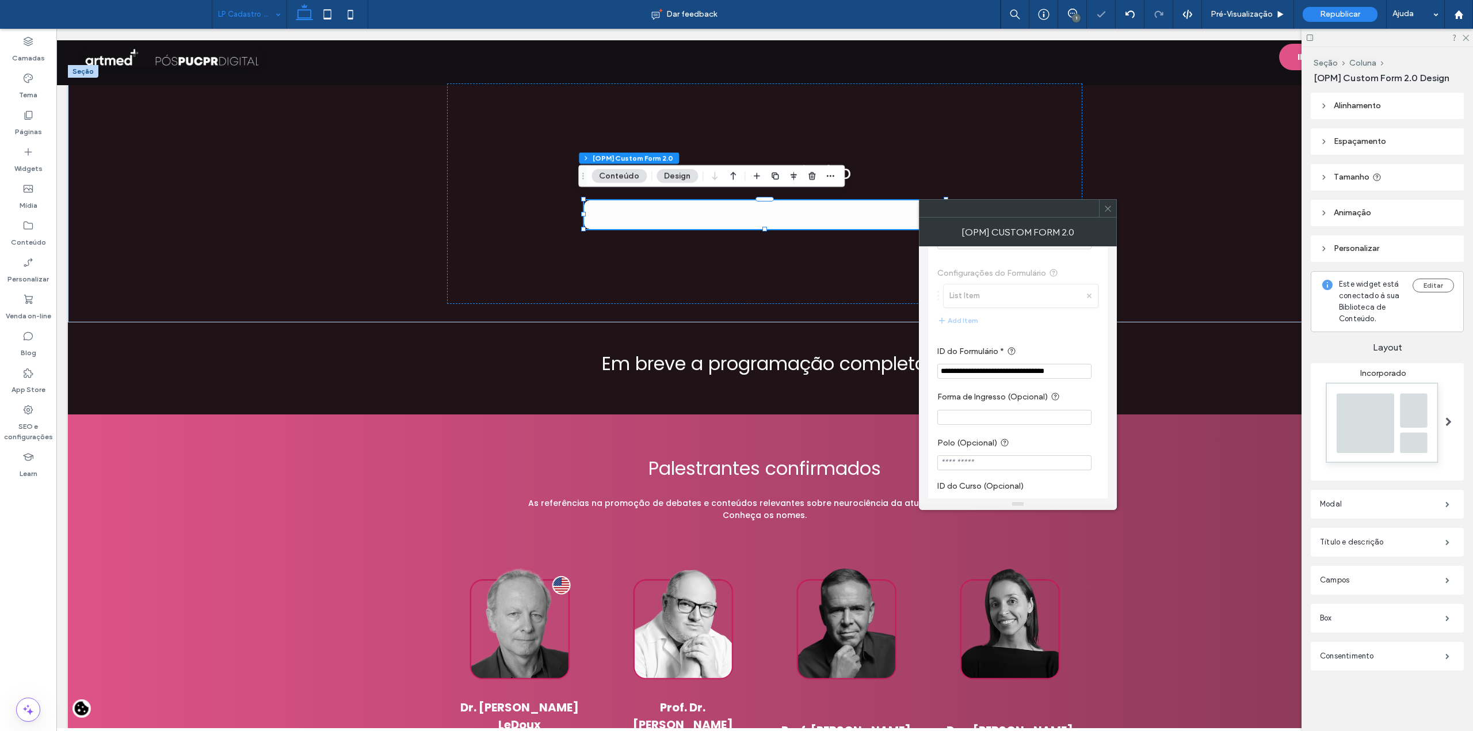
click at [1069, 344] on section "**********" at bounding box center [1017, 361] width 161 height 45
click at [1112, 213] on div at bounding box center [1107, 208] width 17 height 17
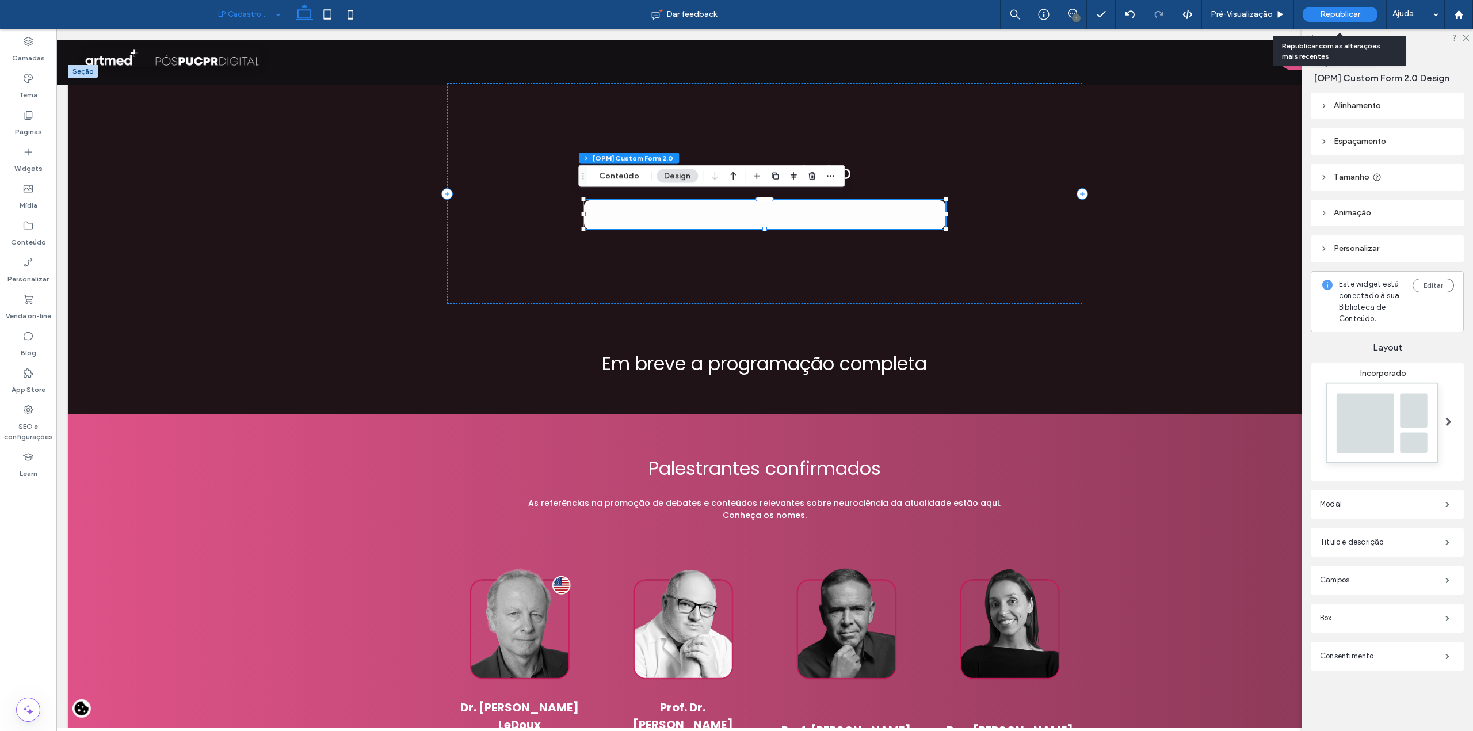
click at [1345, 12] on span "Republicar" at bounding box center [1340, 14] width 40 height 9
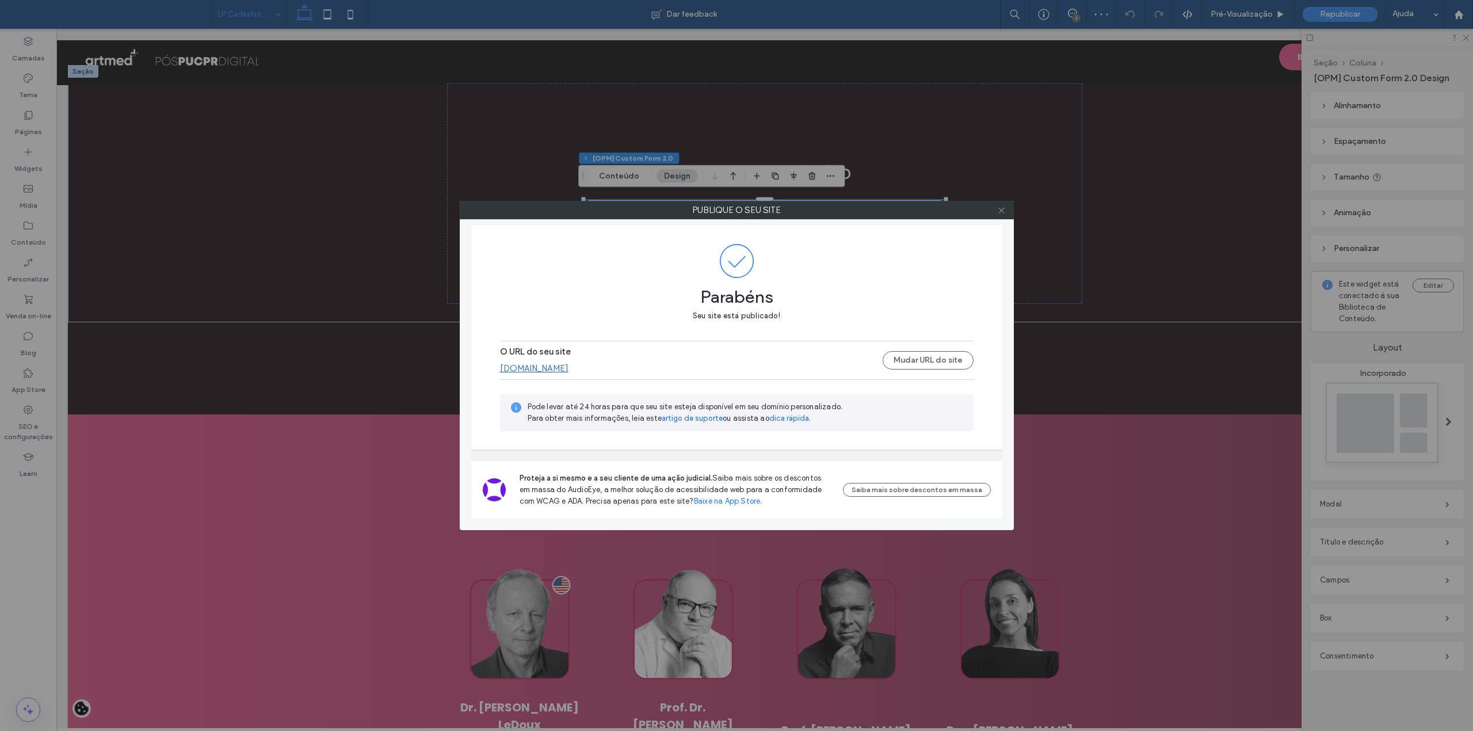
click at [1001, 210] on use at bounding box center [1001, 210] width 6 height 6
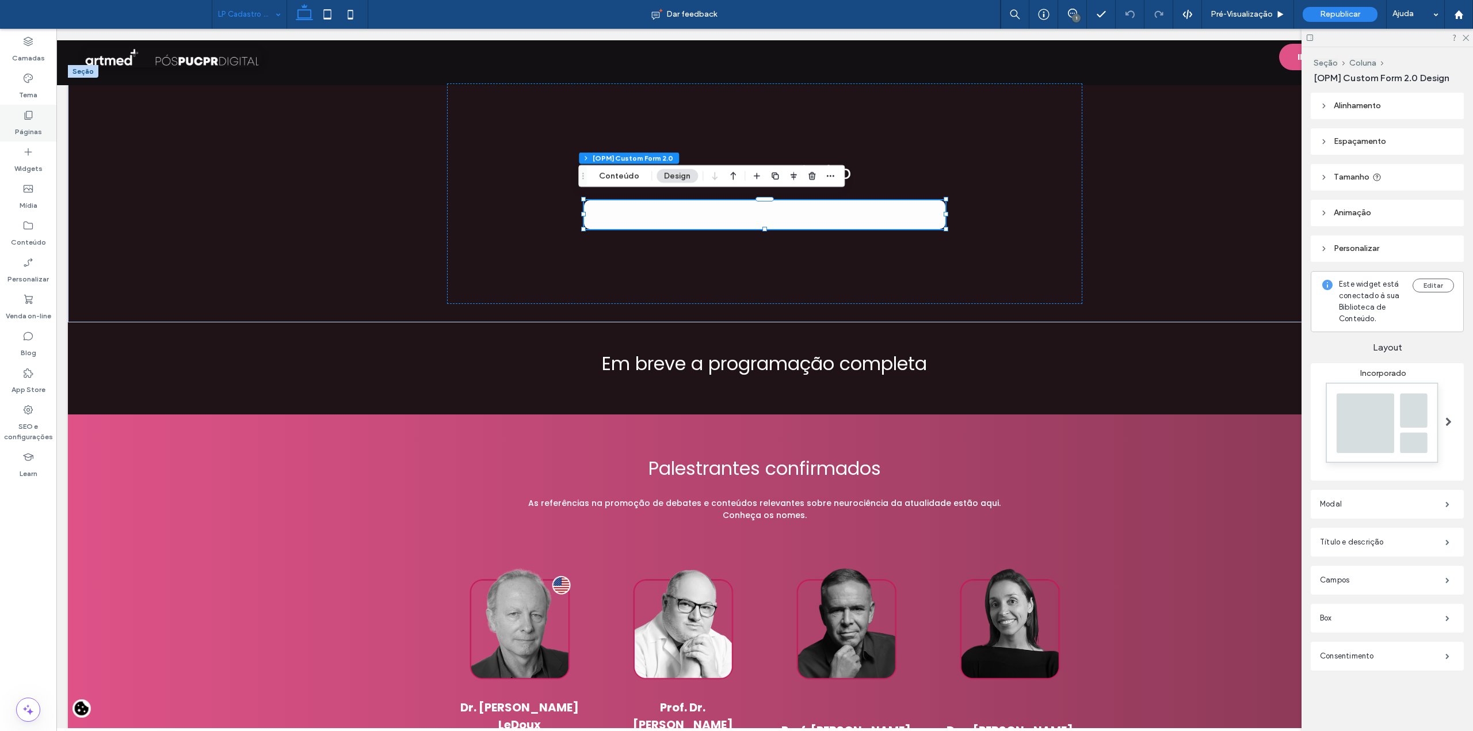
drag, startPoint x: 31, startPoint y: 123, endPoint x: 33, endPoint y: 222, distance: 99.0
click at [31, 123] on label "Páginas" at bounding box center [28, 129] width 27 height 16
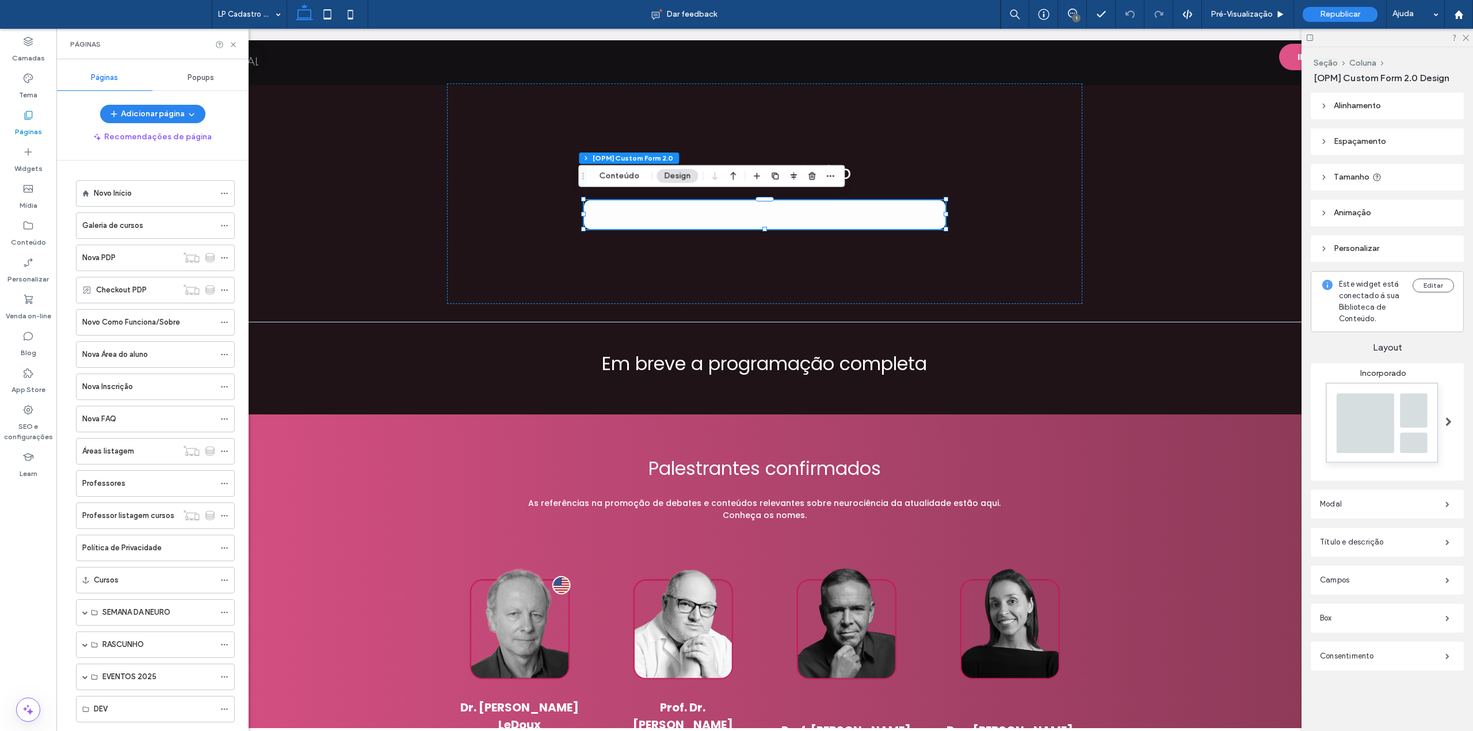
scroll to position [424, 0]
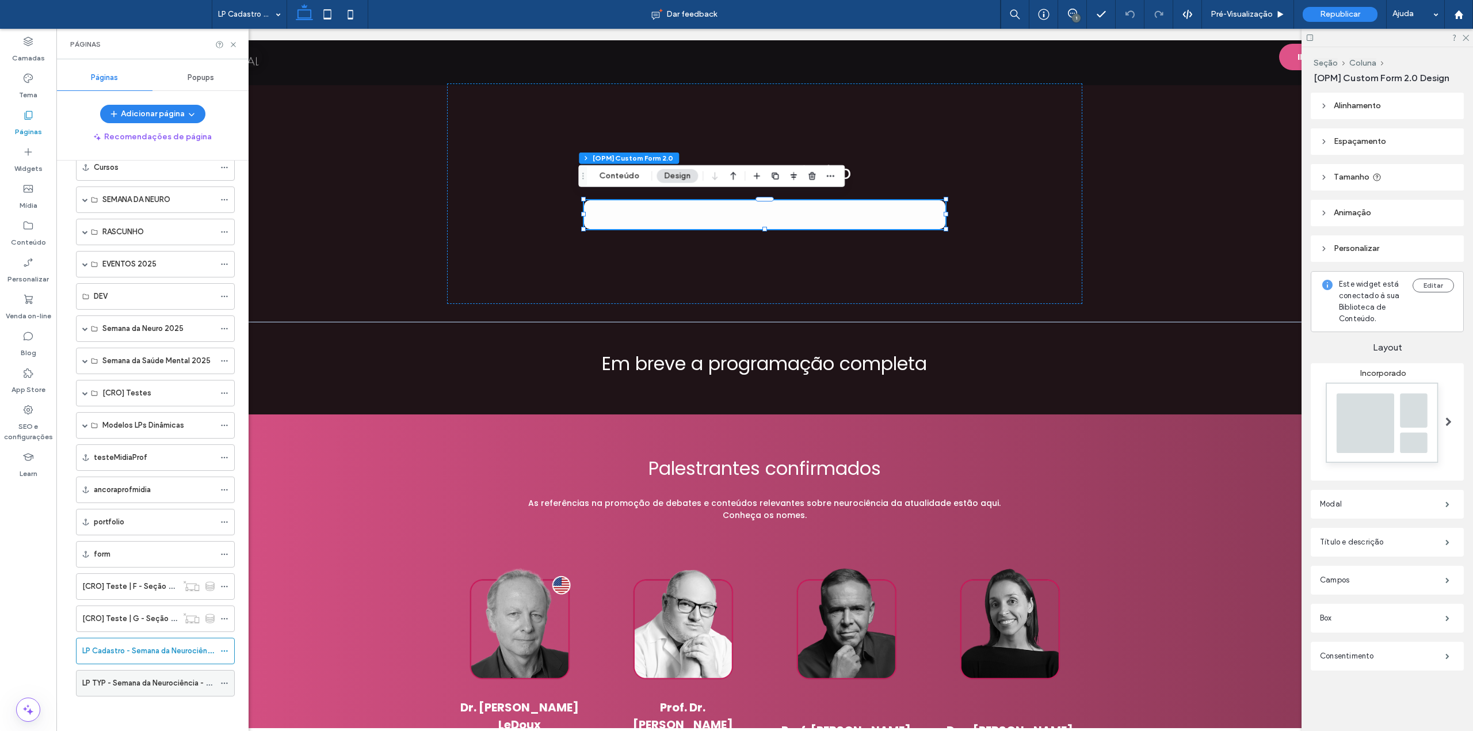
click at [164, 680] on label "LP TYP - Semana da Neurociência - 2ª edição" at bounding box center [160, 683] width 156 height 20
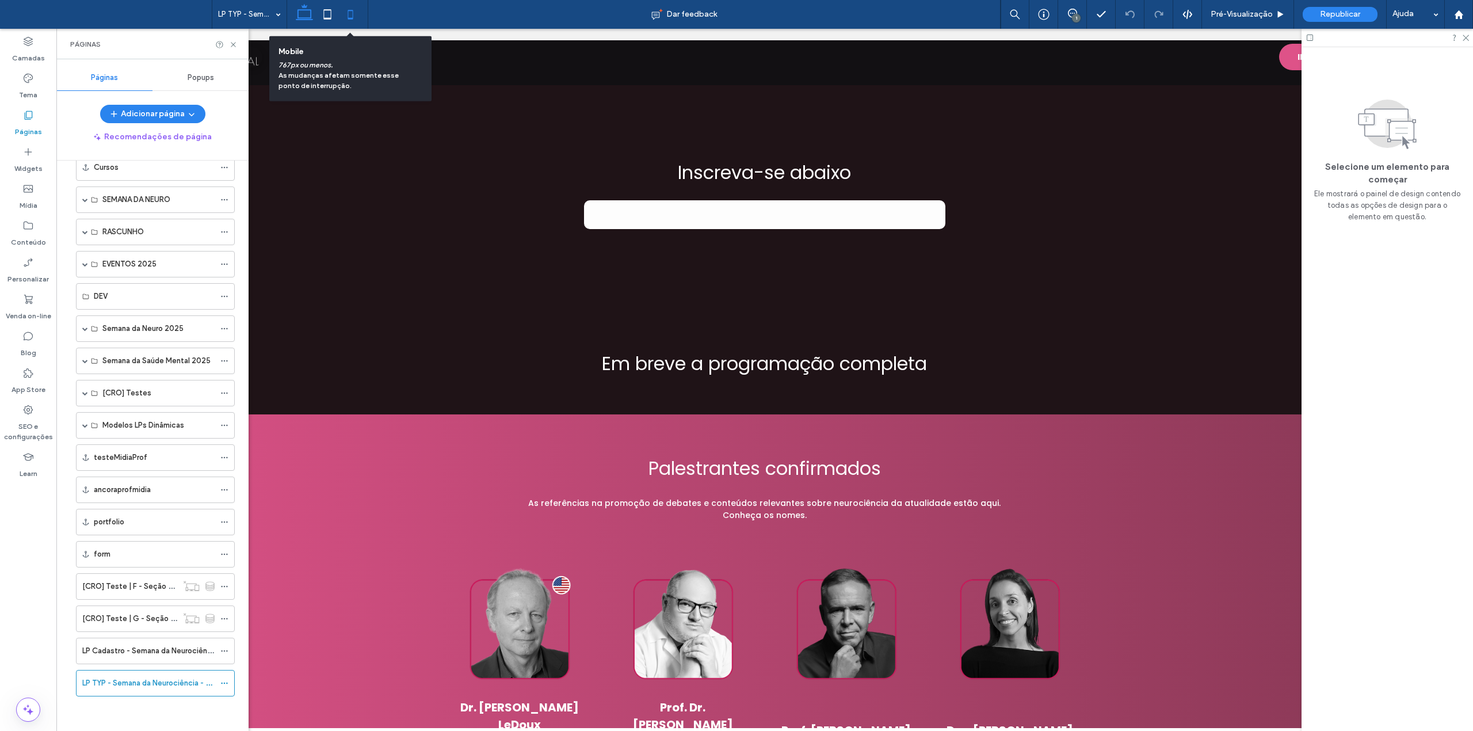
click at [348, 10] on use at bounding box center [350, 14] width 5 height 9
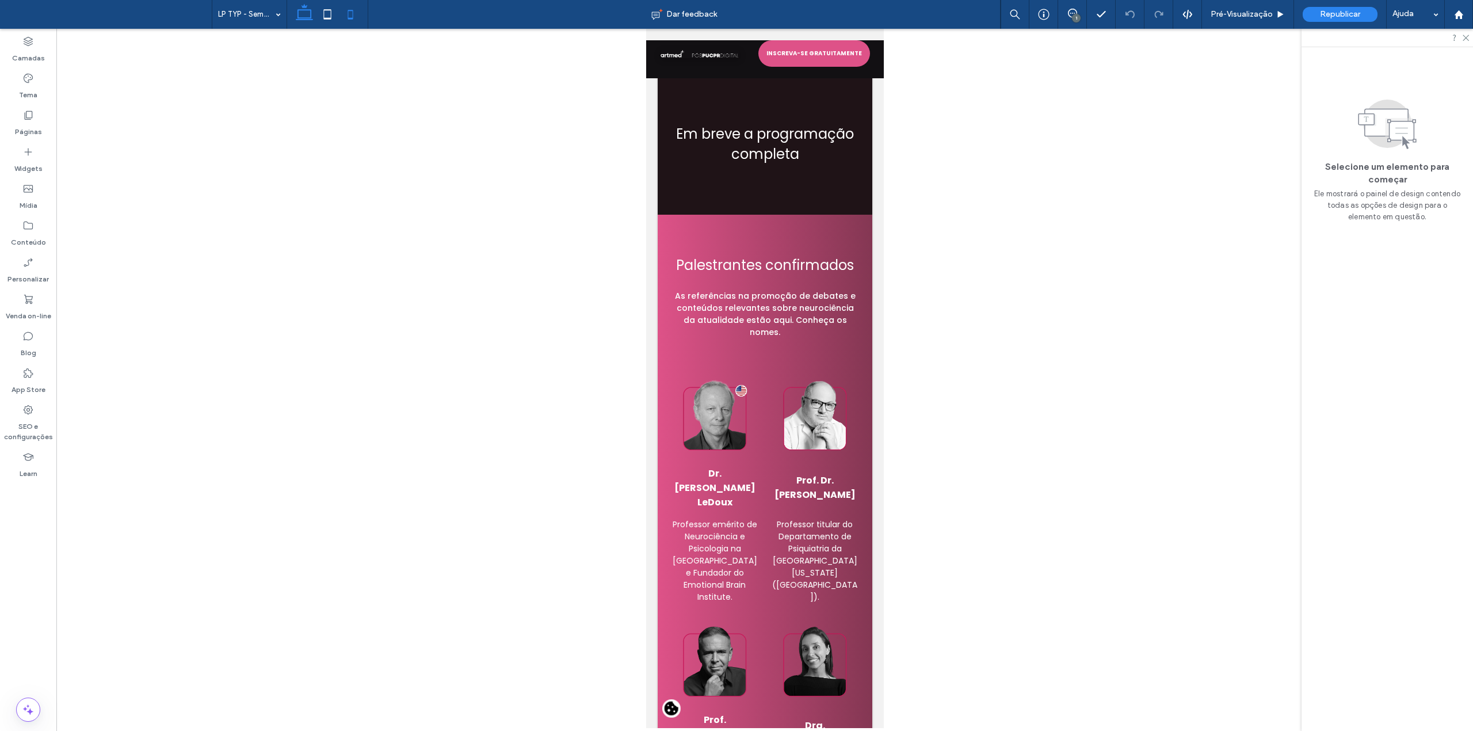
click at [302, 20] on use at bounding box center [304, 12] width 17 height 16
